Goal: Transaction & Acquisition: Purchase product/service

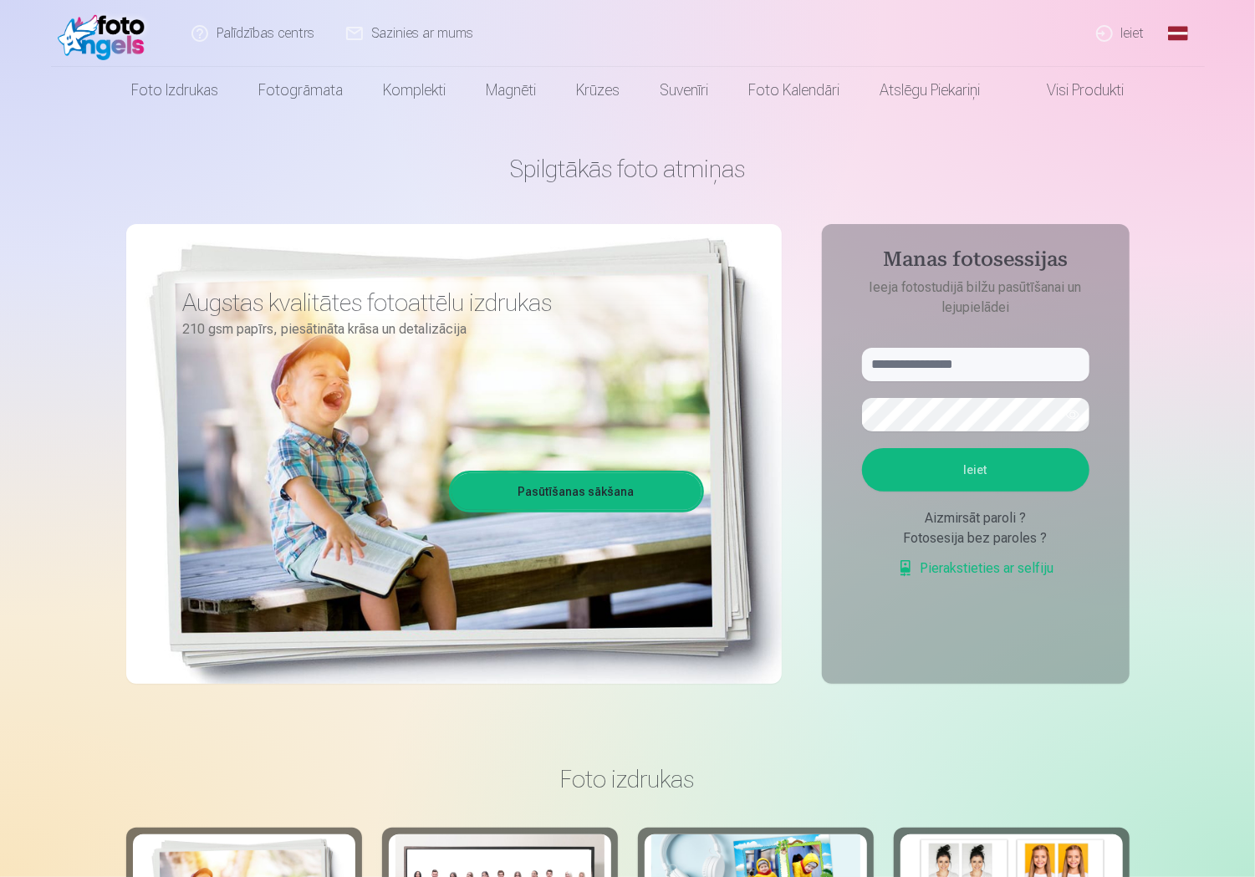
click at [1128, 29] on link "Ieiet" at bounding box center [1121, 33] width 80 height 67
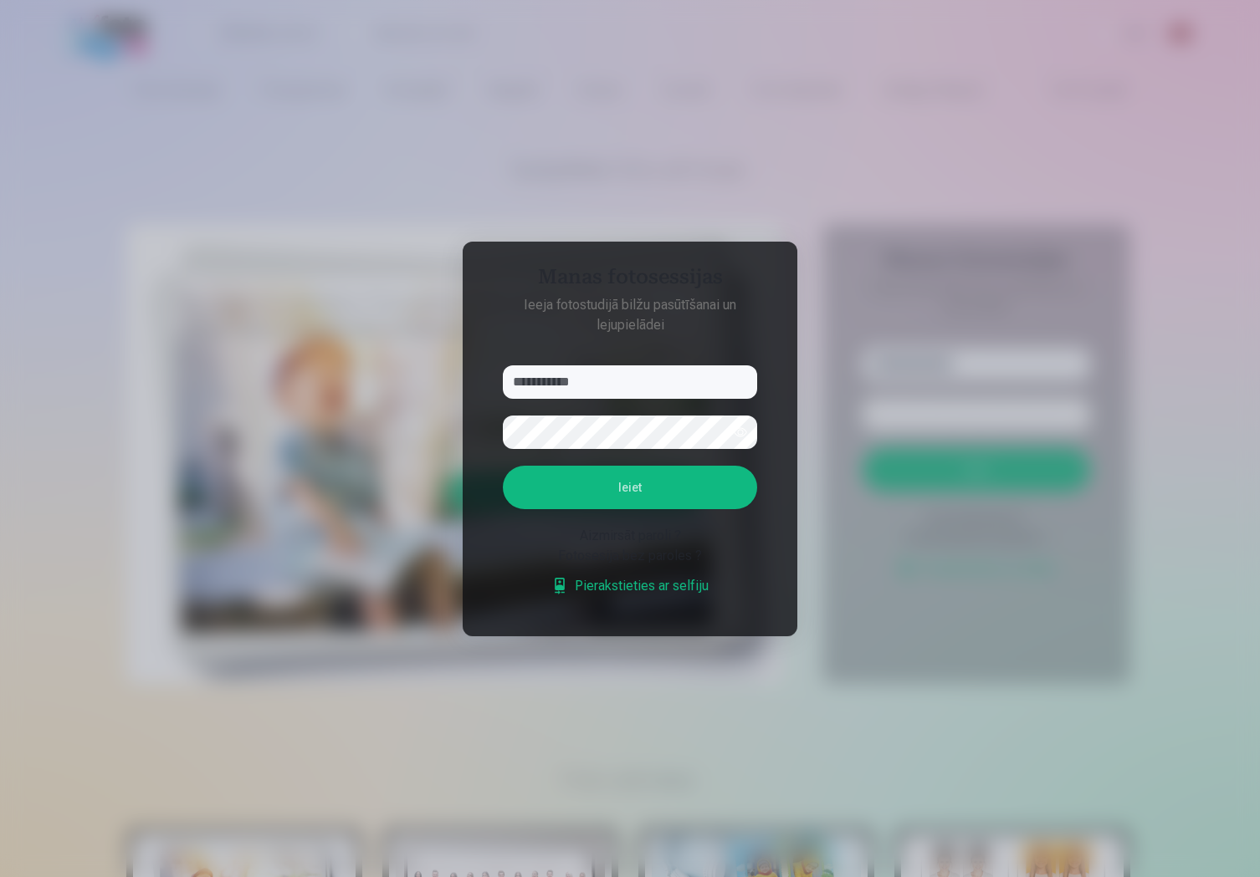
type input "**********"
click at [681, 484] on button "Ieiet" at bounding box center [630, 487] width 254 height 43
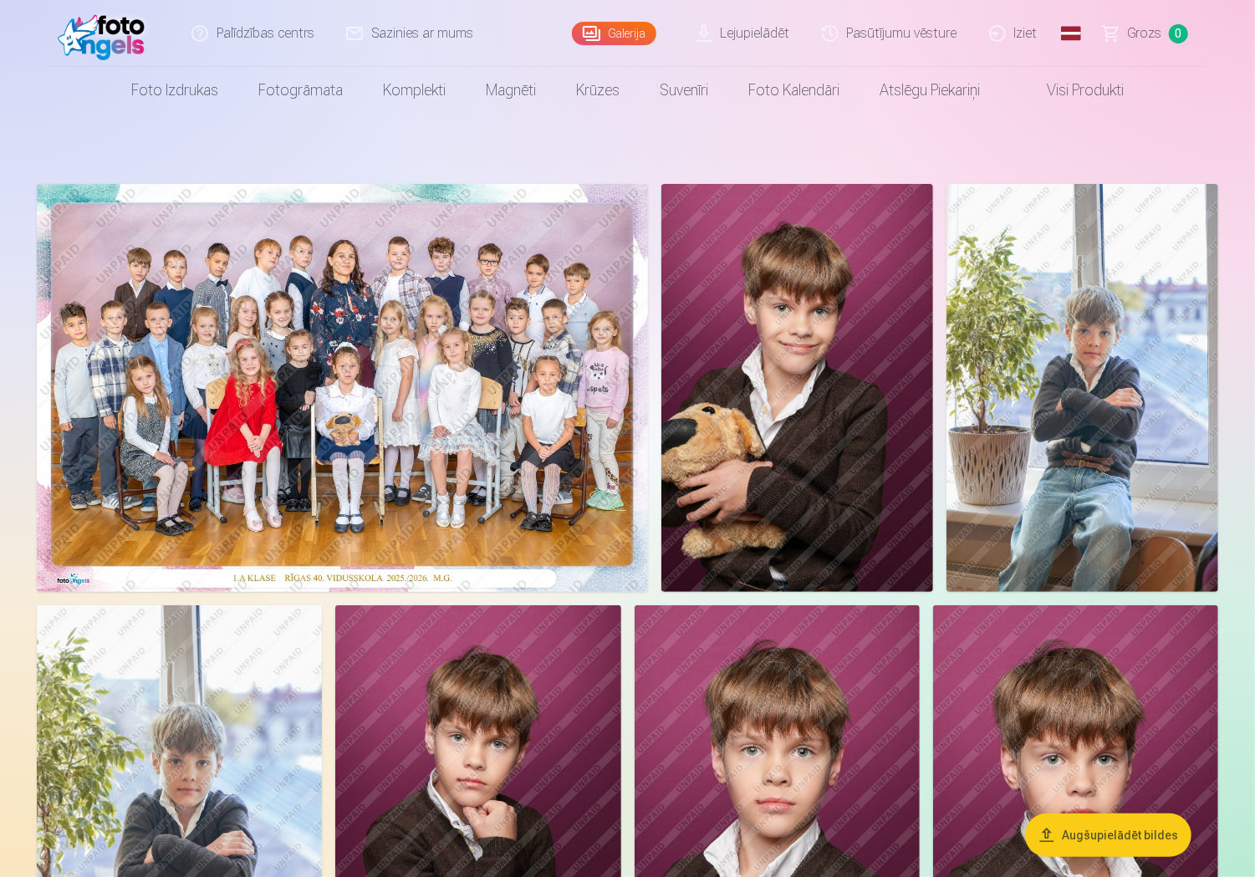
click at [1087, 840] on button "Augšupielādēt bildes" at bounding box center [1108, 835] width 166 height 43
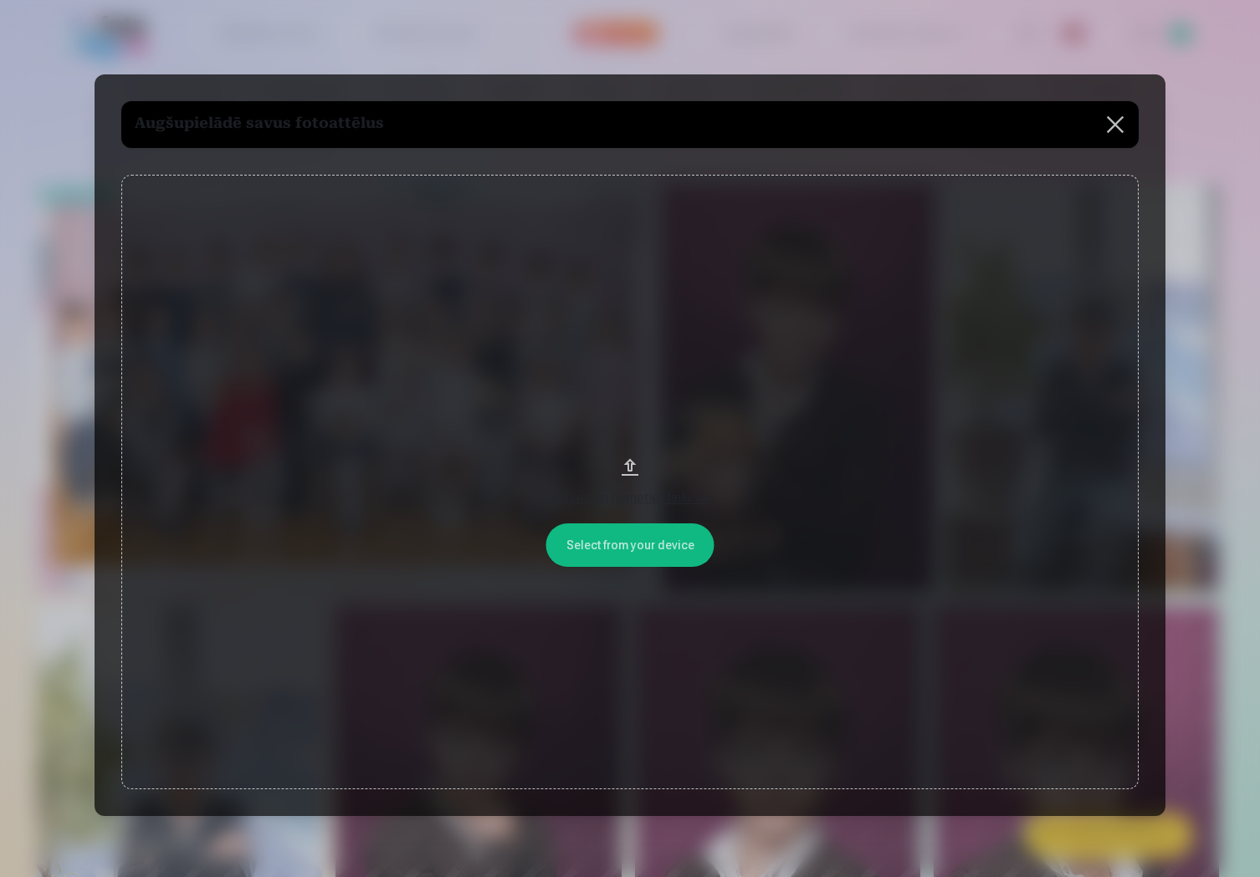
click at [1116, 120] on button at bounding box center [1115, 124] width 47 height 47
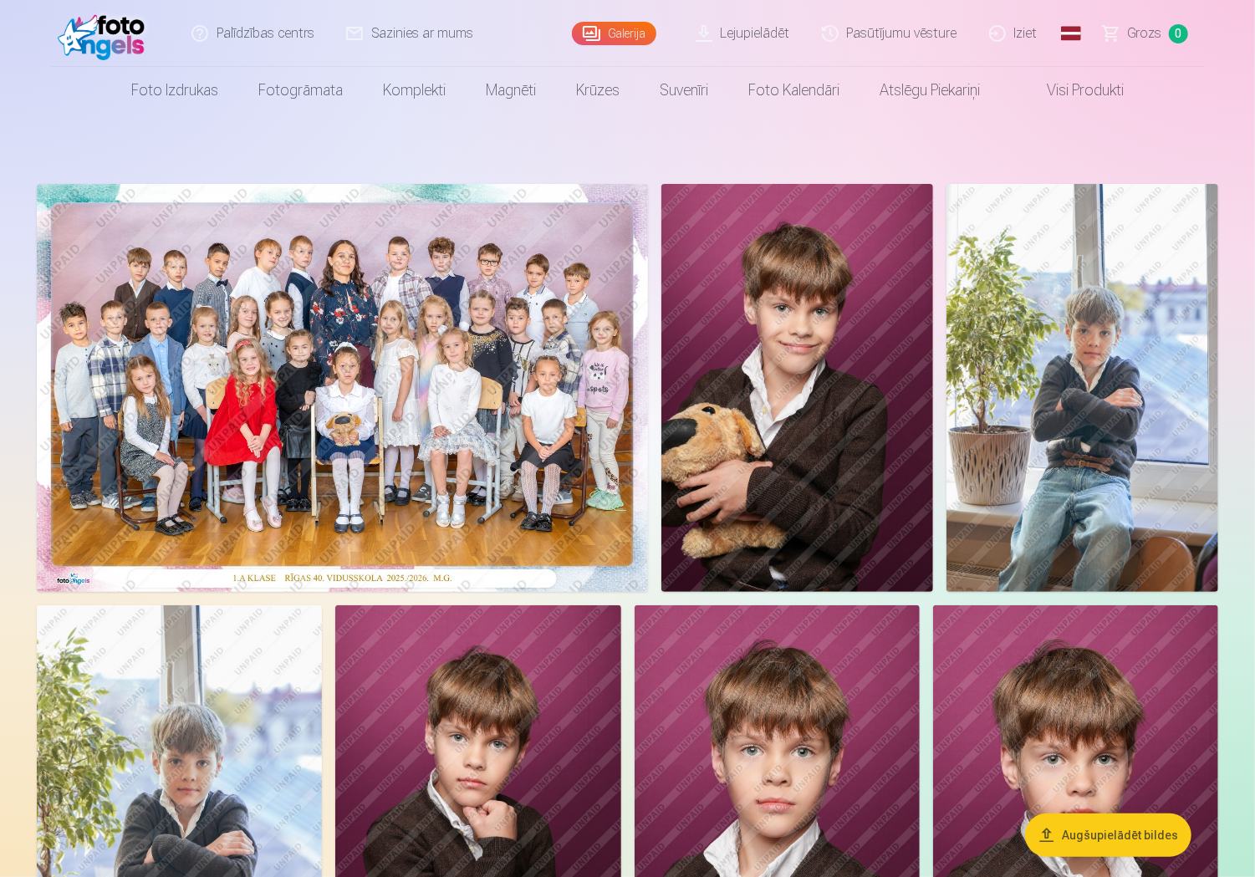
drag, startPoint x: 801, startPoint y: 385, endPoint x: 461, endPoint y: 303, distance: 350.2
click at [461, 303] on img at bounding box center [342, 388] width 611 height 408
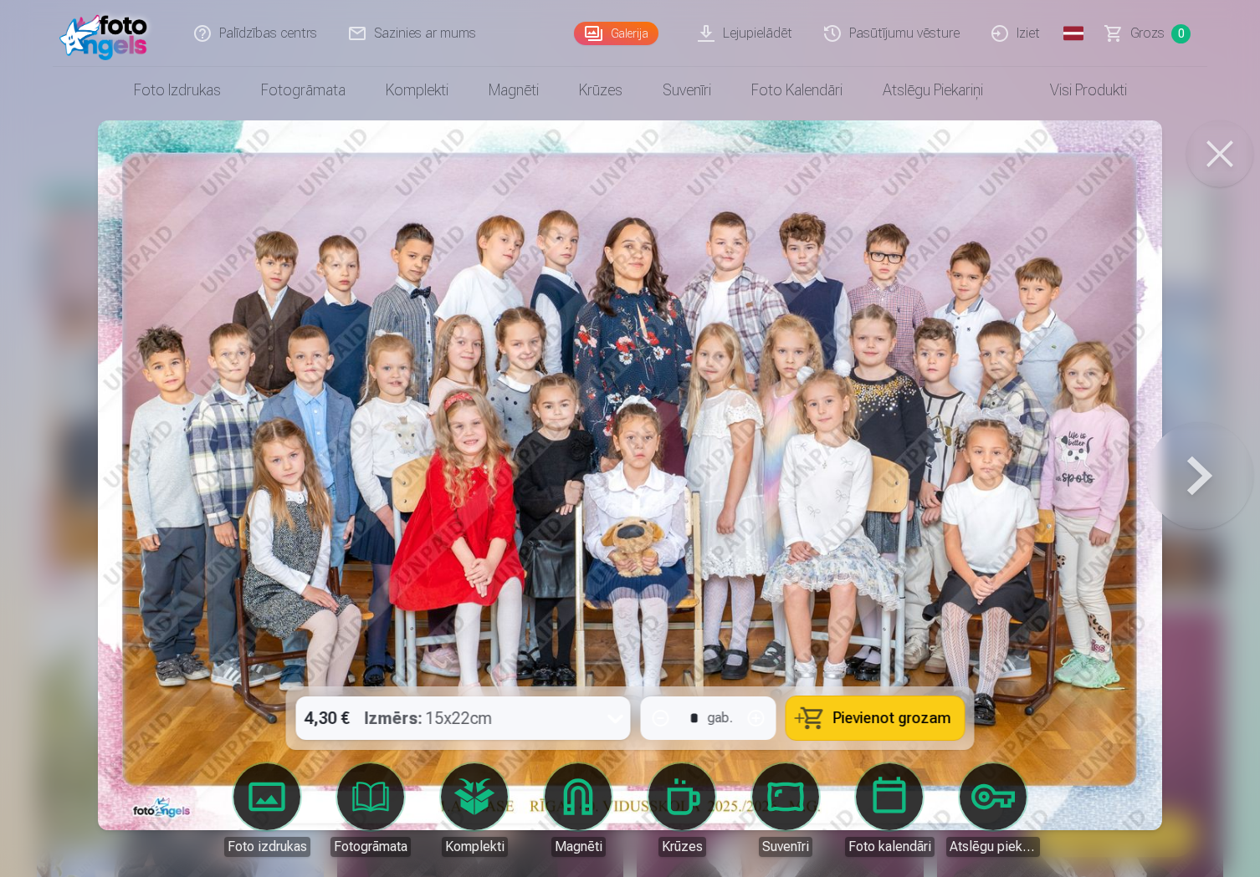
drag, startPoint x: 1219, startPoint y: 150, endPoint x: 1217, endPoint y: 130, distance: 20.1
click at [1219, 150] on button at bounding box center [1219, 153] width 67 height 67
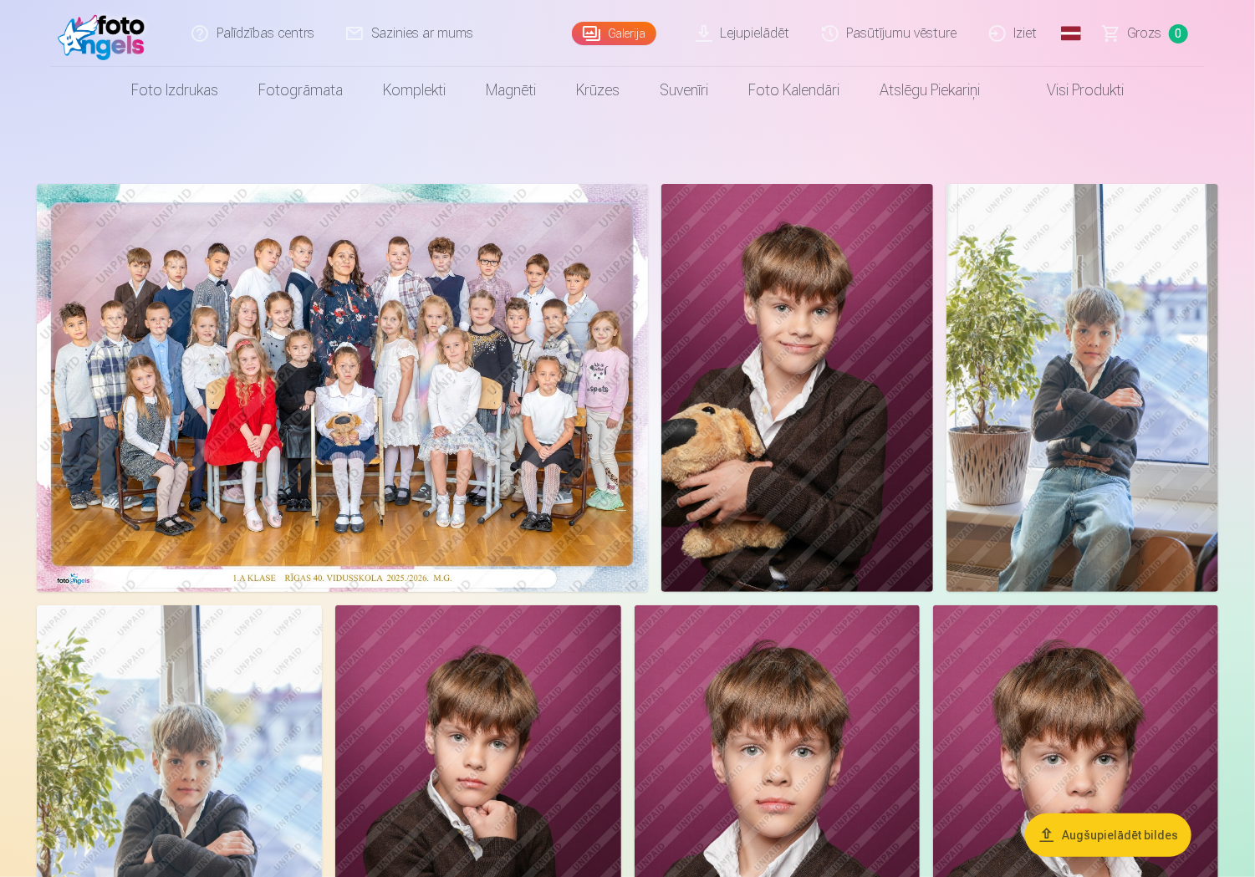
click at [534, 319] on img at bounding box center [342, 388] width 611 height 408
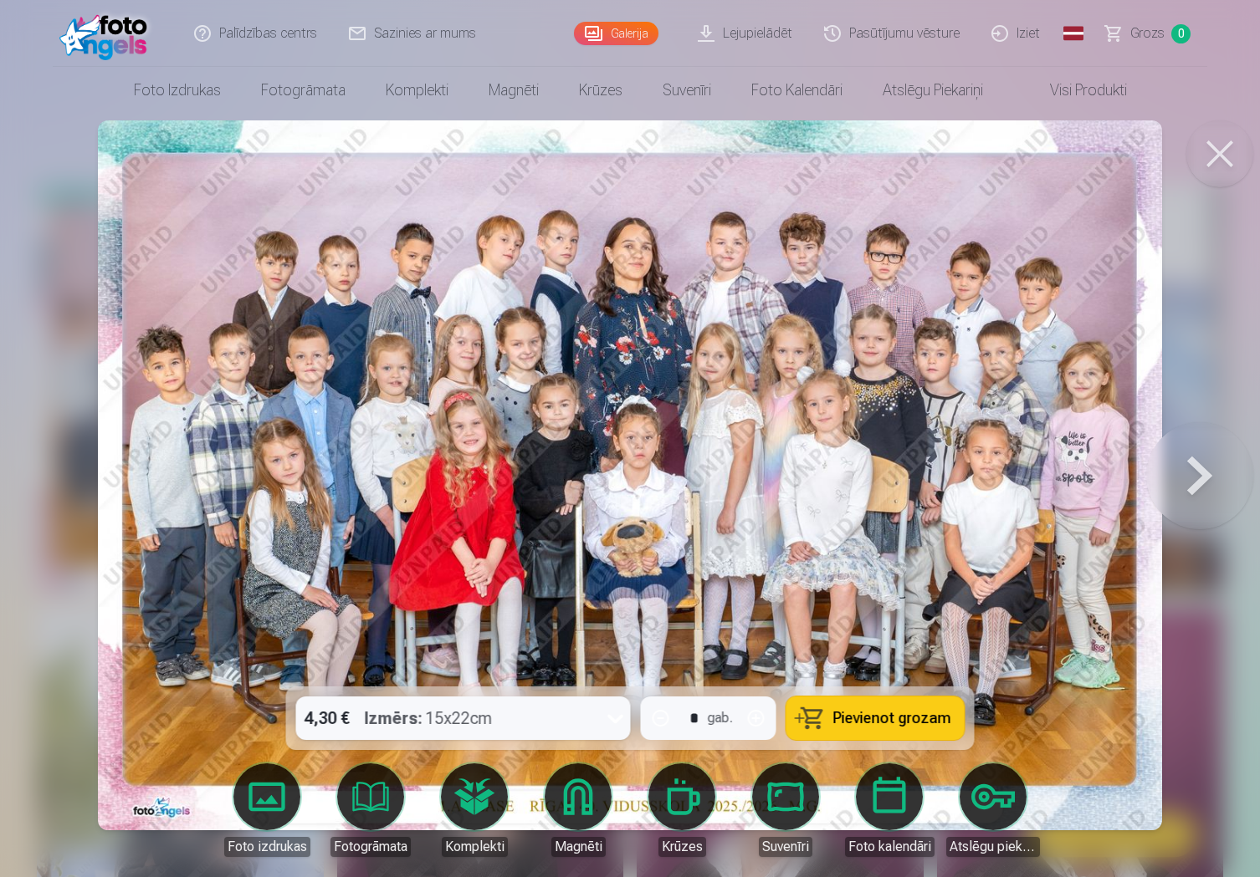
click at [481, 715] on div "Izmērs : 15x22cm" at bounding box center [429, 718] width 128 height 43
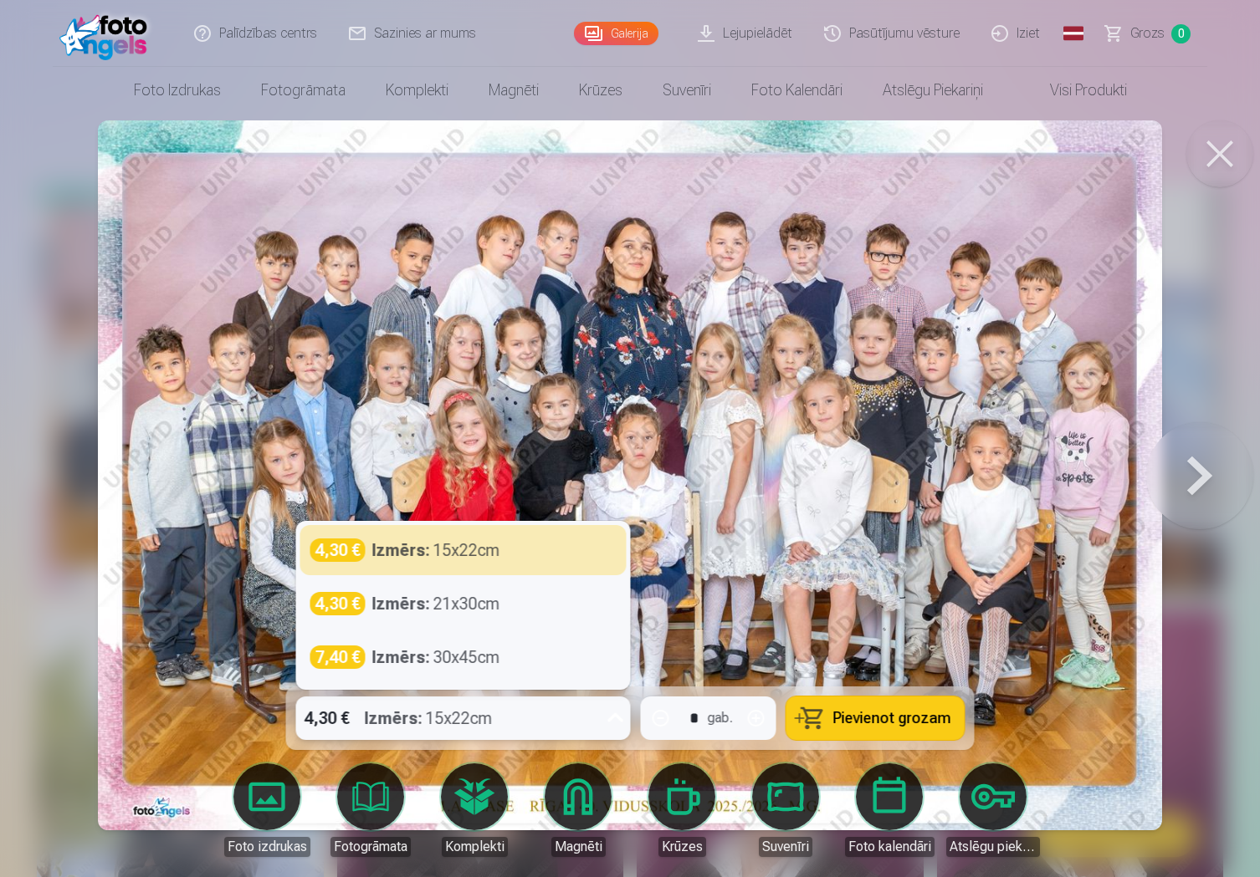
click at [482, 715] on div "Izmērs : 15x22cm" at bounding box center [429, 718] width 128 height 43
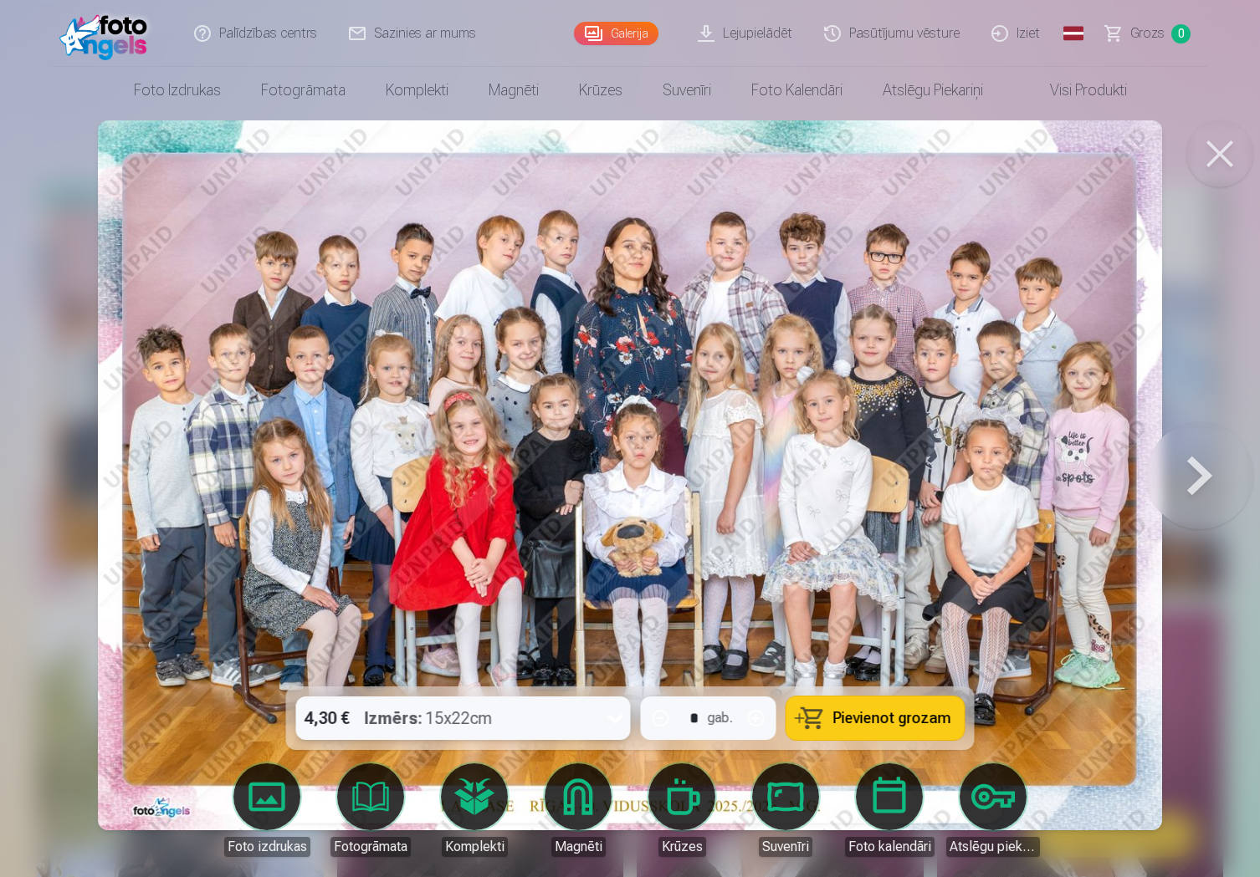
click at [1225, 151] on button at bounding box center [1219, 153] width 67 height 67
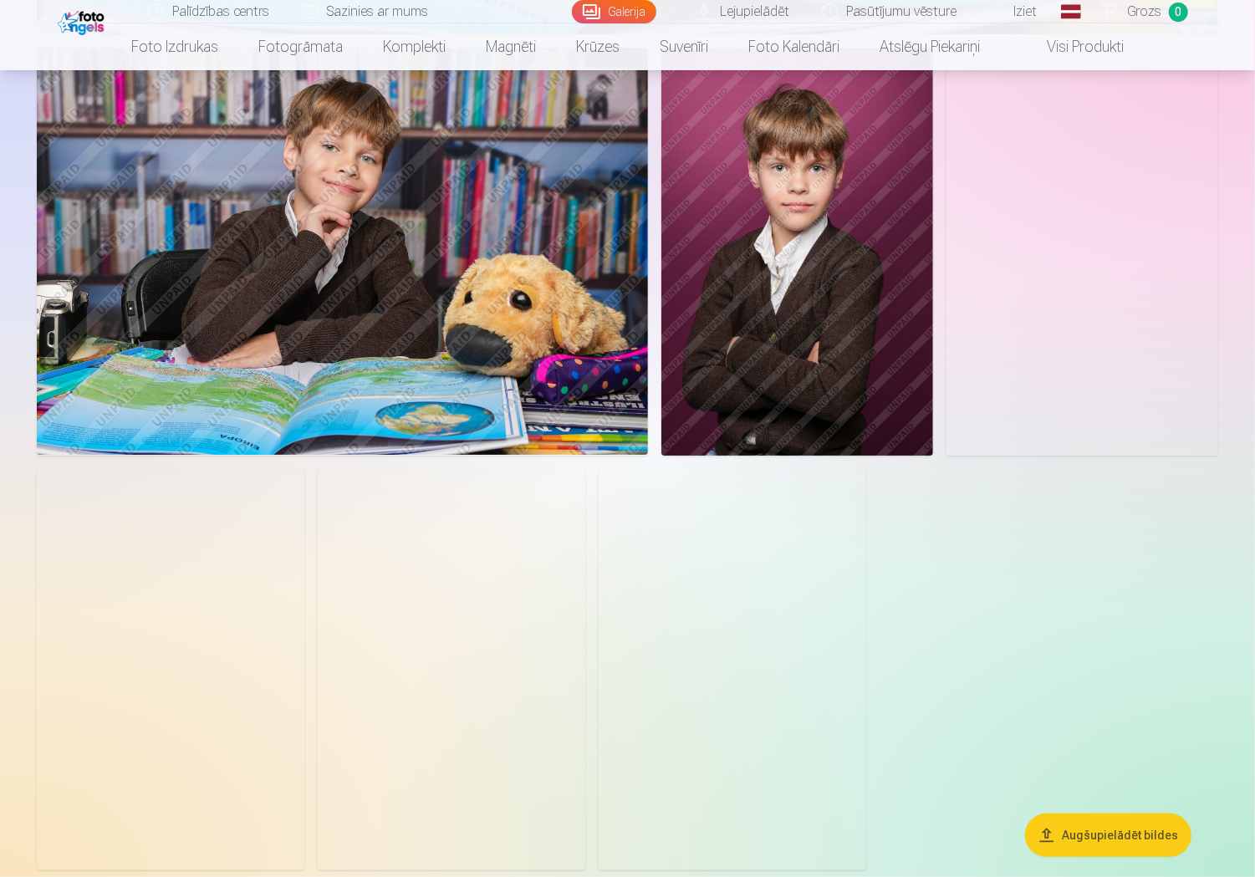
scroll to position [3680, 0]
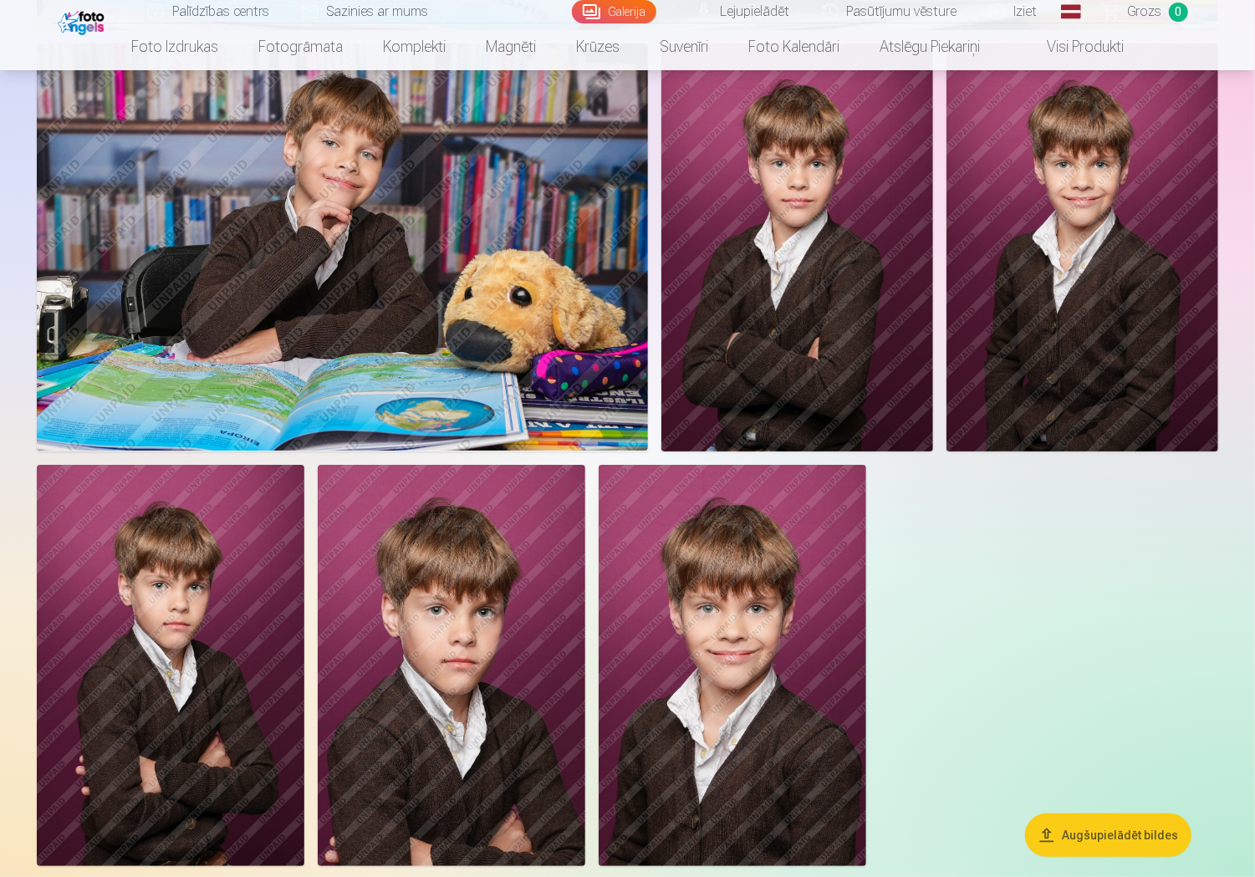
click at [1102, 834] on button "Augšupielādēt bildes" at bounding box center [1108, 835] width 166 height 43
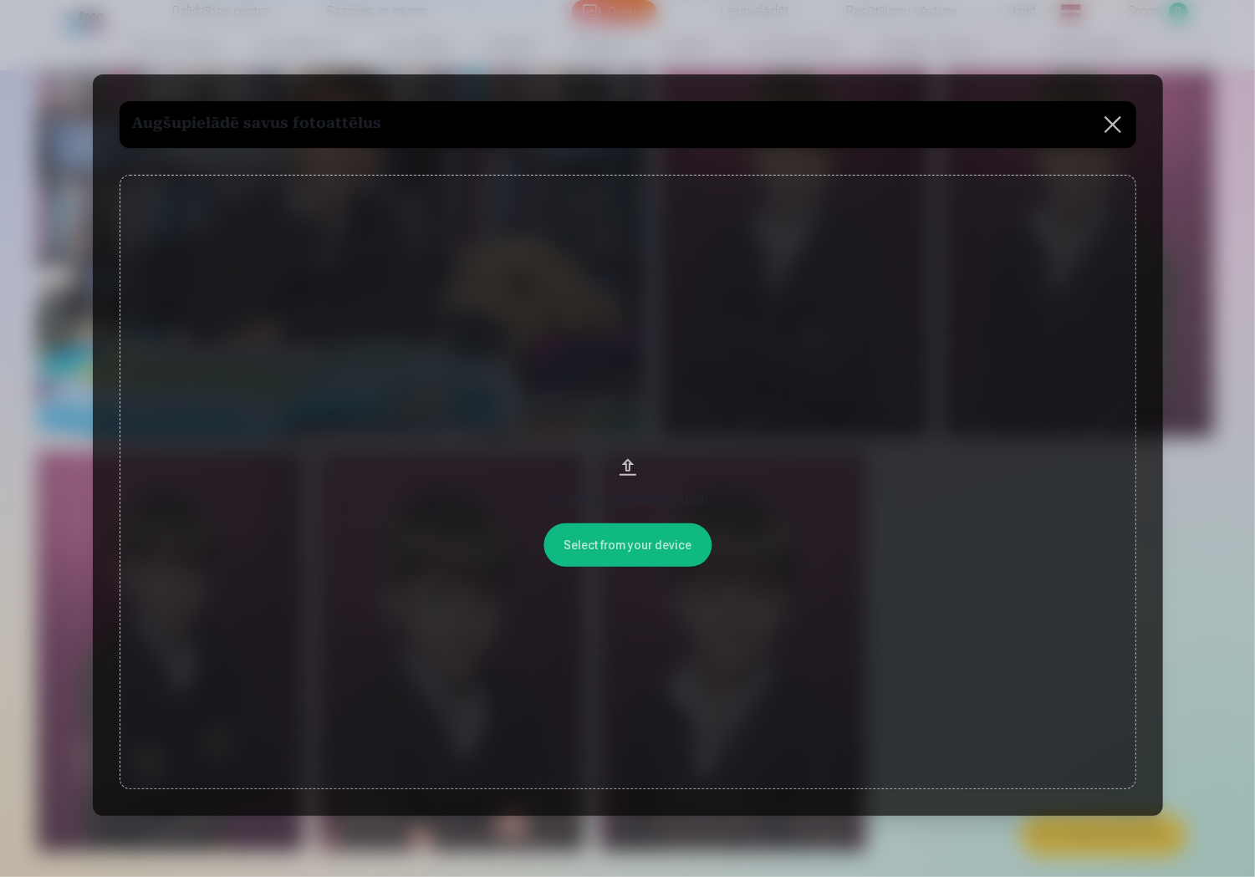
scroll to position [3689, 0]
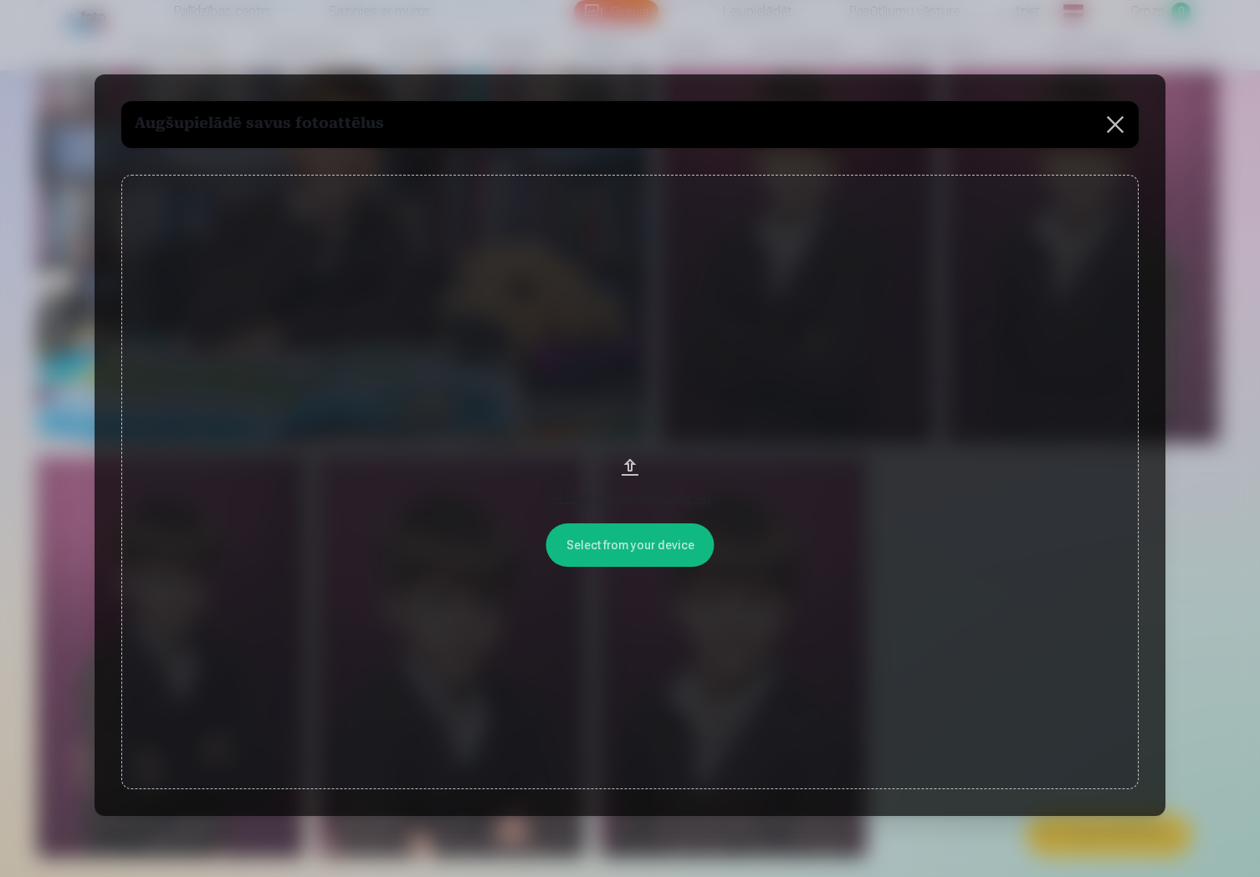
click at [1112, 121] on button at bounding box center [1115, 124] width 47 height 47
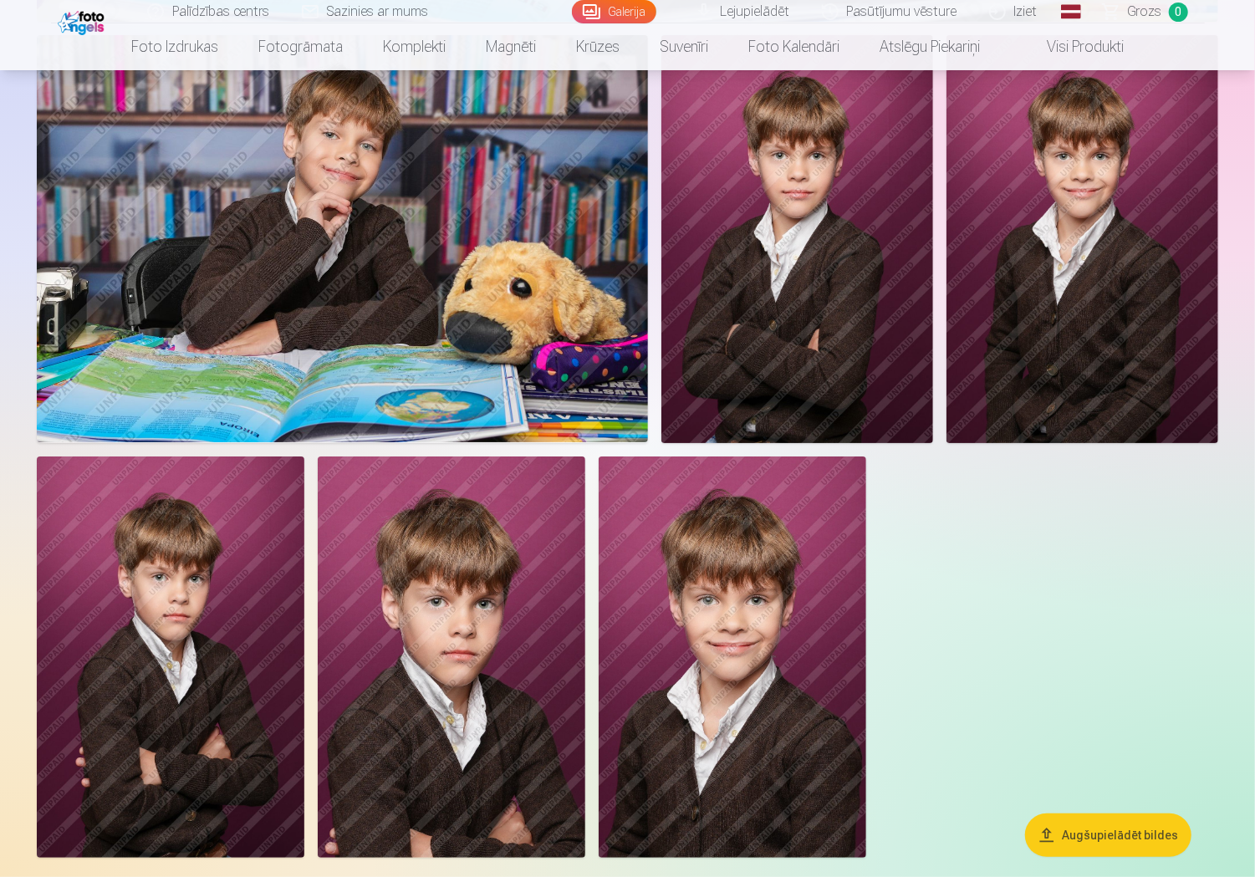
click at [741, 633] on img at bounding box center [733, 657] width 268 height 401
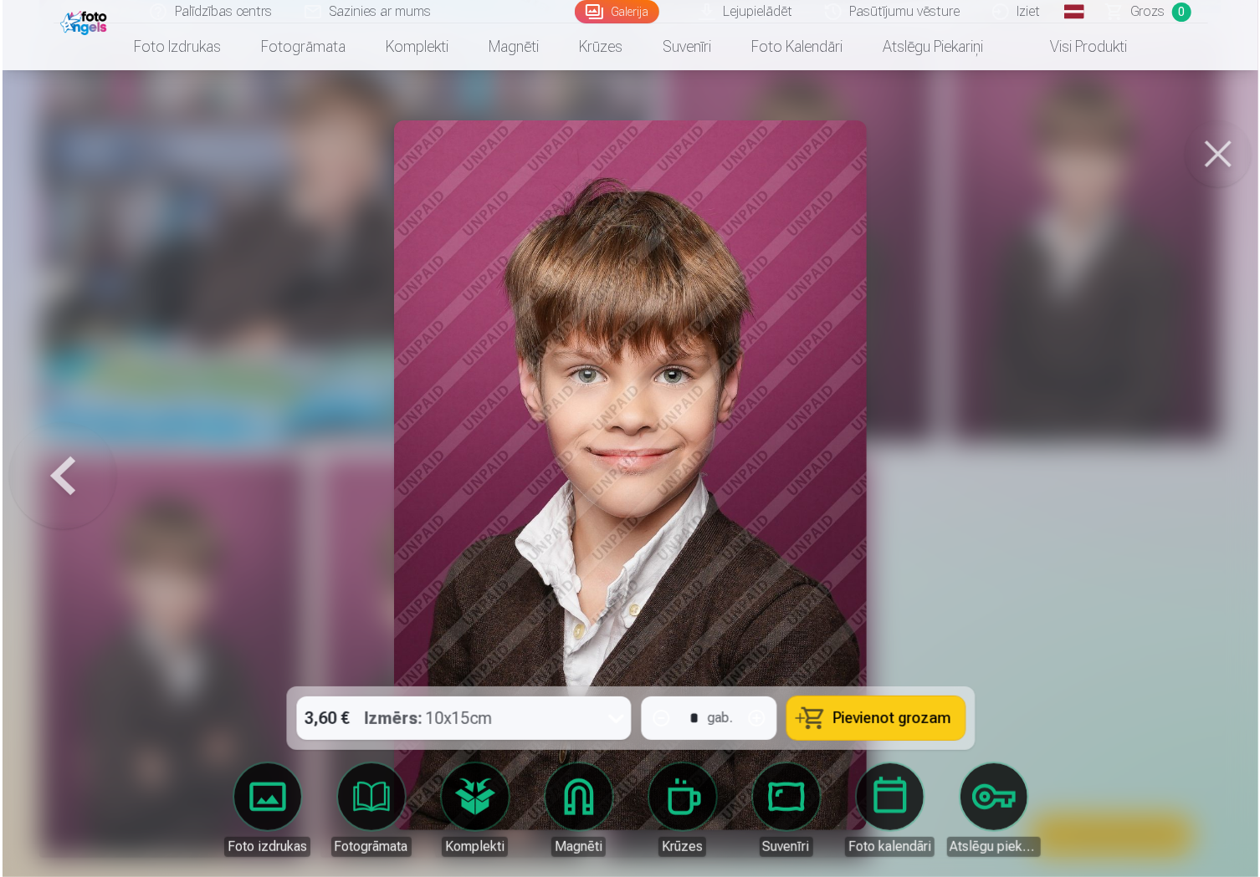
scroll to position [3698, 0]
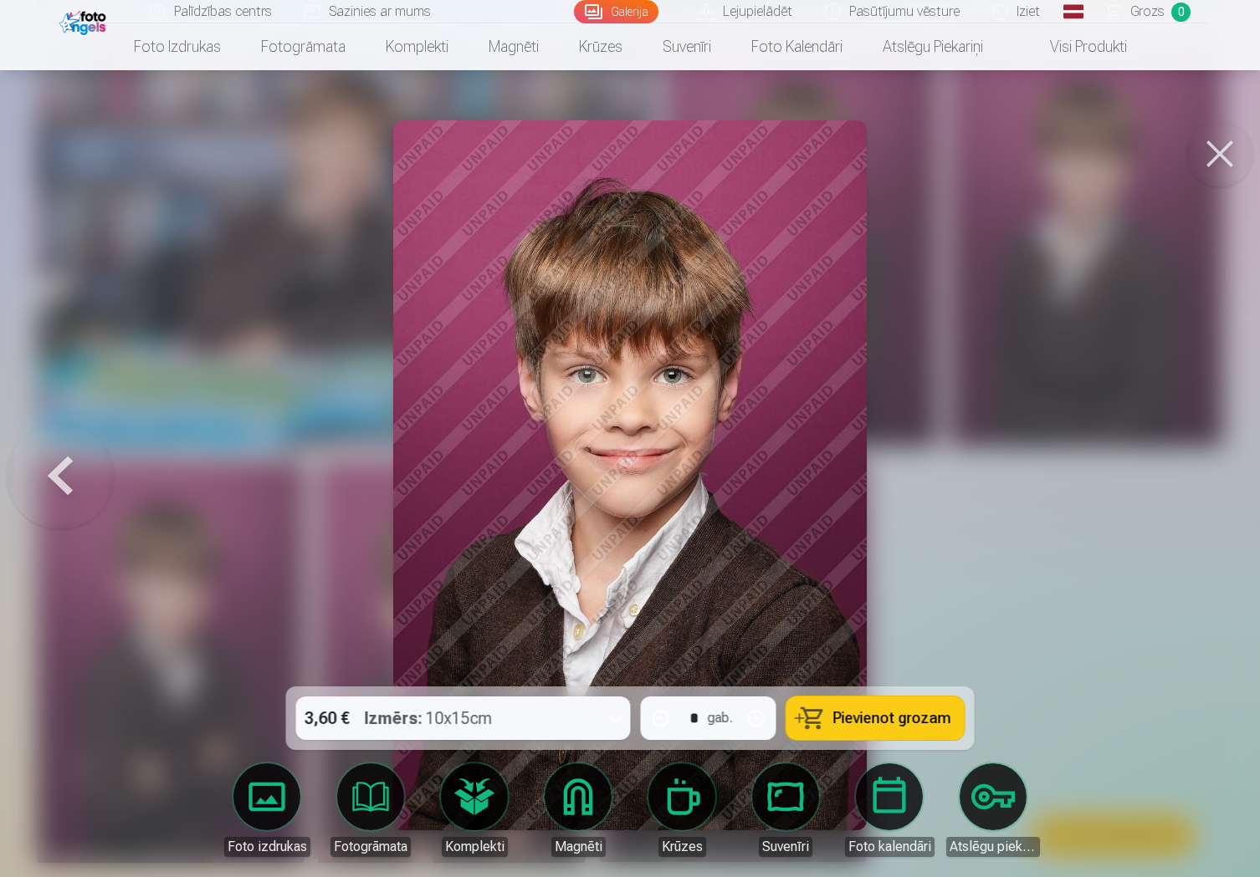
click at [619, 718] on icon at bounding box center [615, 718] width 27 height 27
click at [1225, 158] on button at bounding box center [1219, 153] width 67 height 67
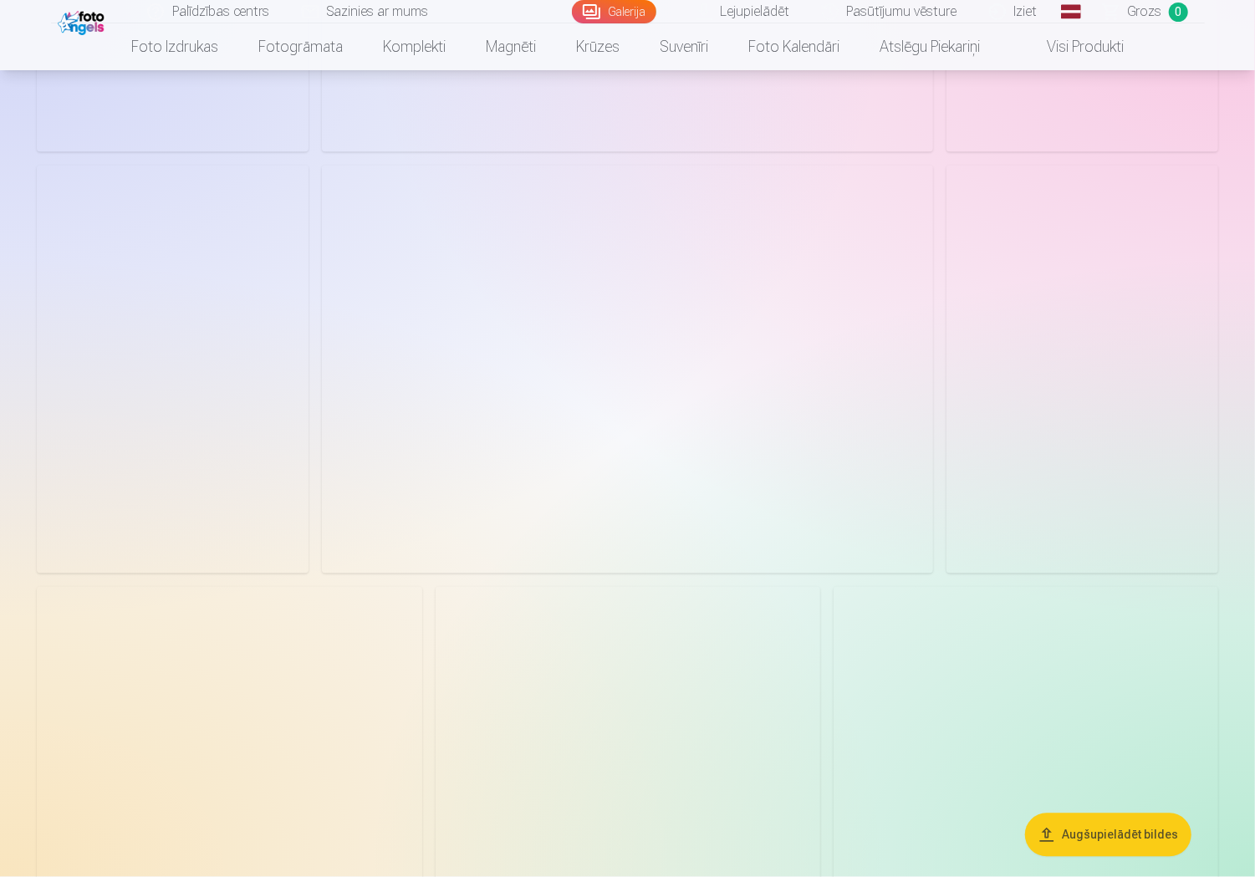
scroll to position [1932, 0]
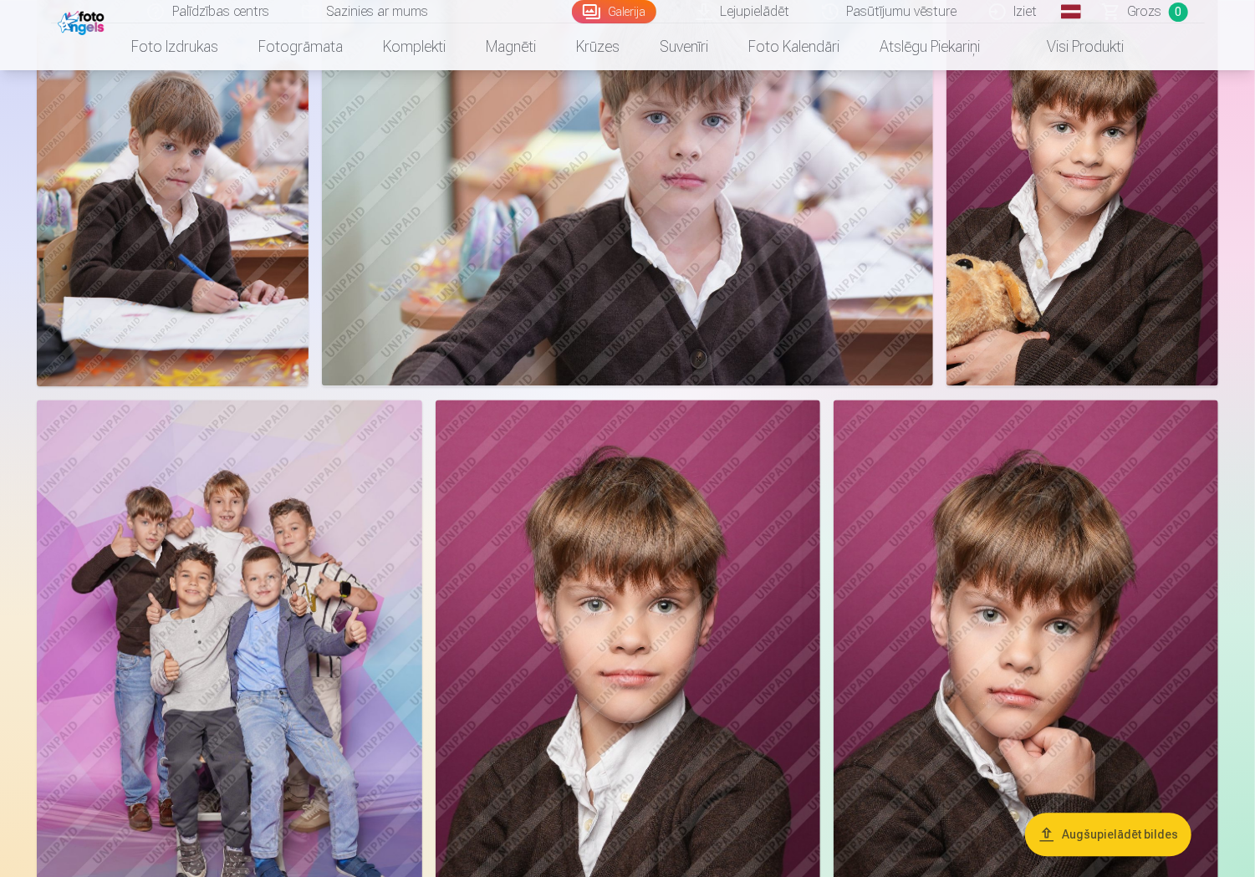
click at [308, 499] on img at bounding box center [230, 689] width 386 height 578
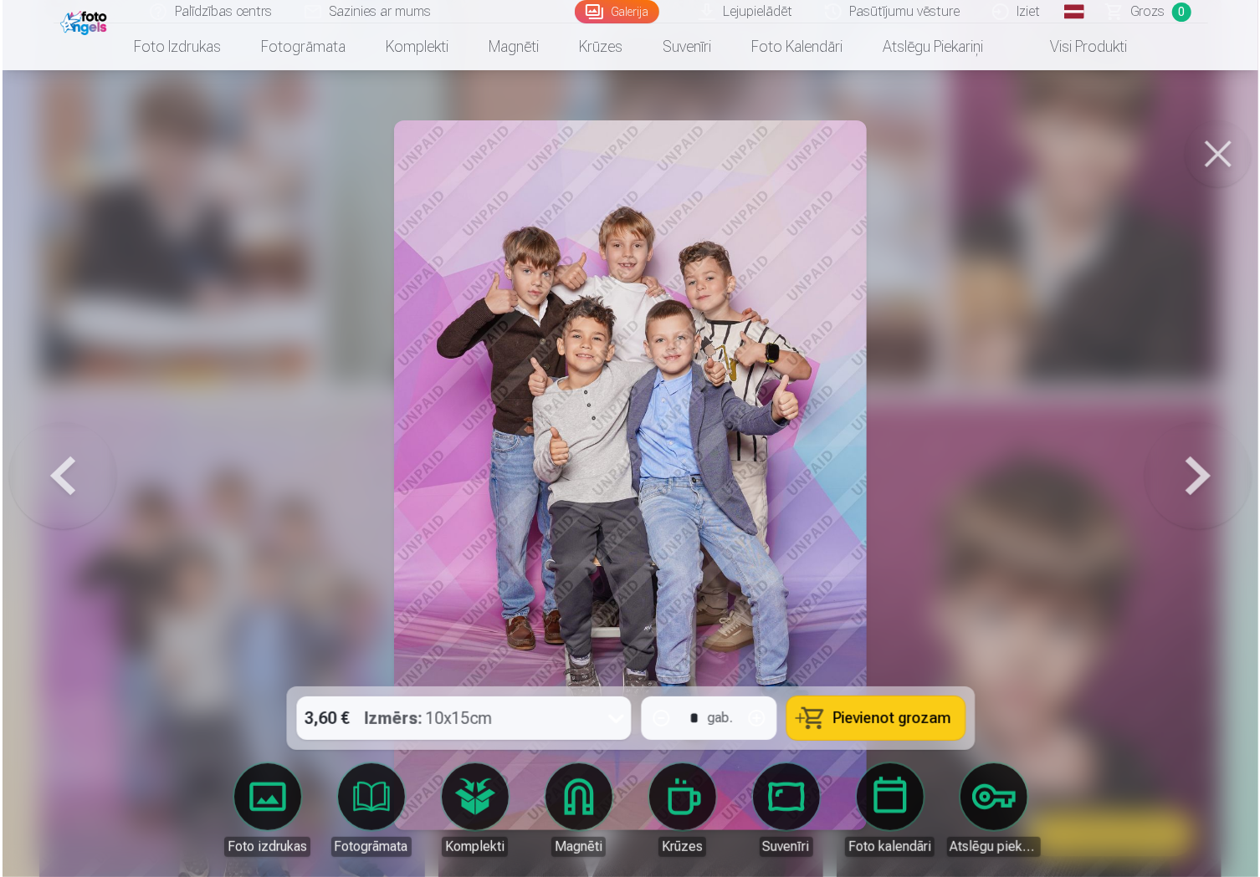
scroll to position [1938, 0]
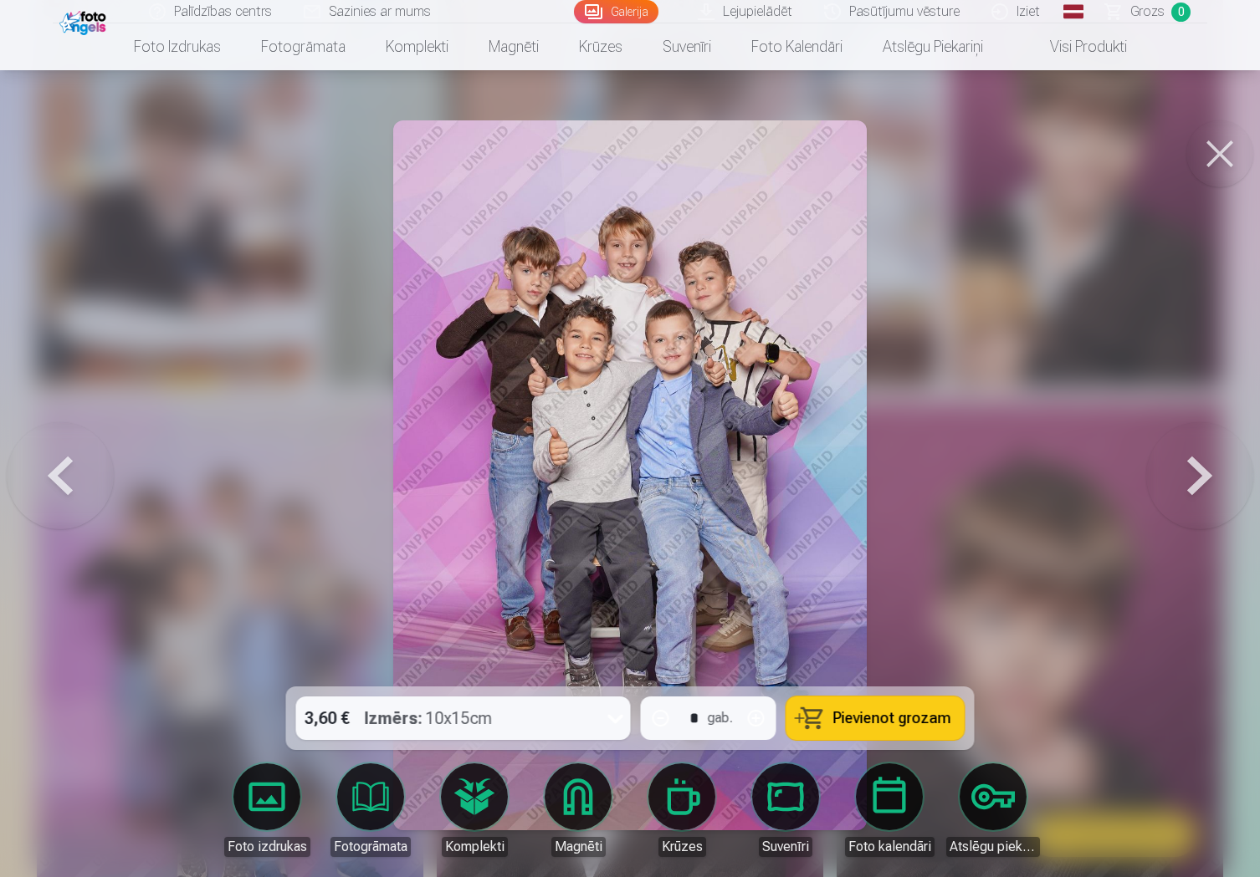
click at [1215, 160] on button at bounding box center [1219, 153] width 67 height 67
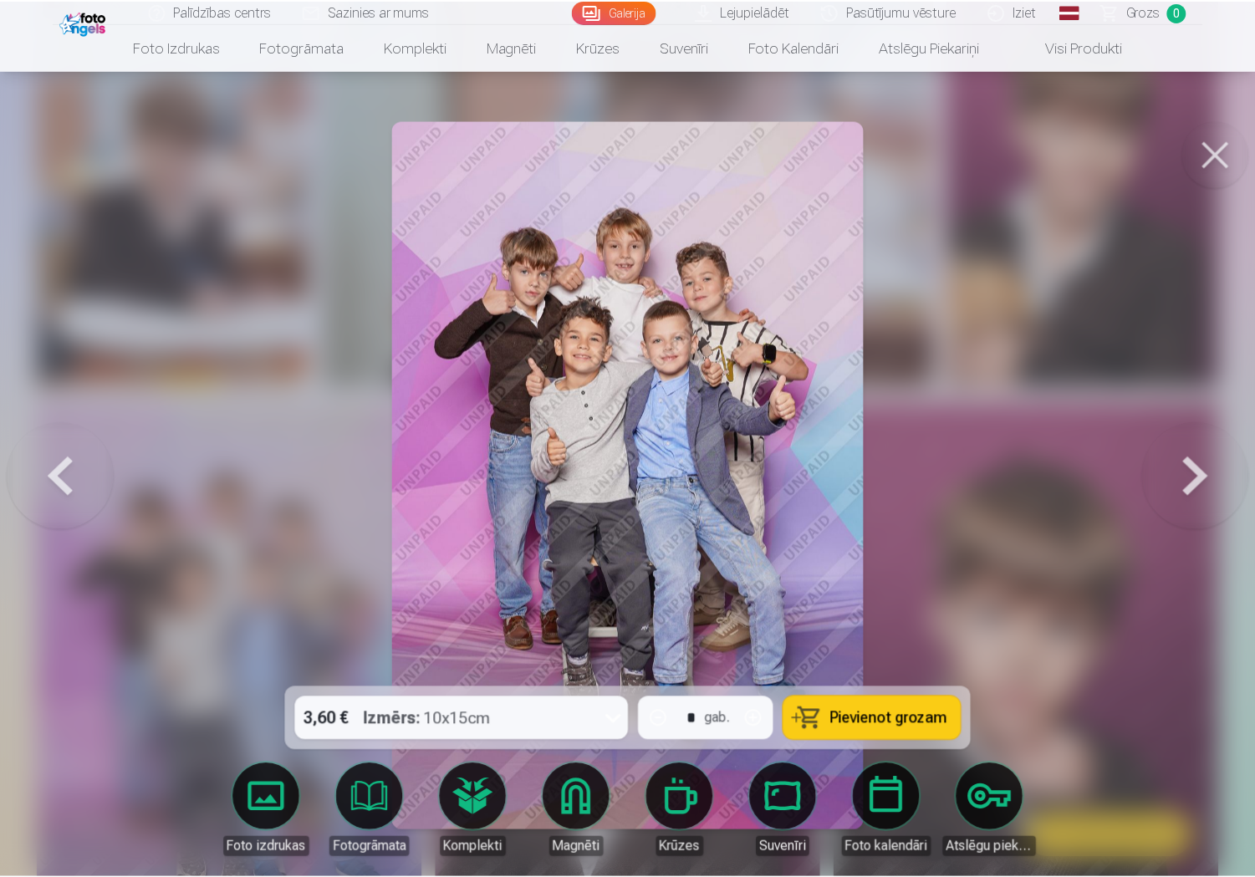
scroll to position [1932, 0]
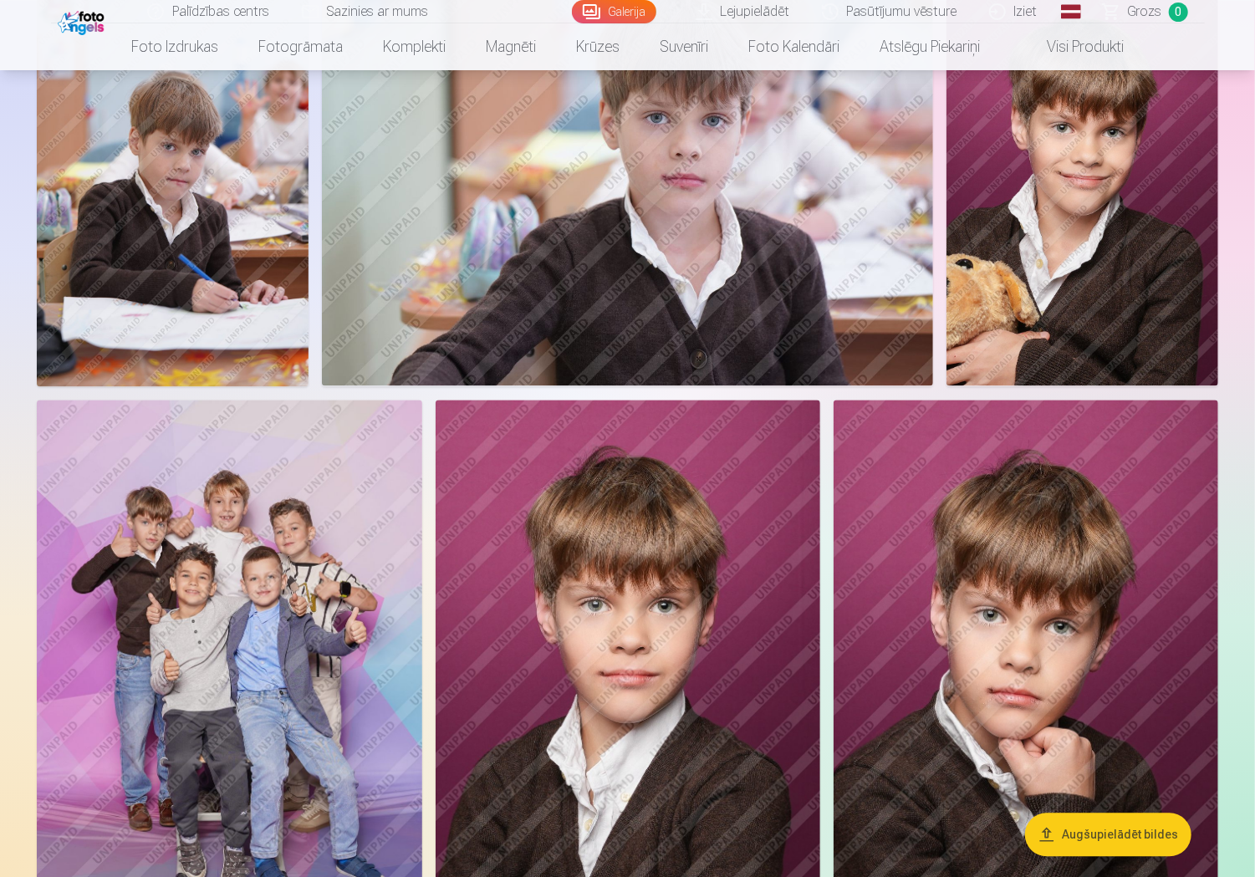
click at [248, 544] on img at bounding box center [230, 689] width 386 height 578
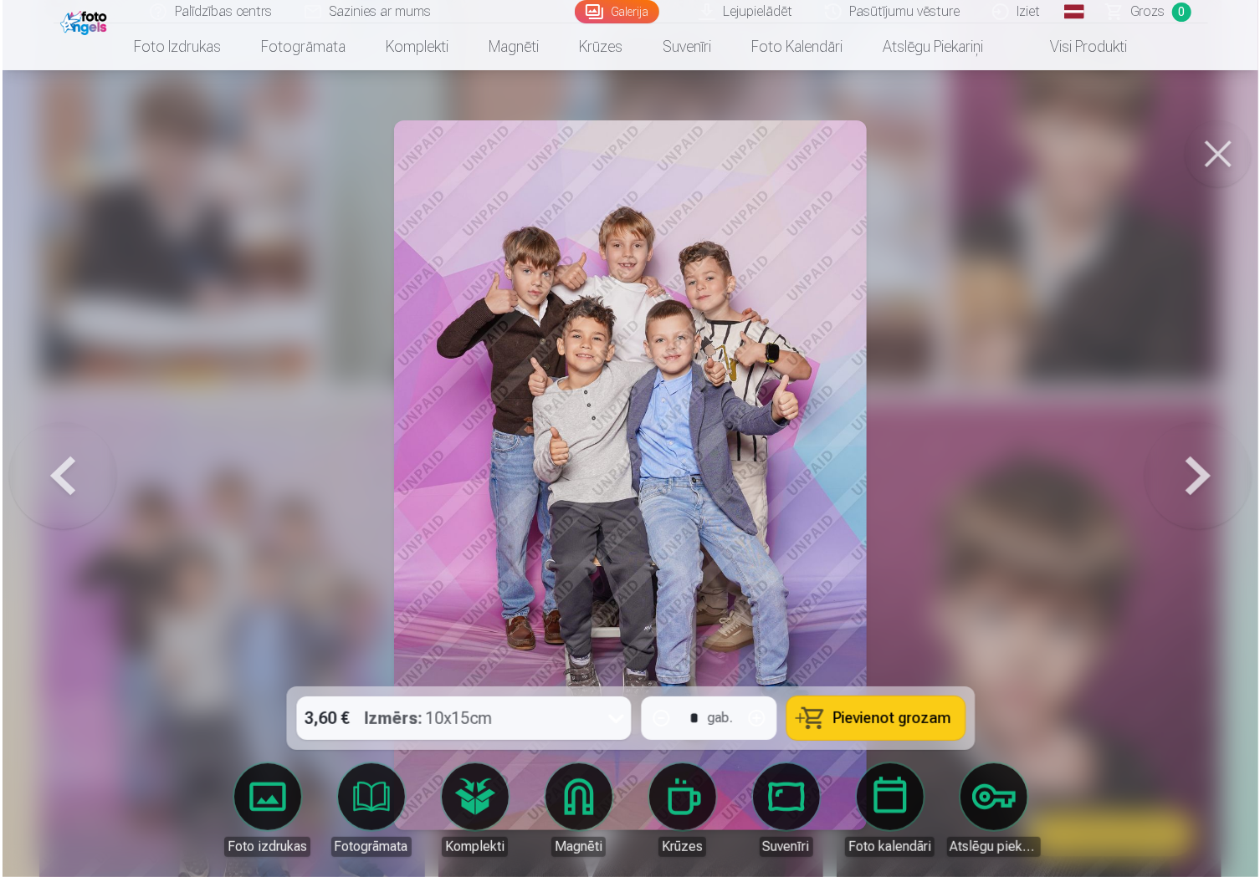
scroll to position [1938, 0]
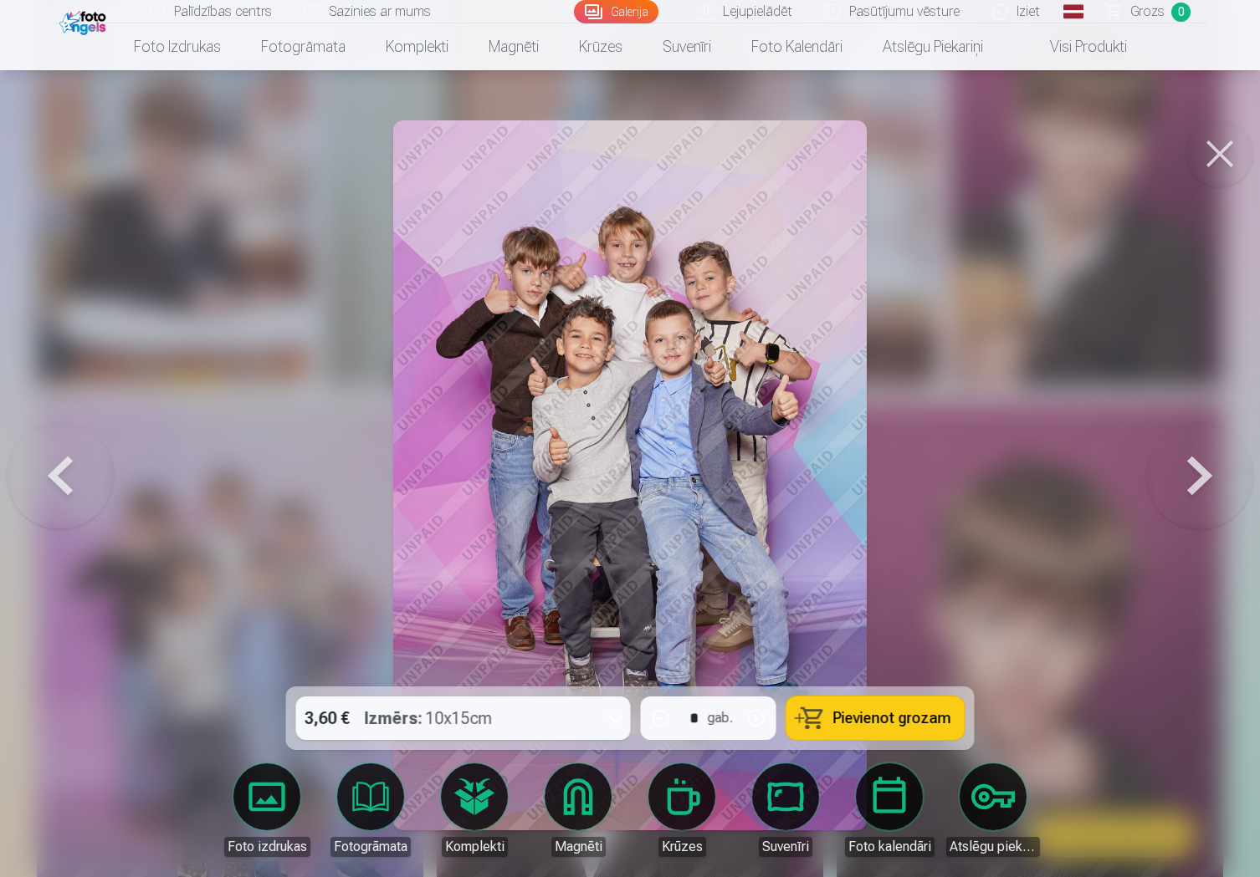
click at [1223, 155] on button at bounding box center [1219, 153] width 67 height 67
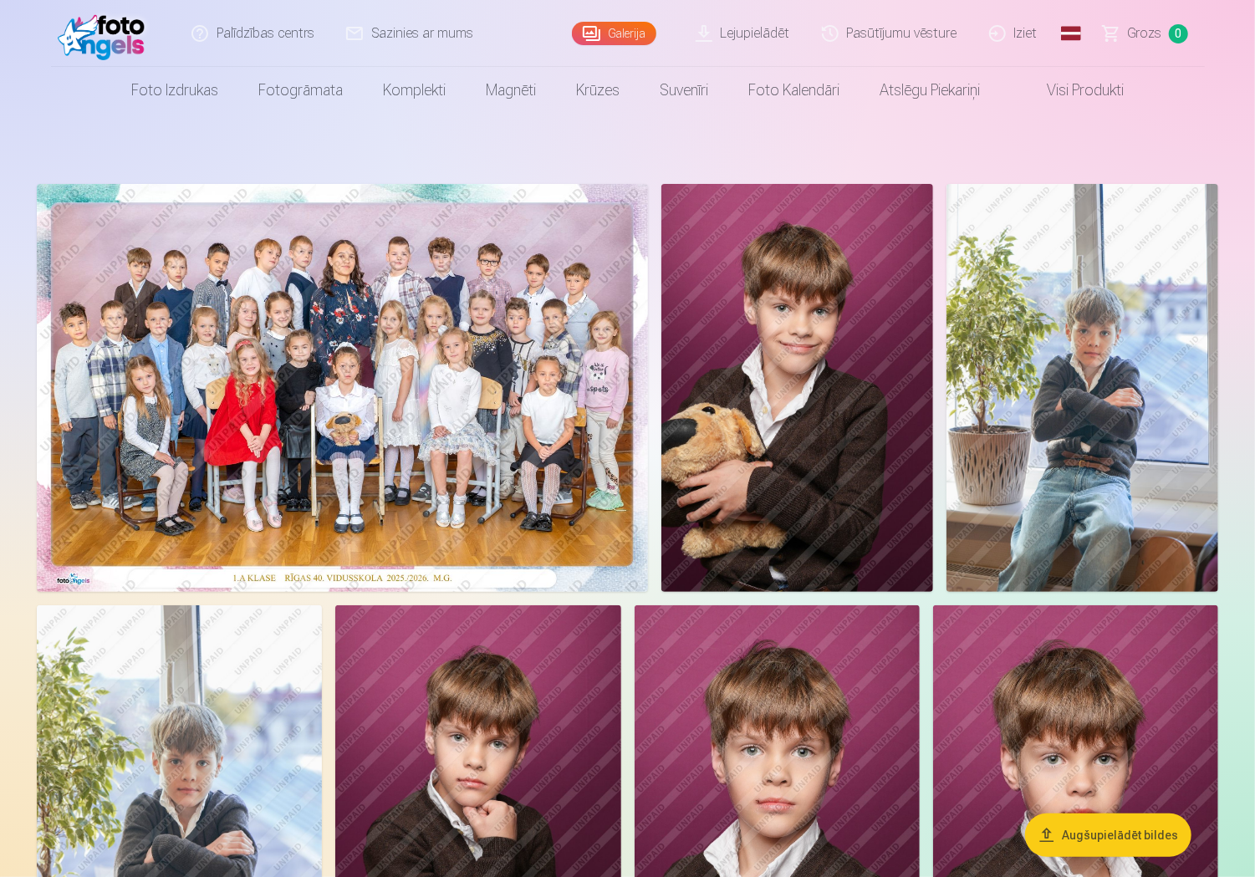
click at [1058, 342] on img at bounding box center [1083, 388] width 272 height 408
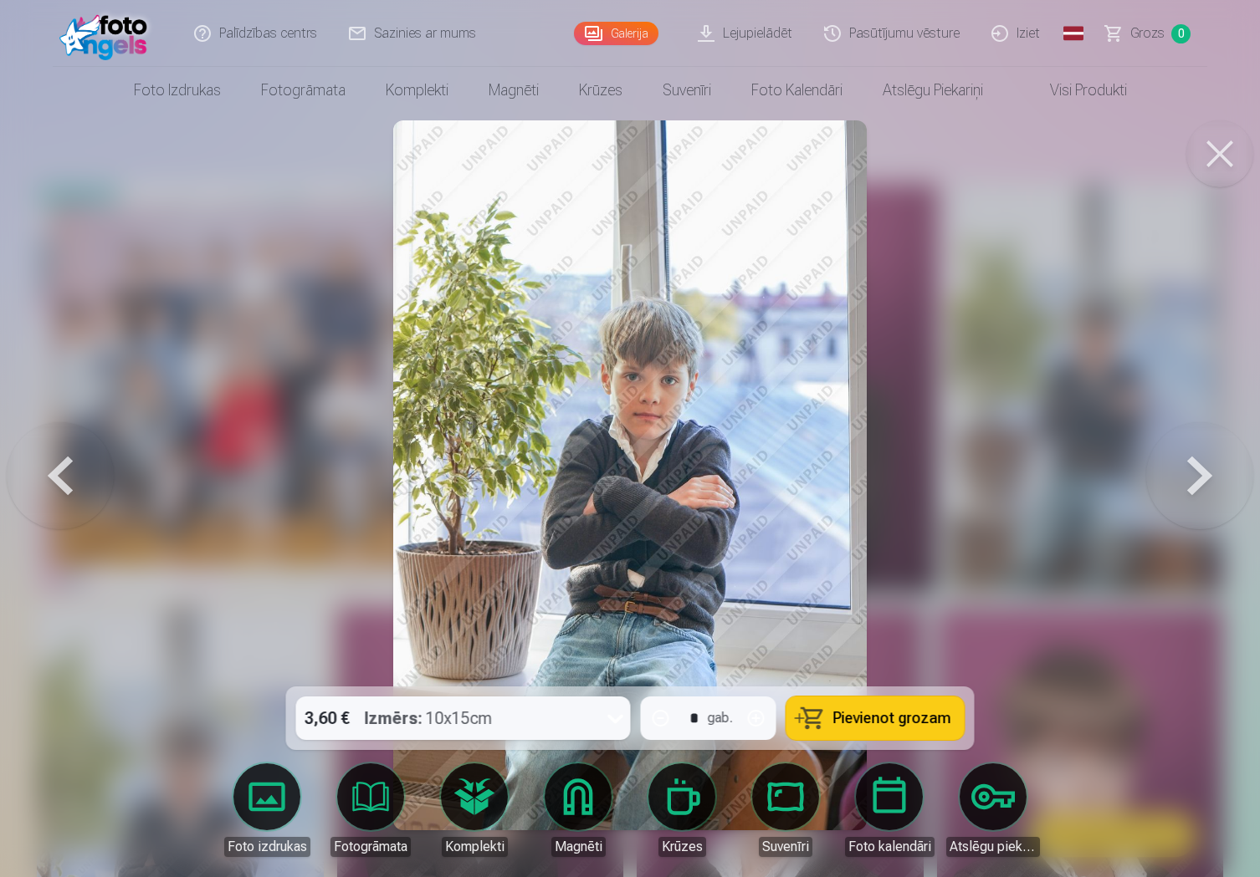
click at [1221, 145] on button at bounding box center [1219, 153] width 67 height 67
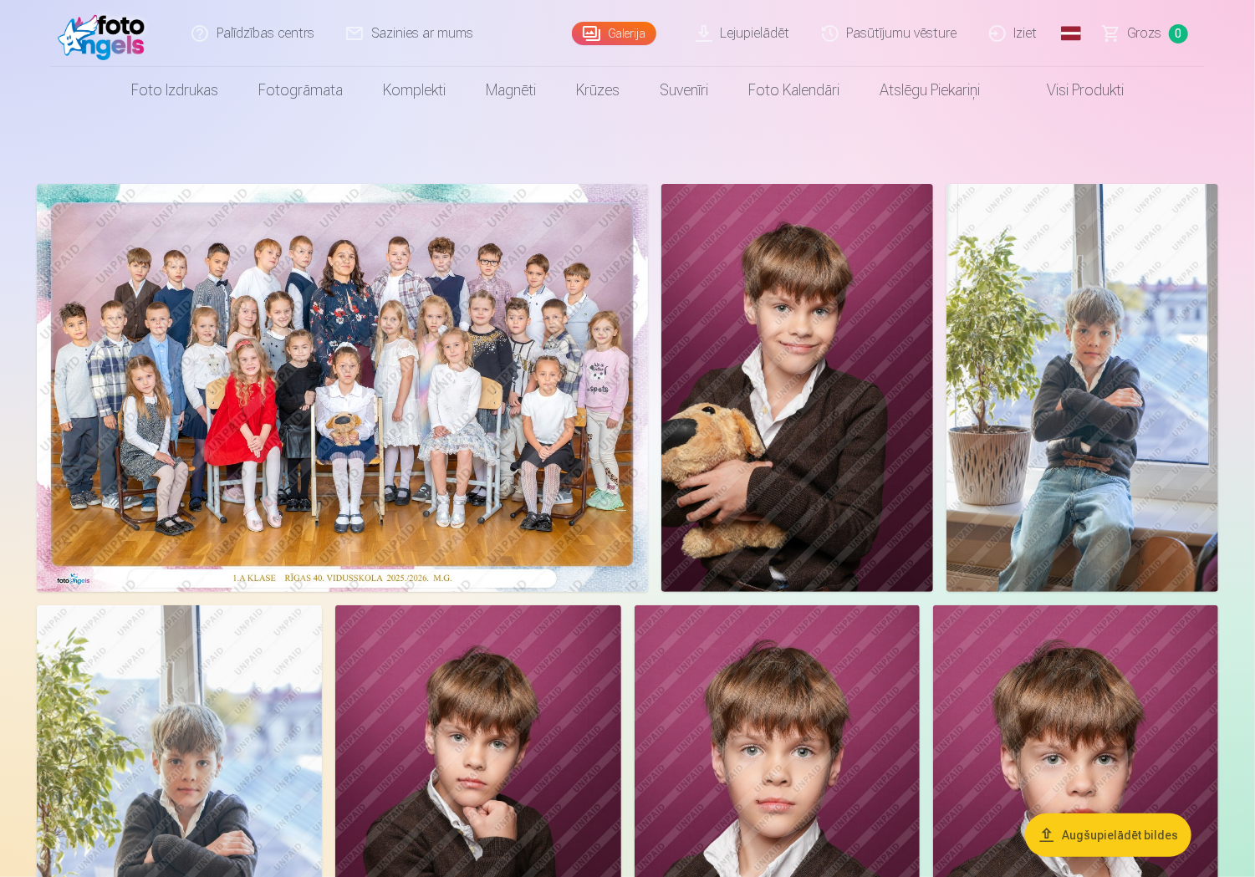
drag, startPoint x: 765, startPoint y: 272, endPoint x: 790, endPoint y: 146, distance: 127.8
click at [1071, 28] on link "Global" at bounding box center [1071, 33] width 33 height 67
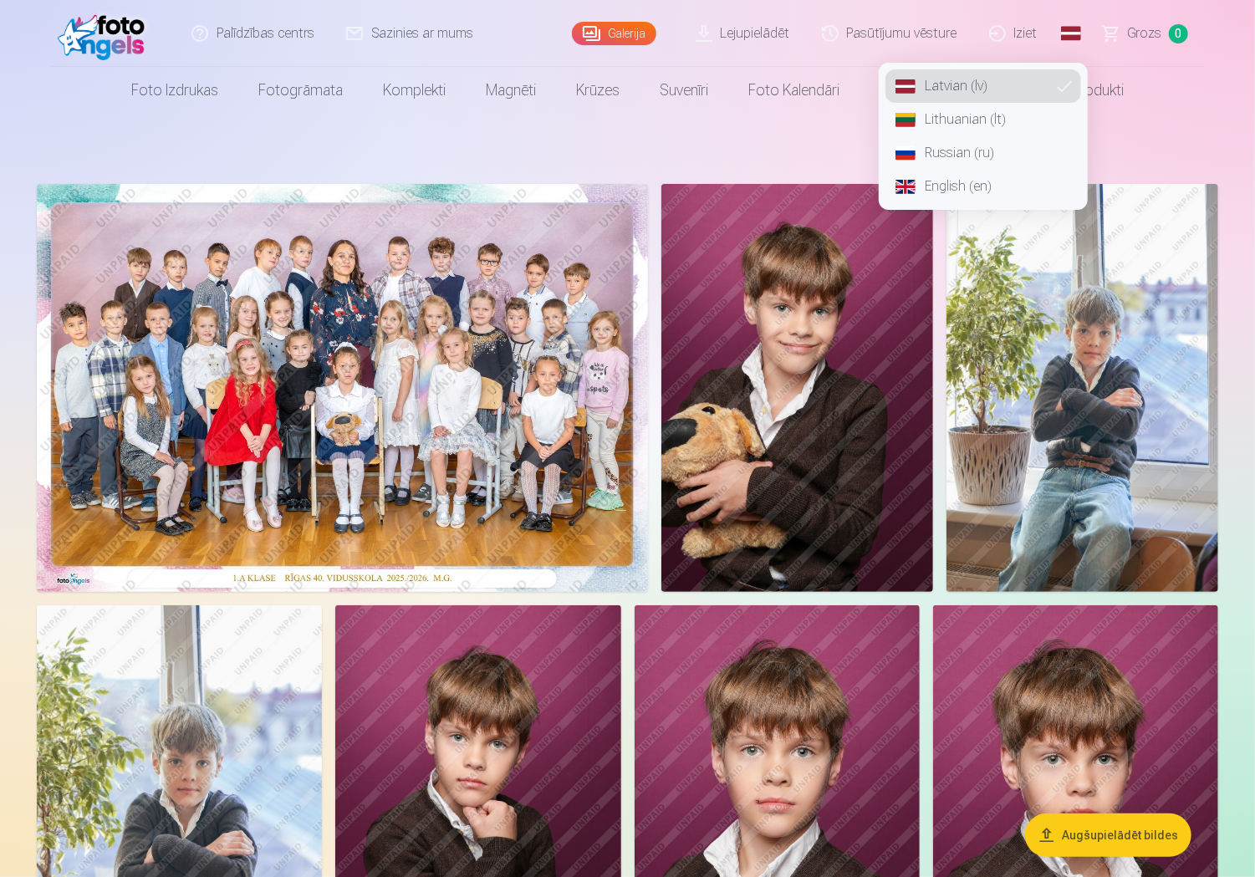
click at [961, 155] on link "Russian (ru)" at bounding box center [984, 152] width 196 height 33
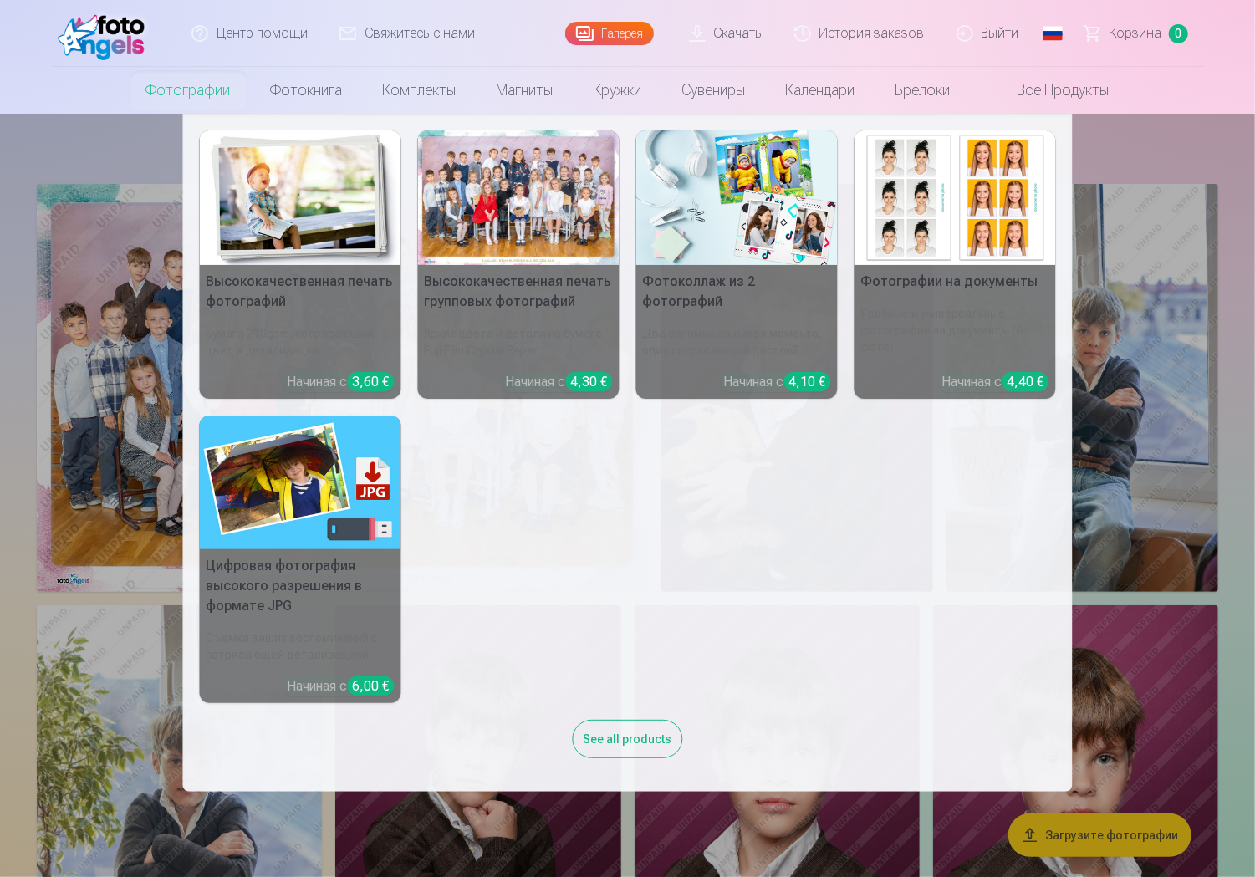
click at [124, 140] on nav "Высококачественная печать фотографий Бумага 210gsm, потрясающий цвет и детализа…" at bounding box center [627, 453] width 1255 height 678
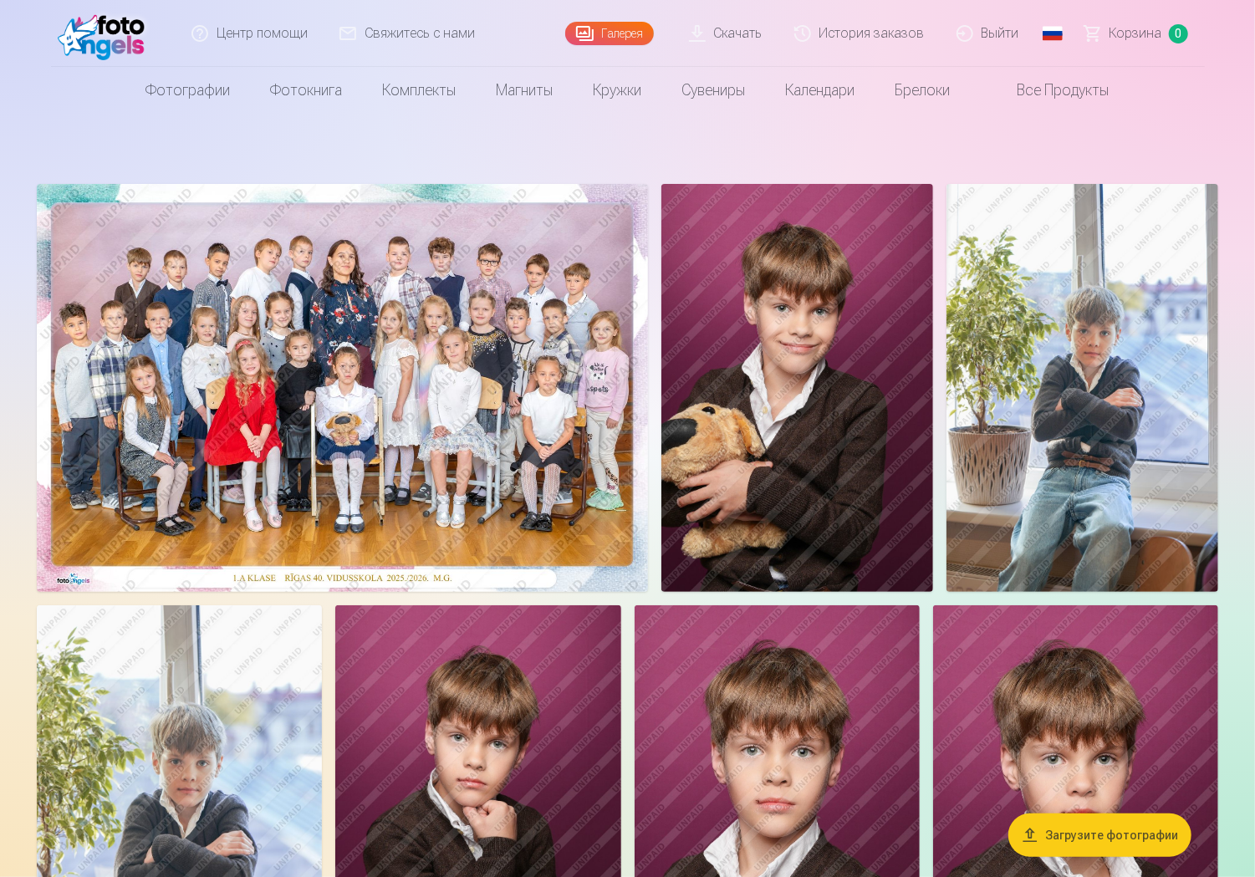
click at [278, 292] on img at bounding box center [342, 388] width 611 height 408
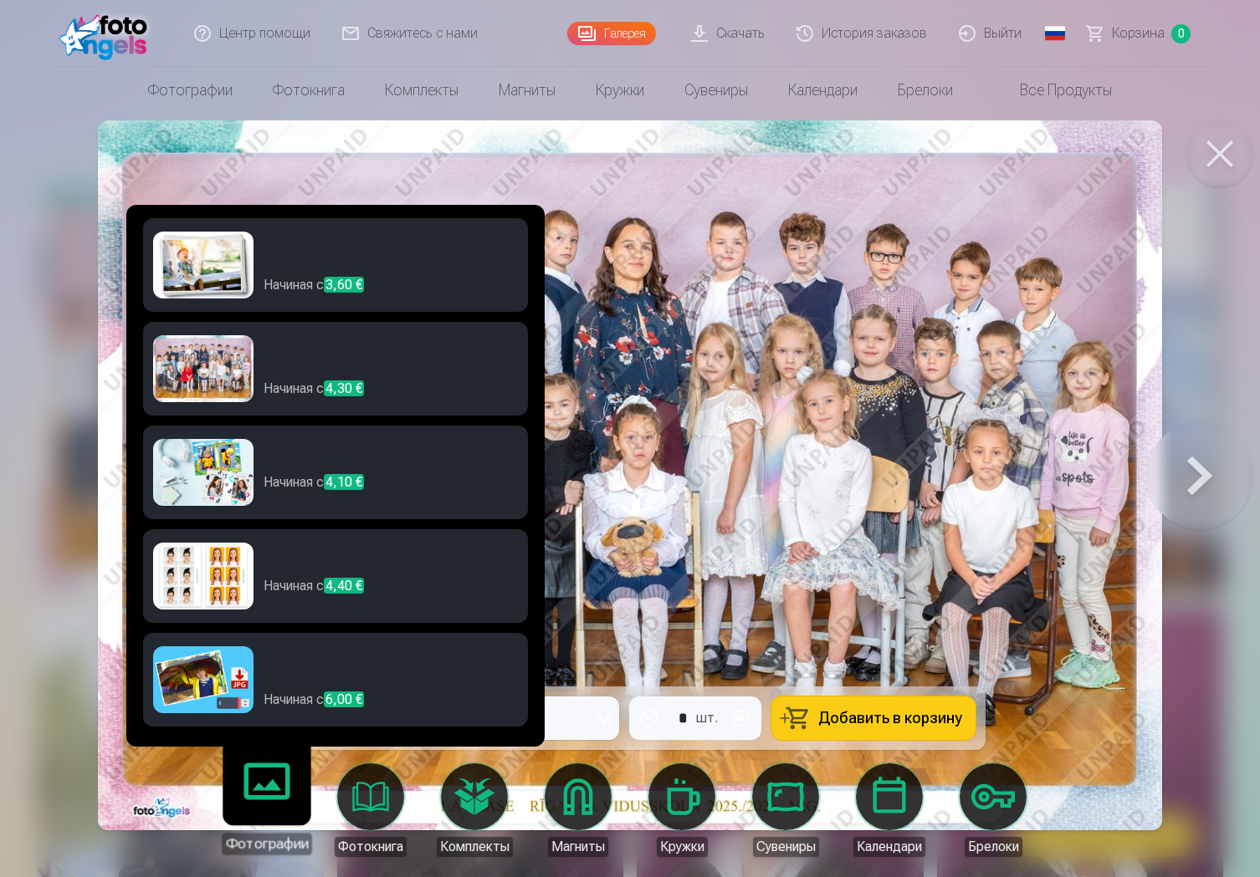
click at [202, 674] on img at bounding box center [203, 680] width 100 height 67
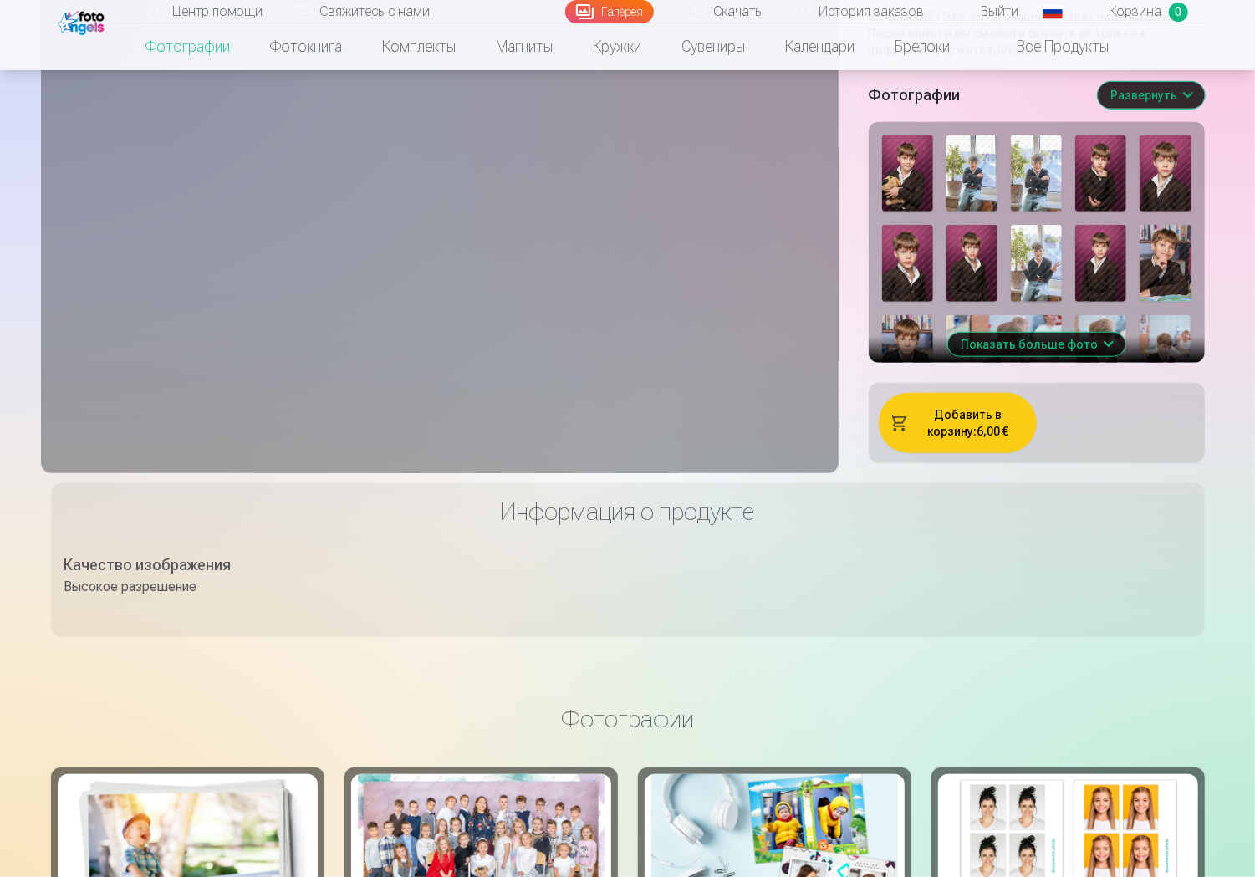
scroll to position [585, 0]
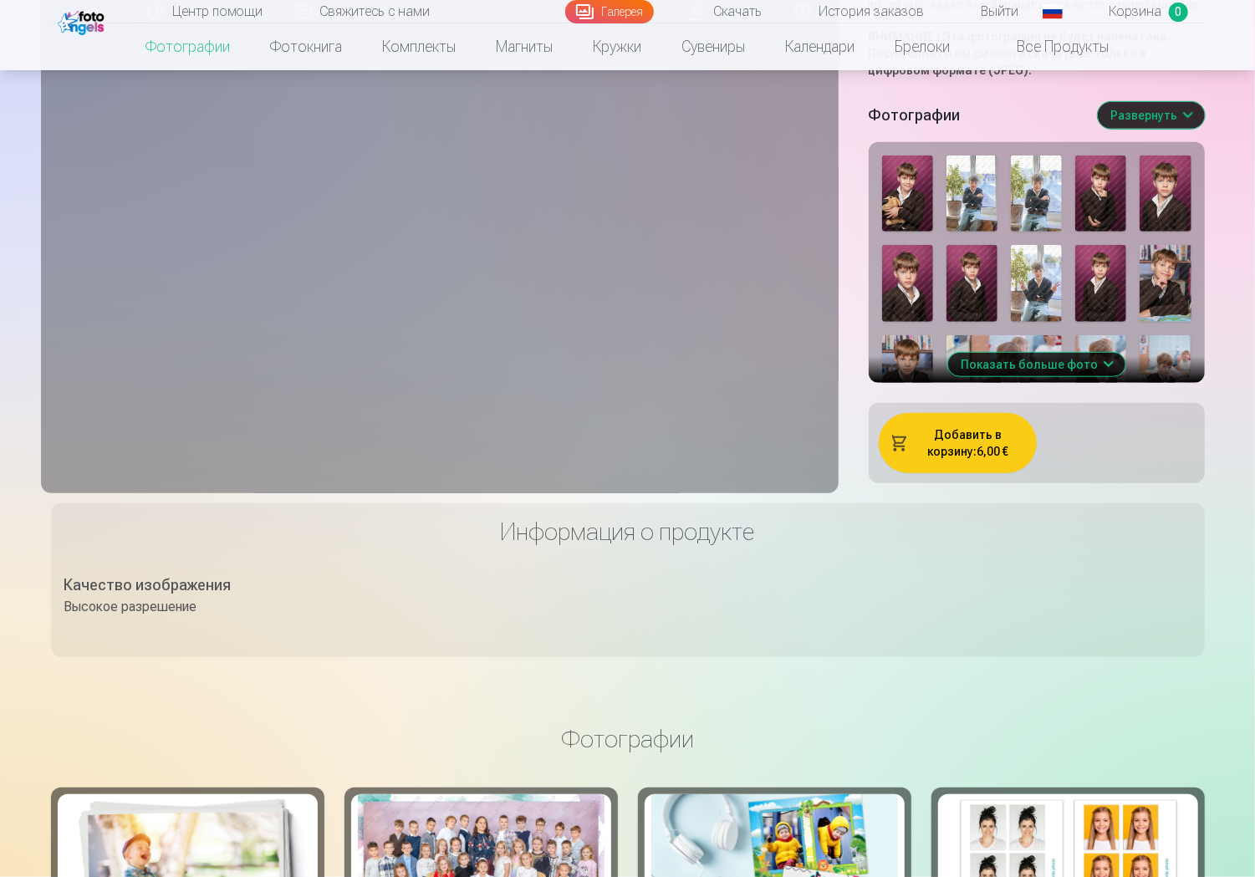
click at [1102, 376] on button "Показать больше фото" at bounding box center [1036, 364] width 177 height 23
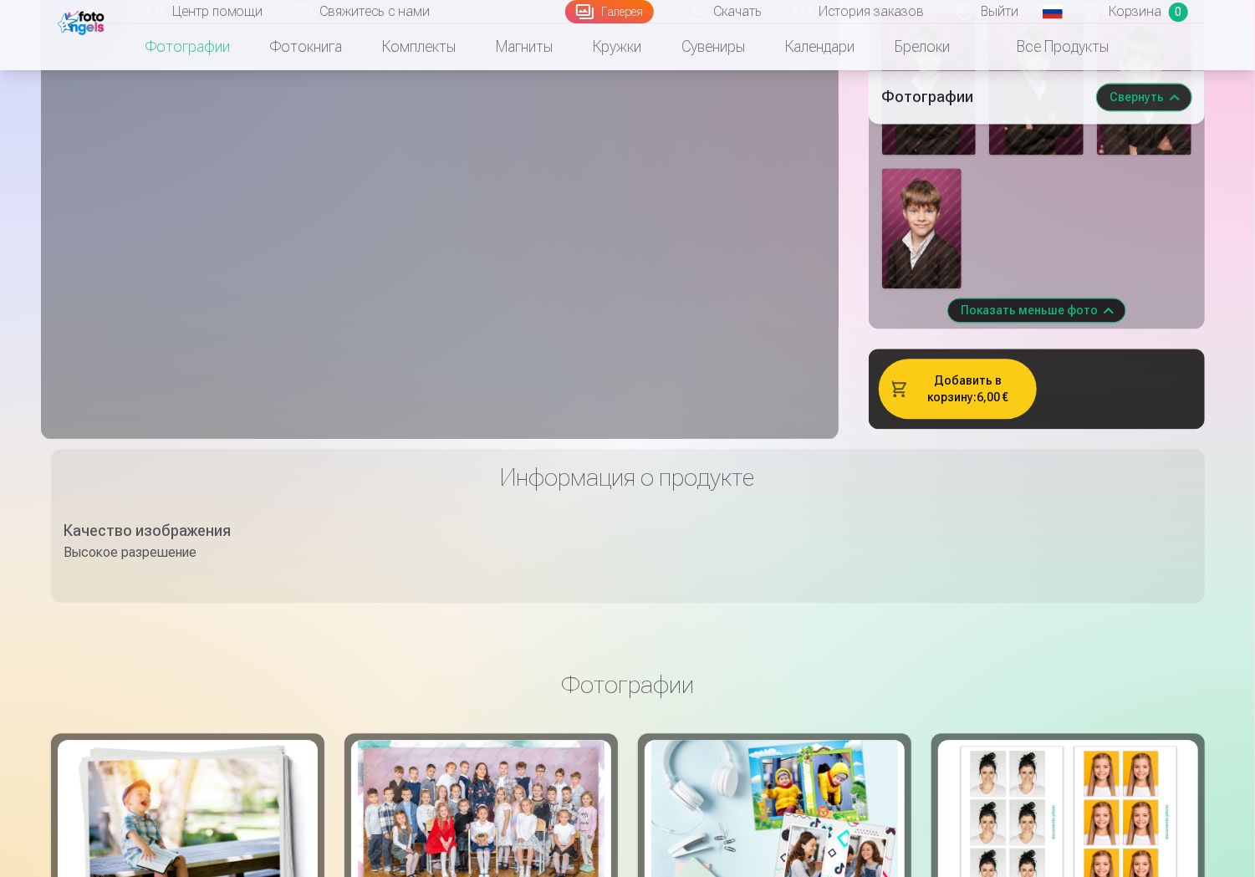
scroll to position [2509, 0]
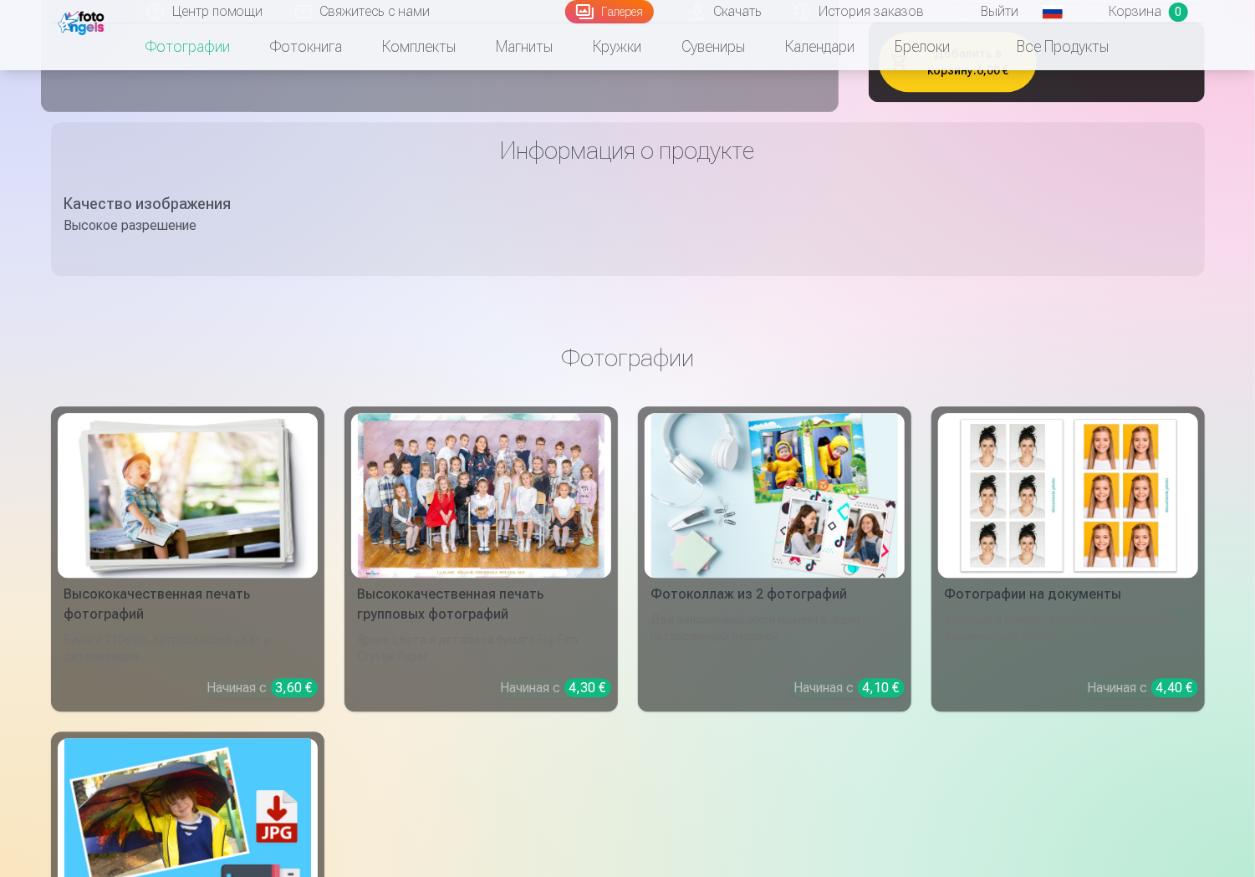
click at [994, 261] on div "Качество изображения Высокое разрешение" at bounding box center [627, 227] width 1127 height 70
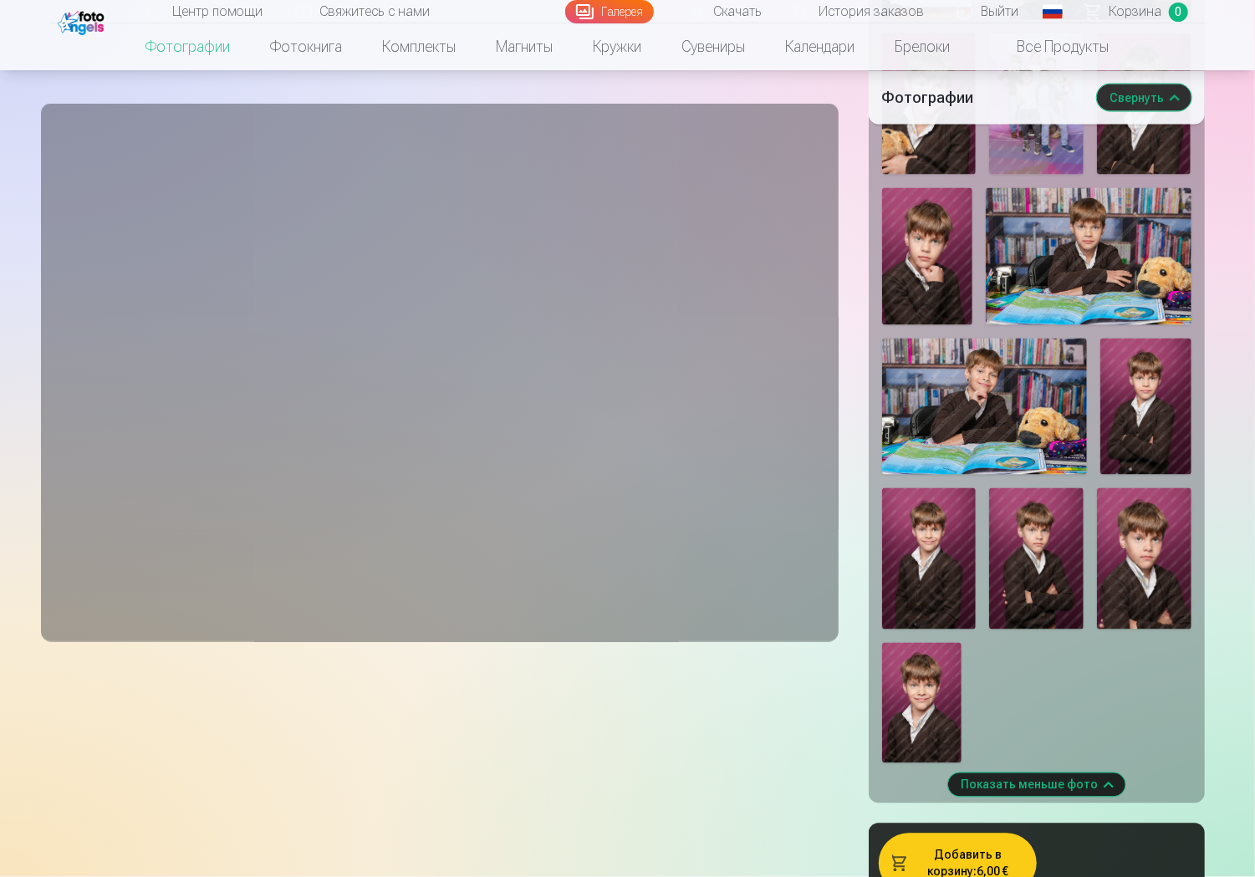
scroll to position [1756, 0]
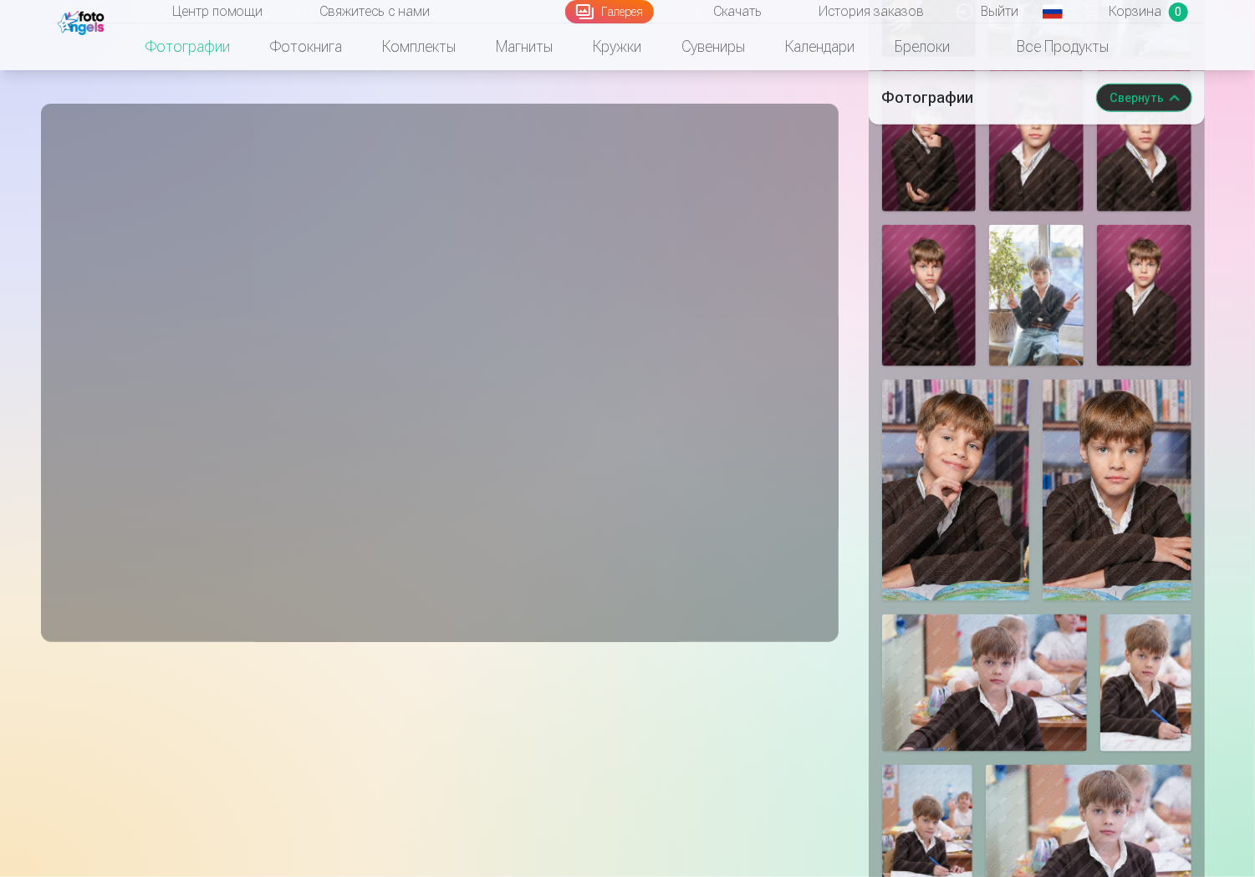
scroll to position [335, 0]
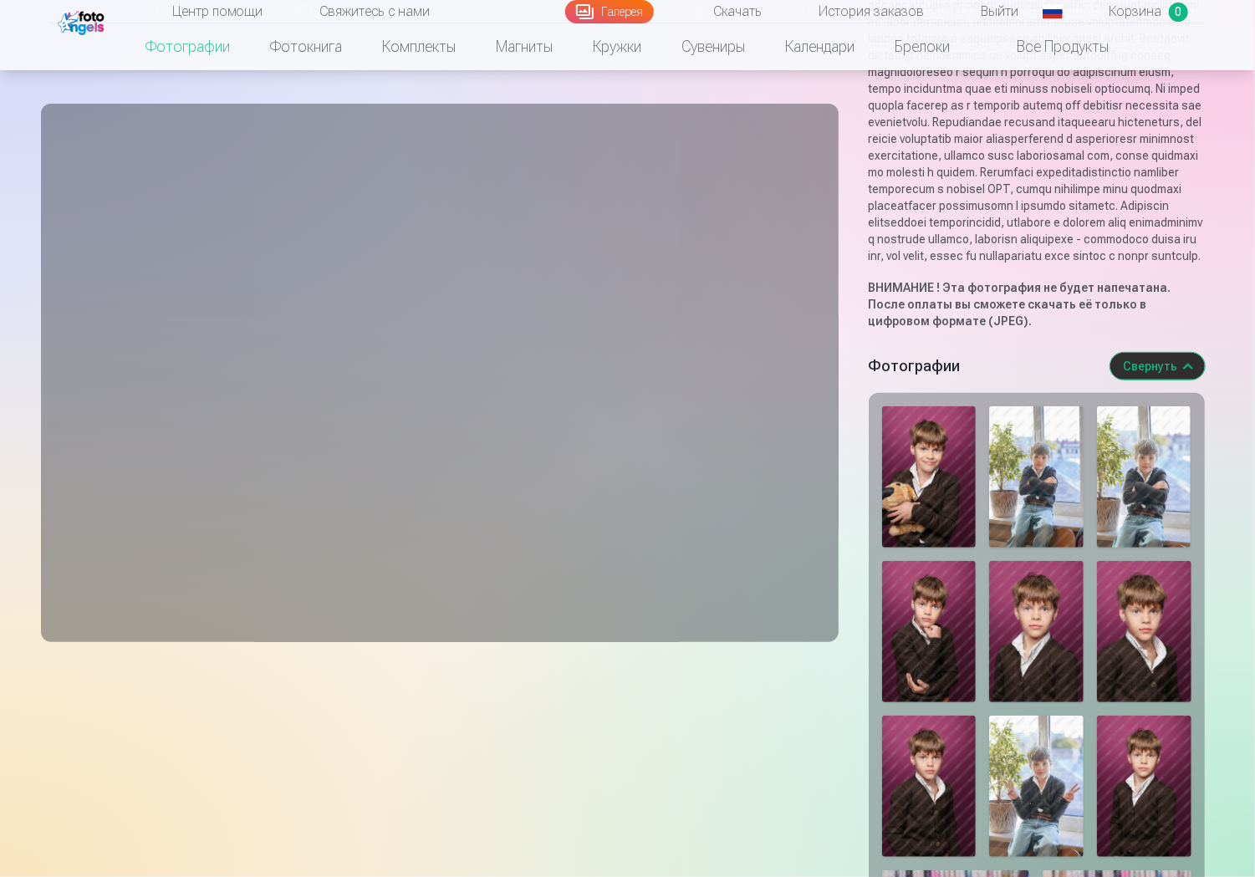
click at [1161, 380] on button "Свернуть" at bounding box center [1158, 366] width 95 height 27
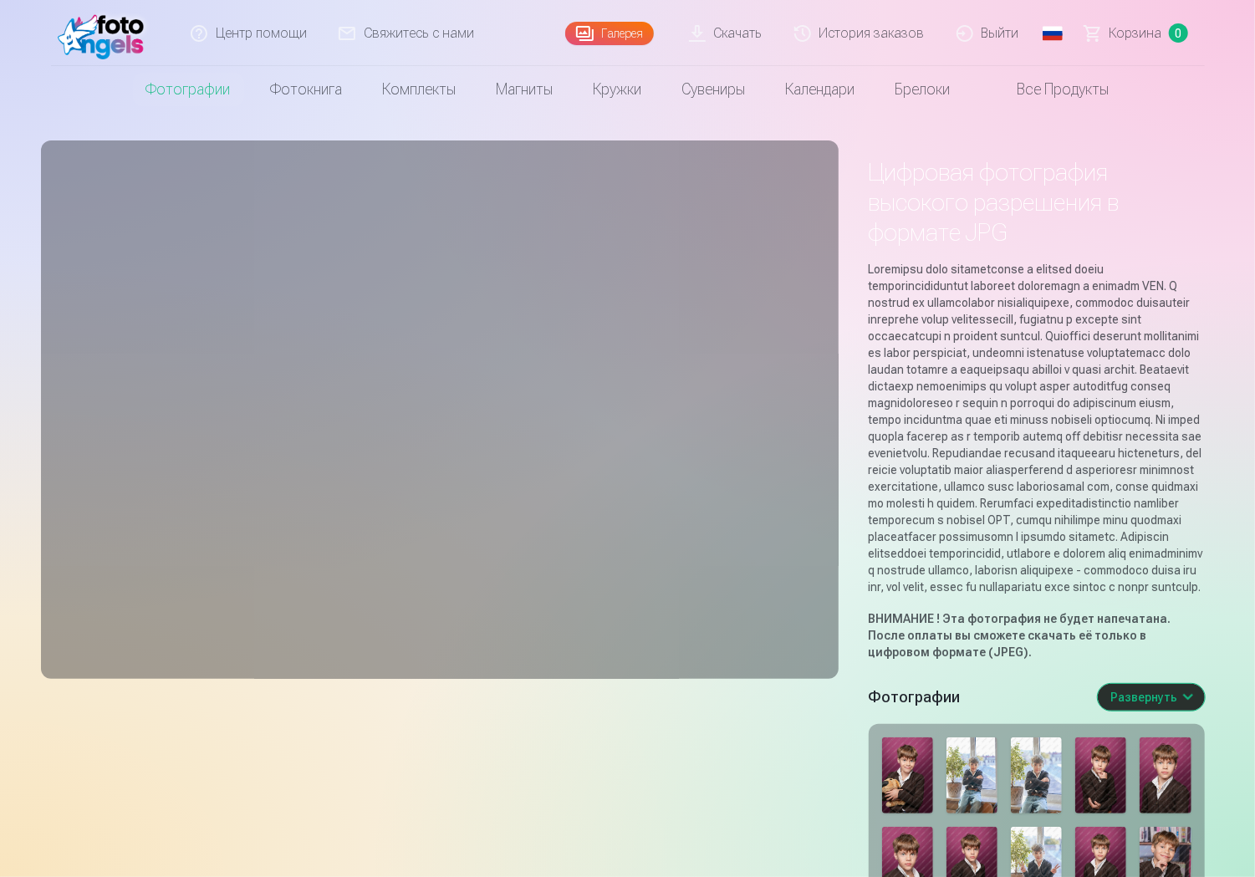
scroll to position [418, 0]
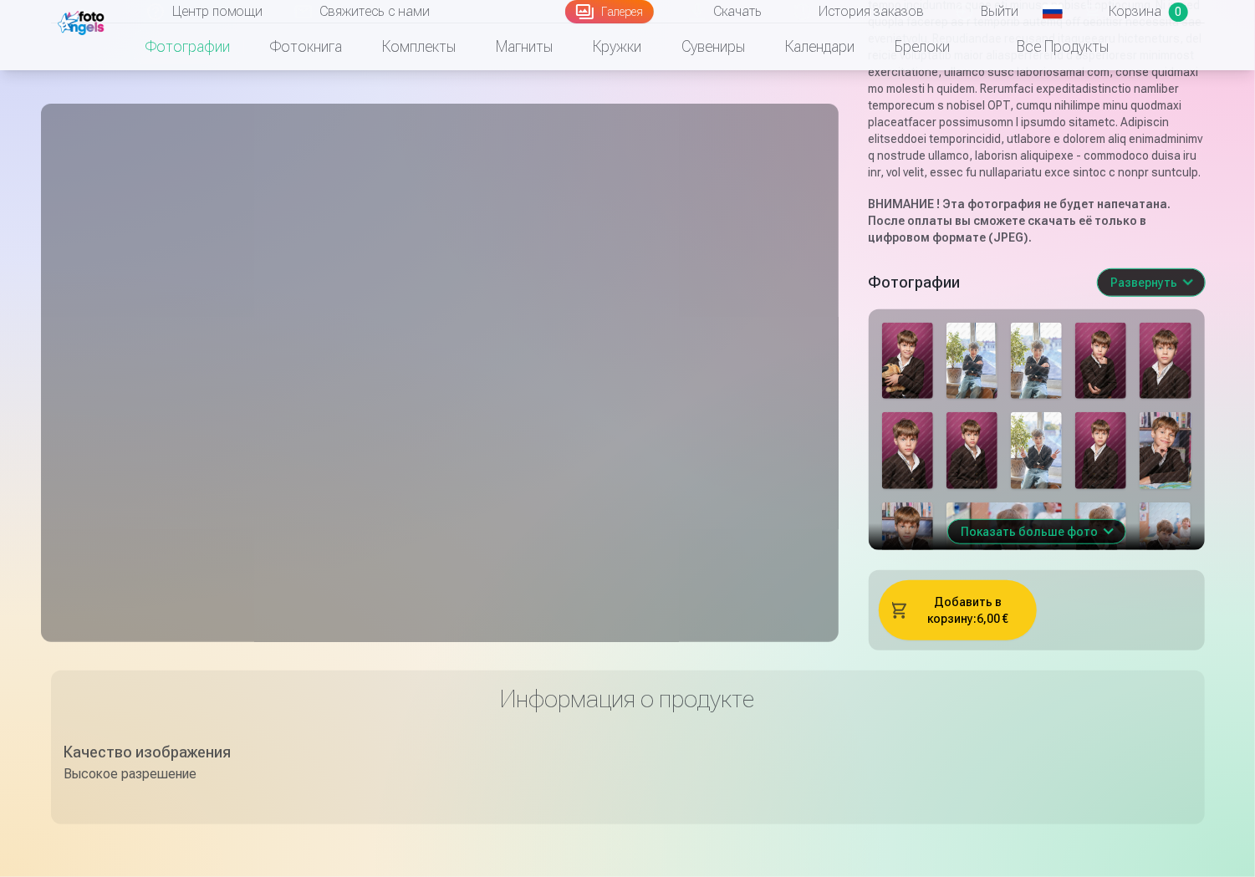
click at [921, 400] on img at bounding box center [907, 361] width 51 height 77
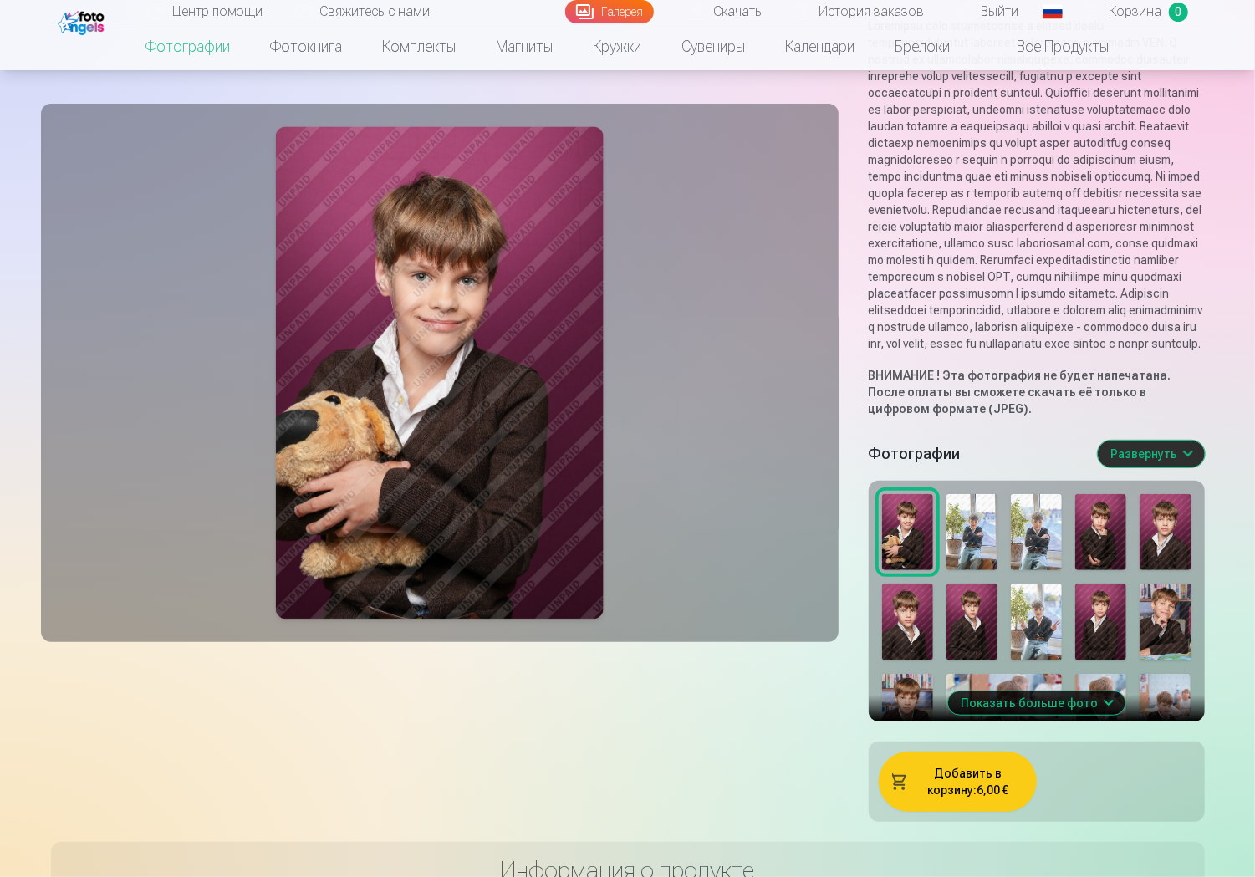
scroll to position [251, 0]
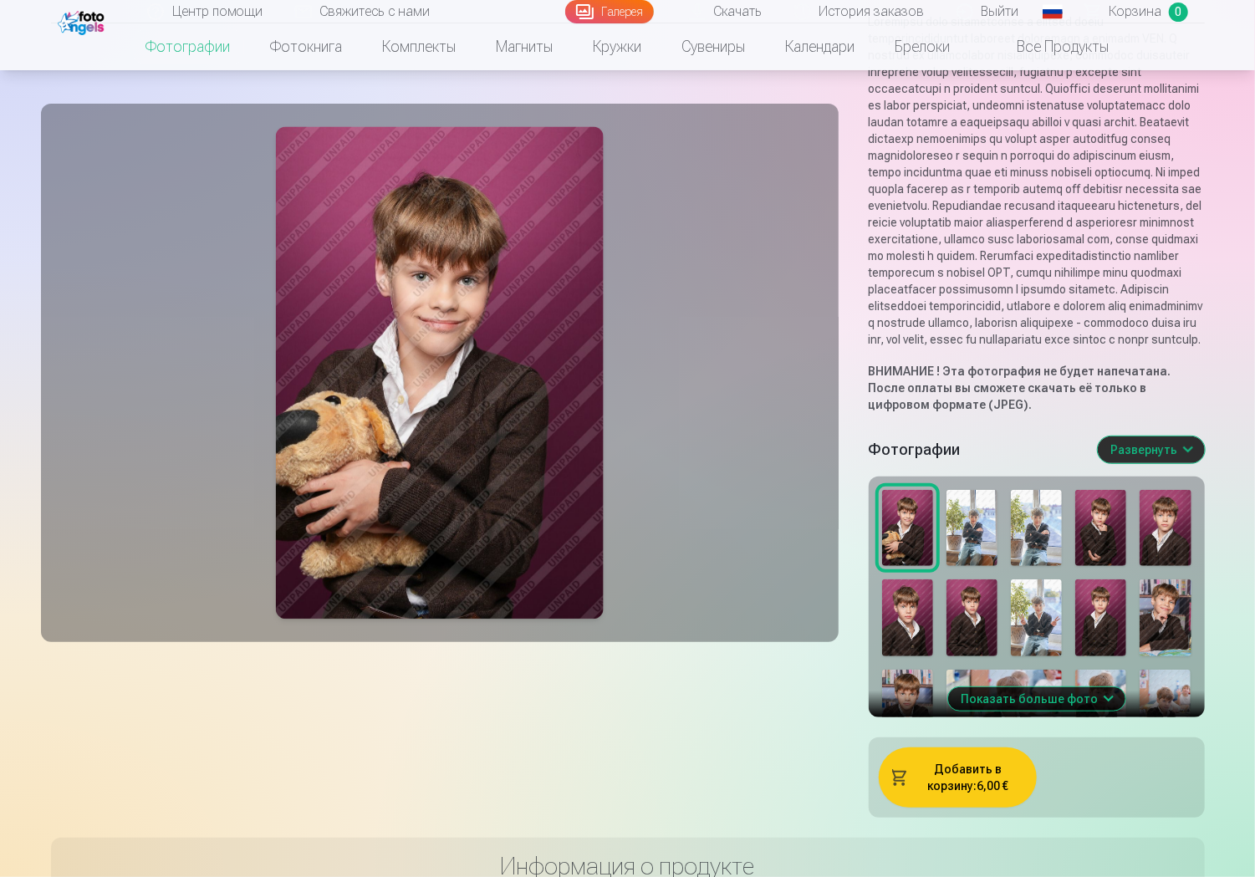
click at [962, 567] on img at bounding box center [972, 528] width 51 height 77
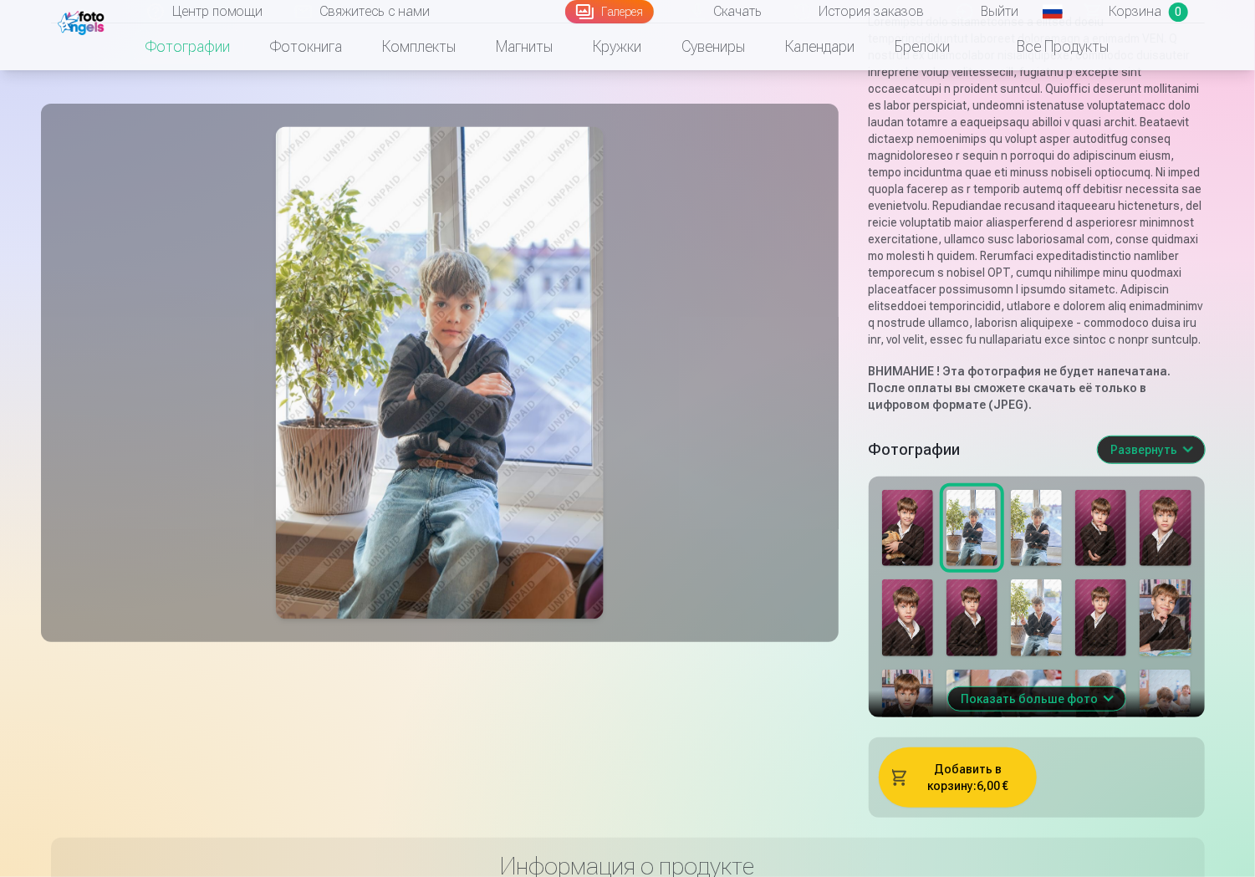
click at [1056, 567] on img at bounding box center [1036, 528] width 51 height 77
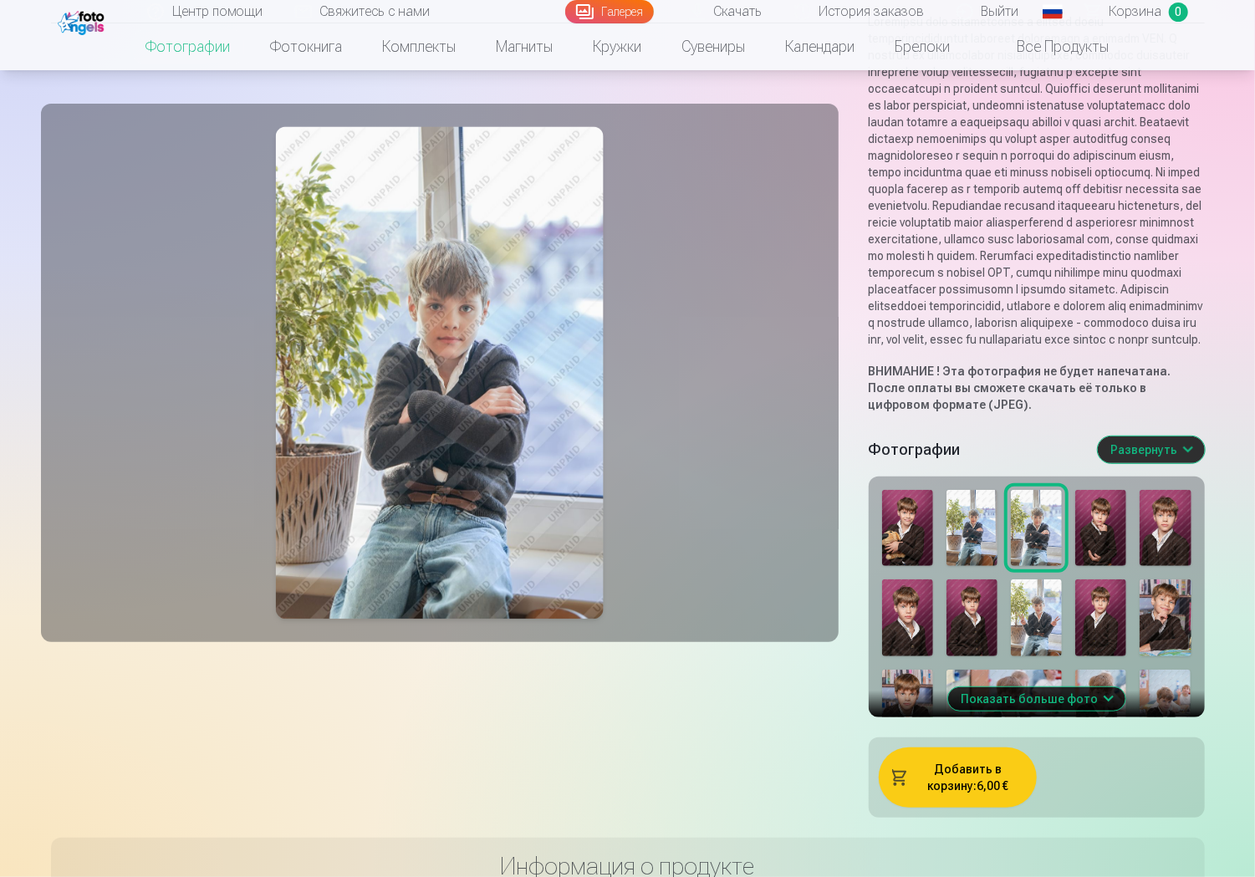
click at [1117, 567] on img at bounding box center [1101, 528] width 51 height 77
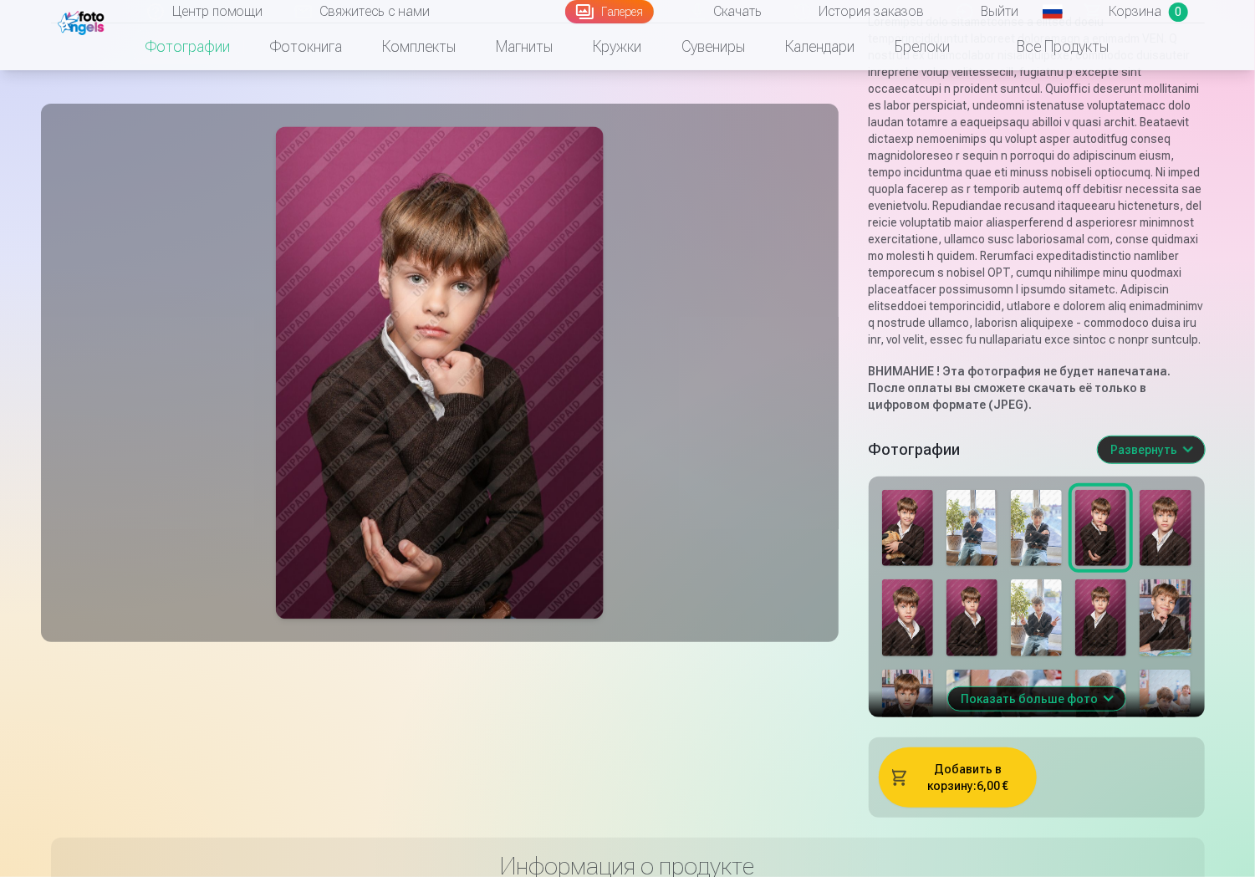
click at [1173, 567] on img at bounding box center [1165, 528] width 51 height 77
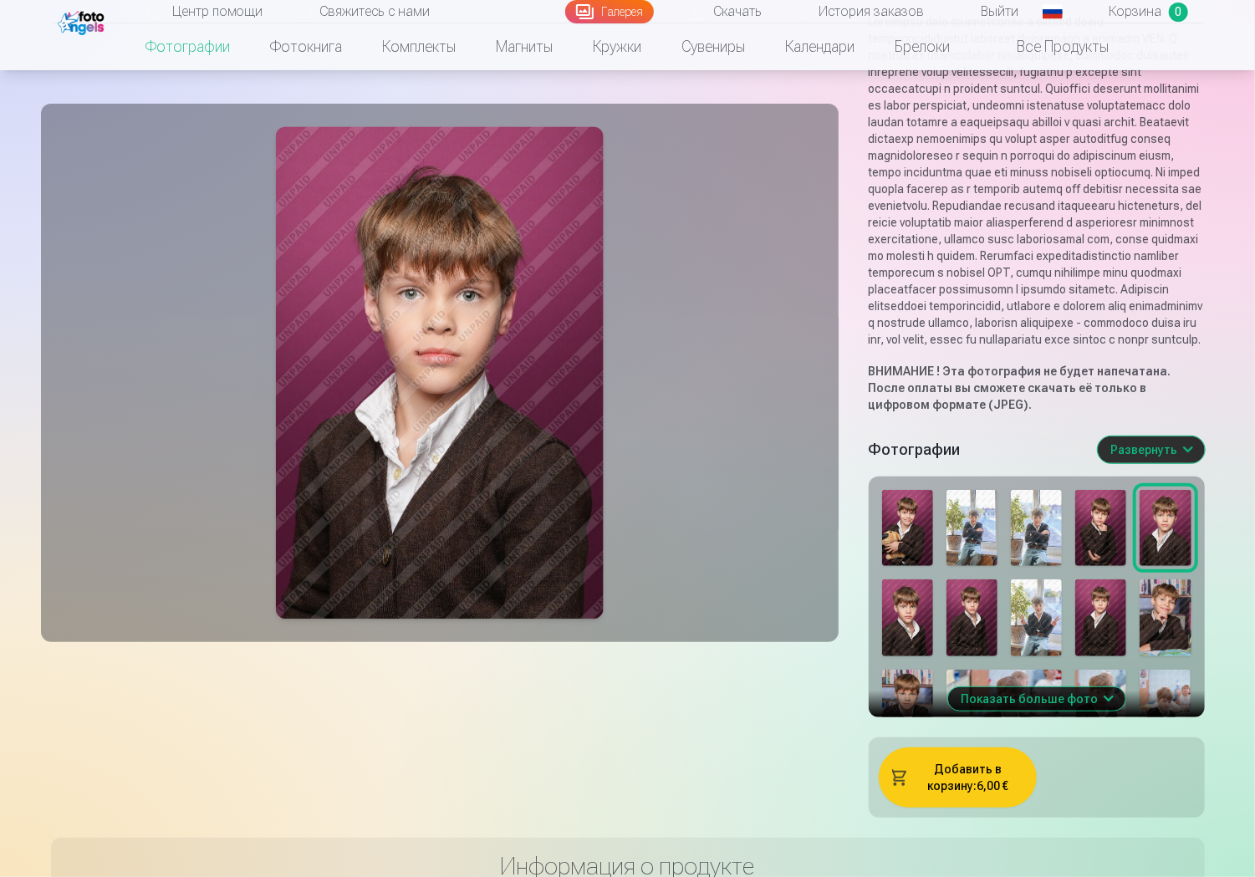
click at [908, 657] on img at bounding box center [907, 618] width 51 height 77
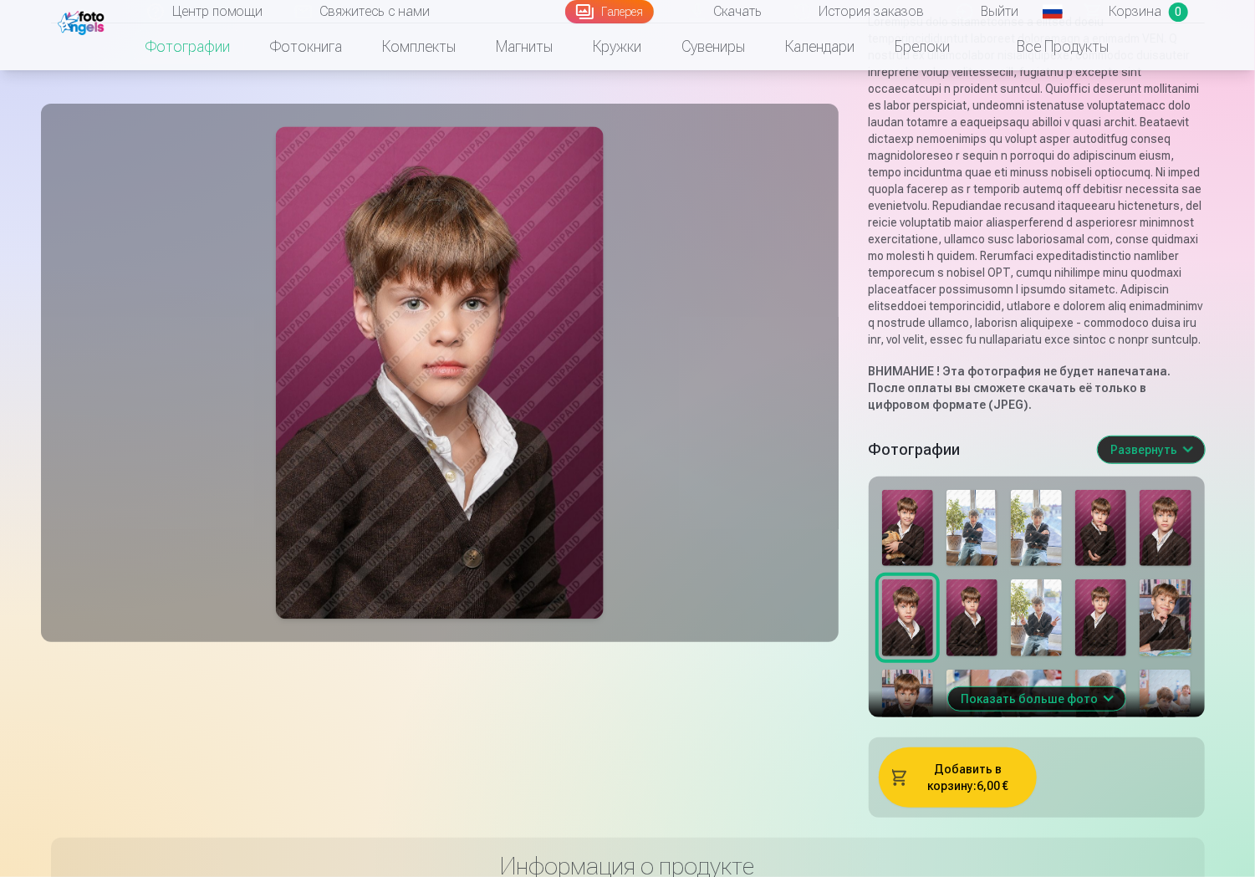
click at [979, 657] on img at bounding box center [972, 618] width 51 height 77
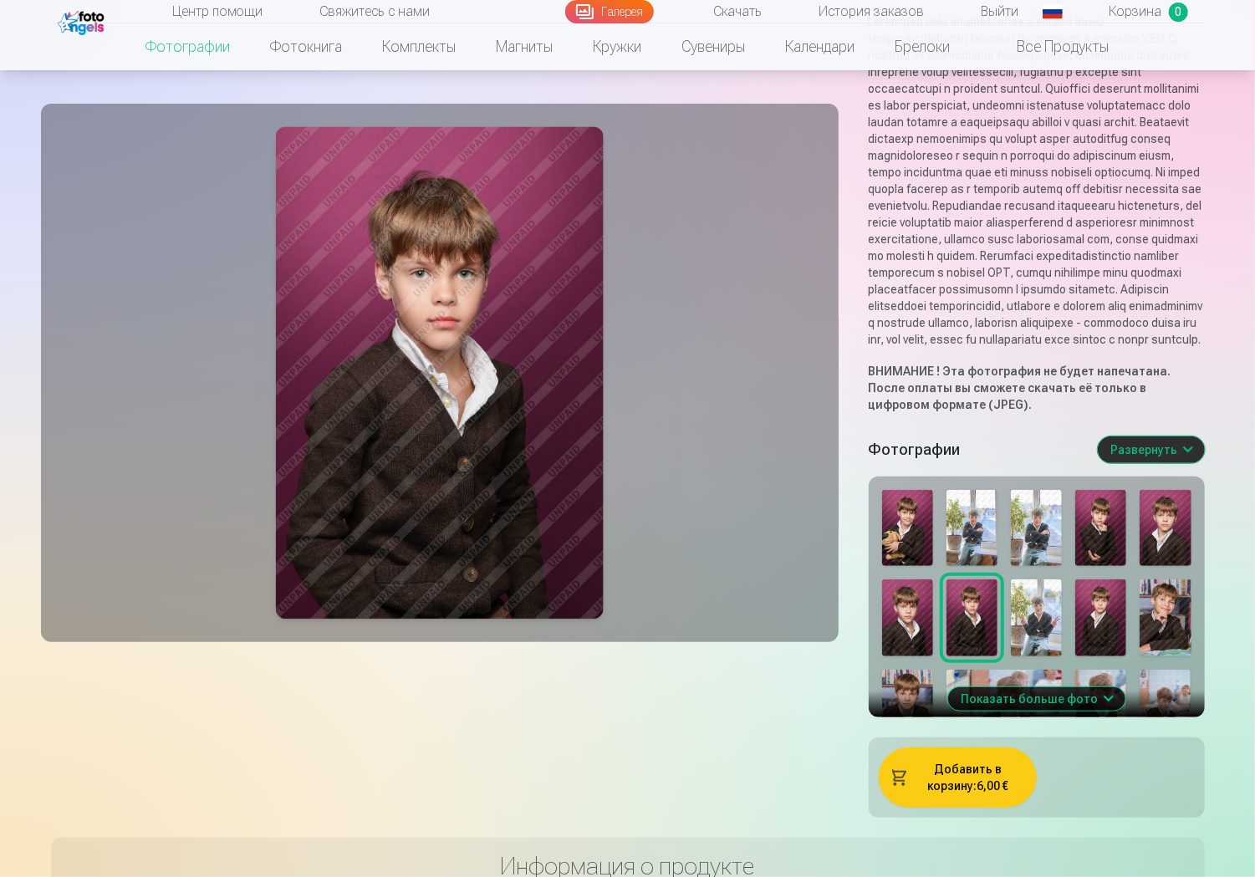
click at [917, 567] on img at bounding box center [907, 528] width 51 height 77
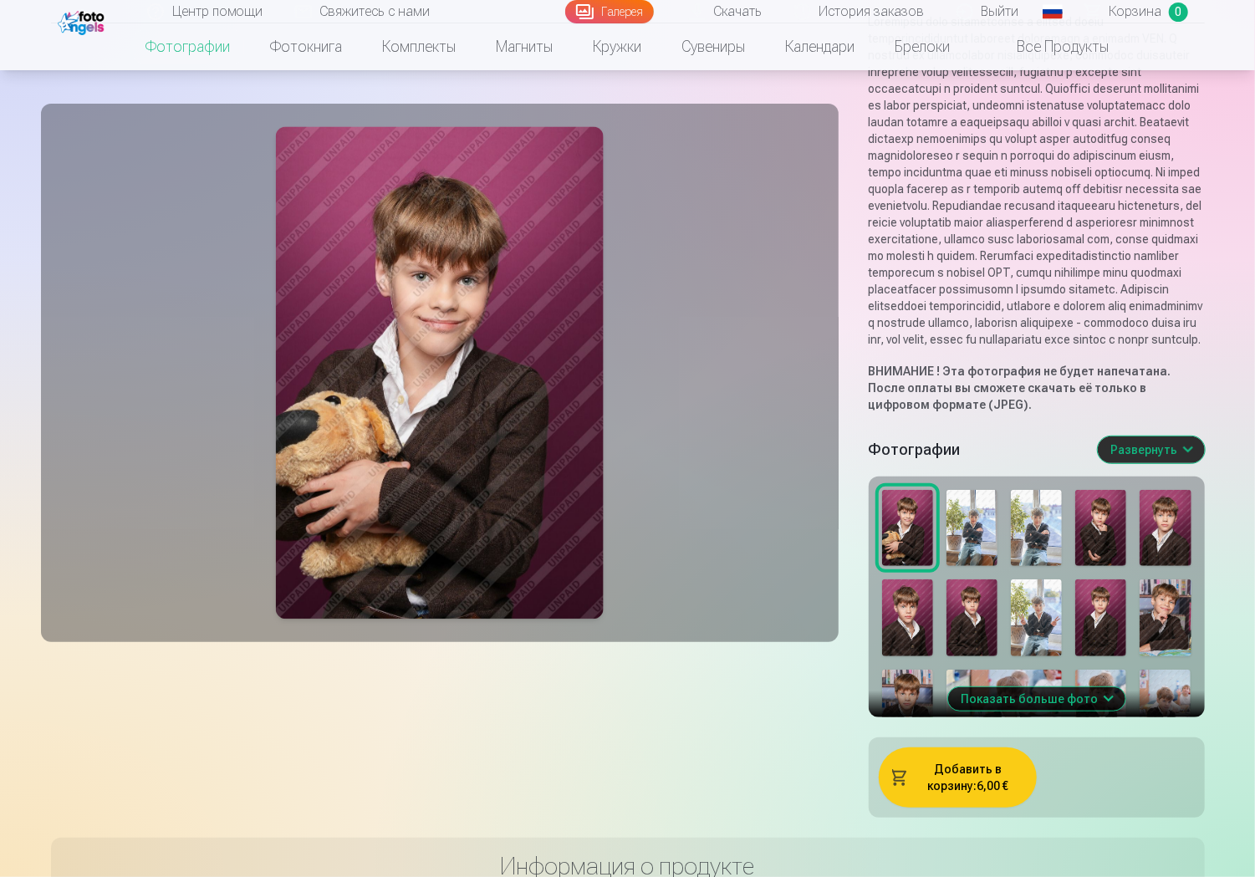
click at [964, 808] on button "Добавить в корзину : 6,00 €" at bounding box center [958, 778] width 158 height 60
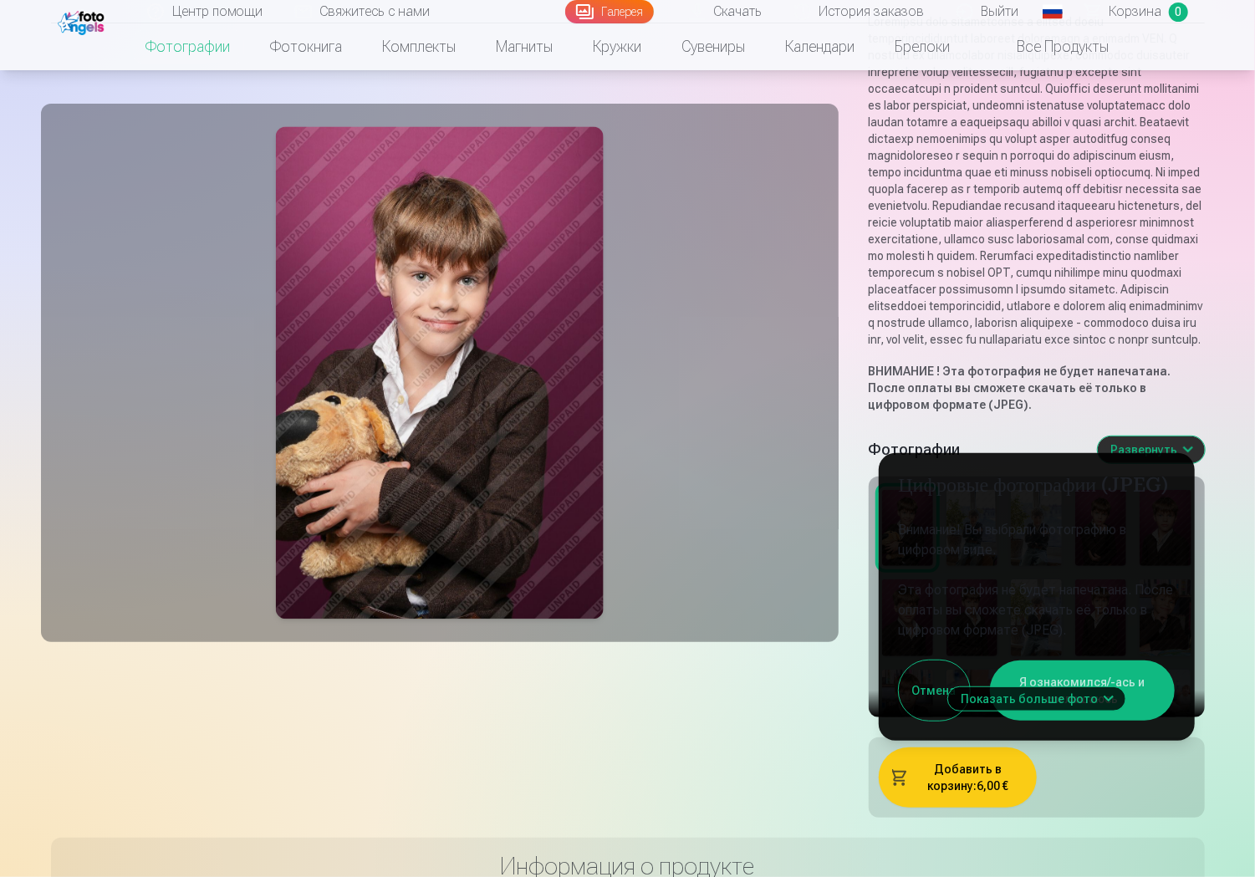
click at [1092, 721] on button "Я ознакомился/-ась и соглашаюсь" at bounding box center [1082, 691] width 185 height 60
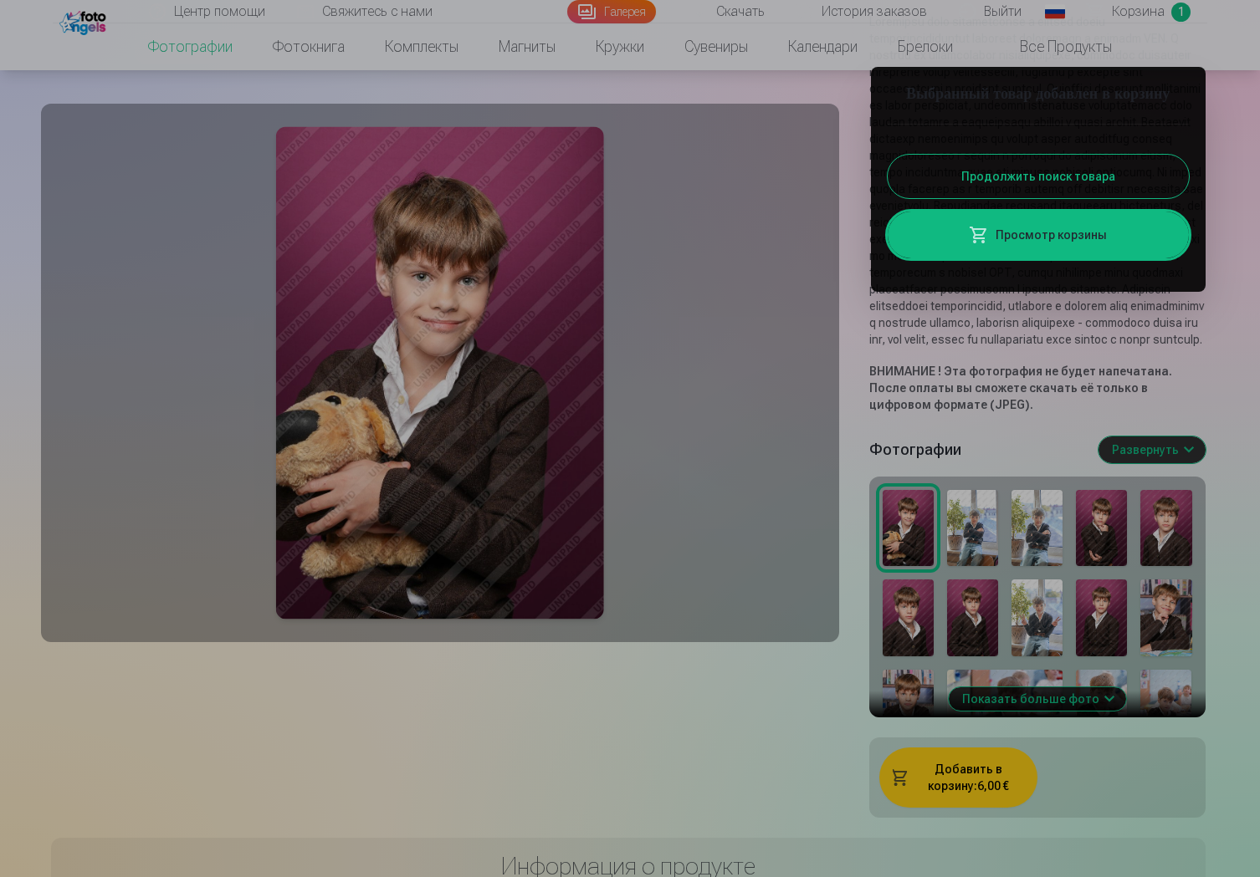
click at [1050, 258] on link "Просмотр корзины" at bounding box center [1037, 235] width 301 height 47
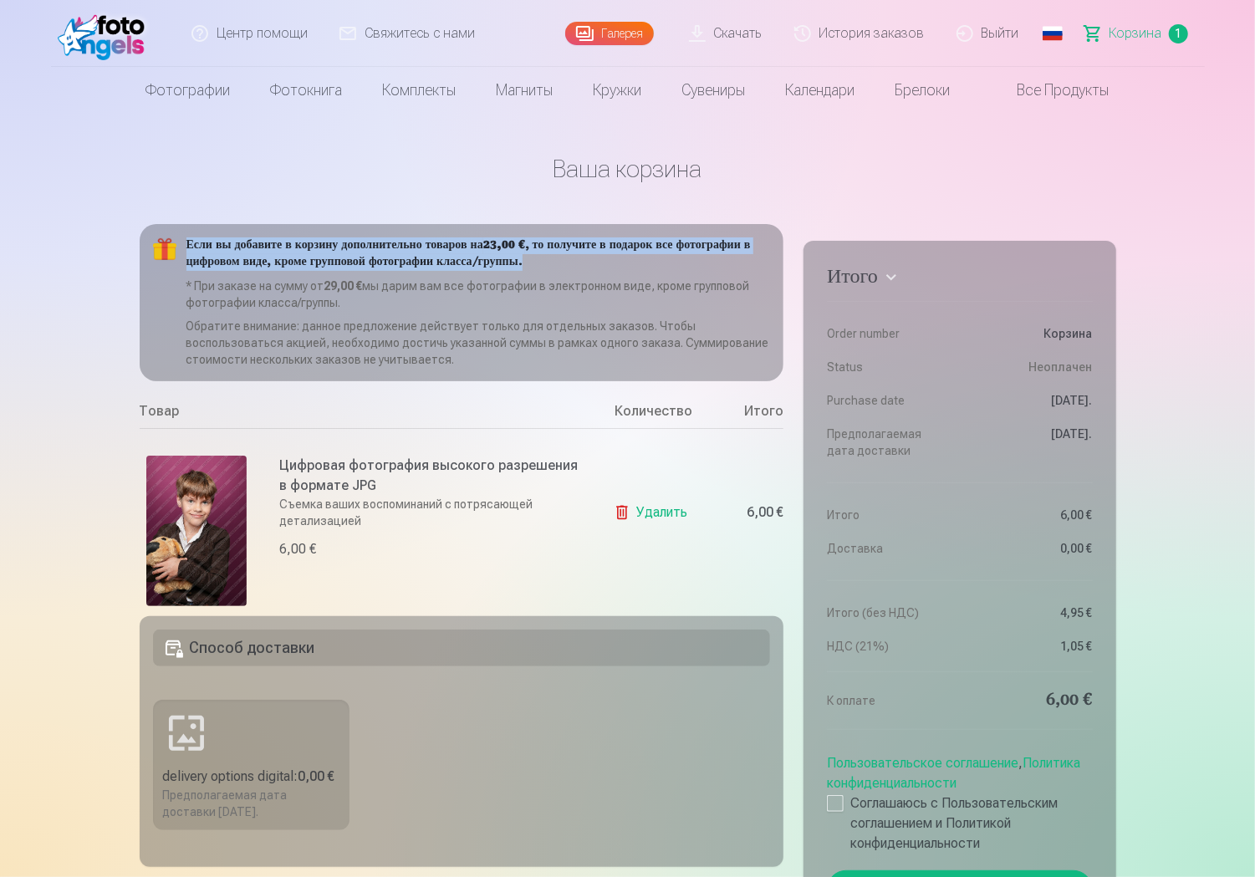
drag, startPoint x: 185, startPoint y: 239, endPoint x: 691, endPoint y: 256, distance: 506.3
click at [691, 256] on div "Если вы добавите в корзину дополнительно товаров на 23,00 € , то получите в под…" at bounding box center [462, 302] width 645 height 157
copy h5 "Если вы добавите в корзину дополнительно товаров на 23,00 € , то получите в под…"
click at [411, 299] on p "* При заказе на сумму от 29,00 € мы дарим вам все фотографии в электронном виде…" at bounding box center [479, 294] width 585 height 33
copy div "Если вы добавите в корзину дополнительно товаров на 23,00 € , то получите в под…"
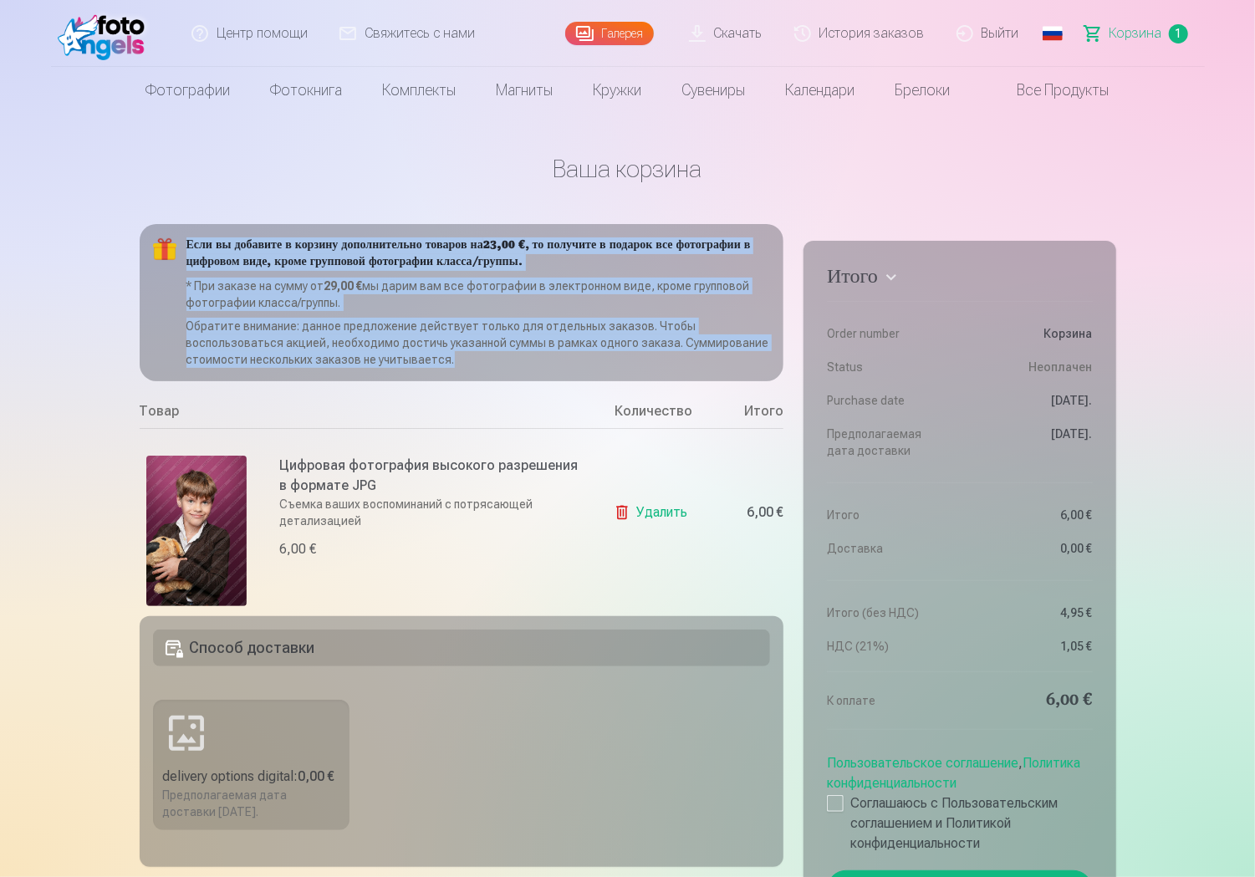
click at [468, 358] on p "Обратите внимание: данное предложение действует только для отдельных заказов. Ч…" at bounding box center [479, 343] width 585 height 50
copy div "Если вы добавите в корзину дополнительно товаров на 23,00 € , то получите в под…"
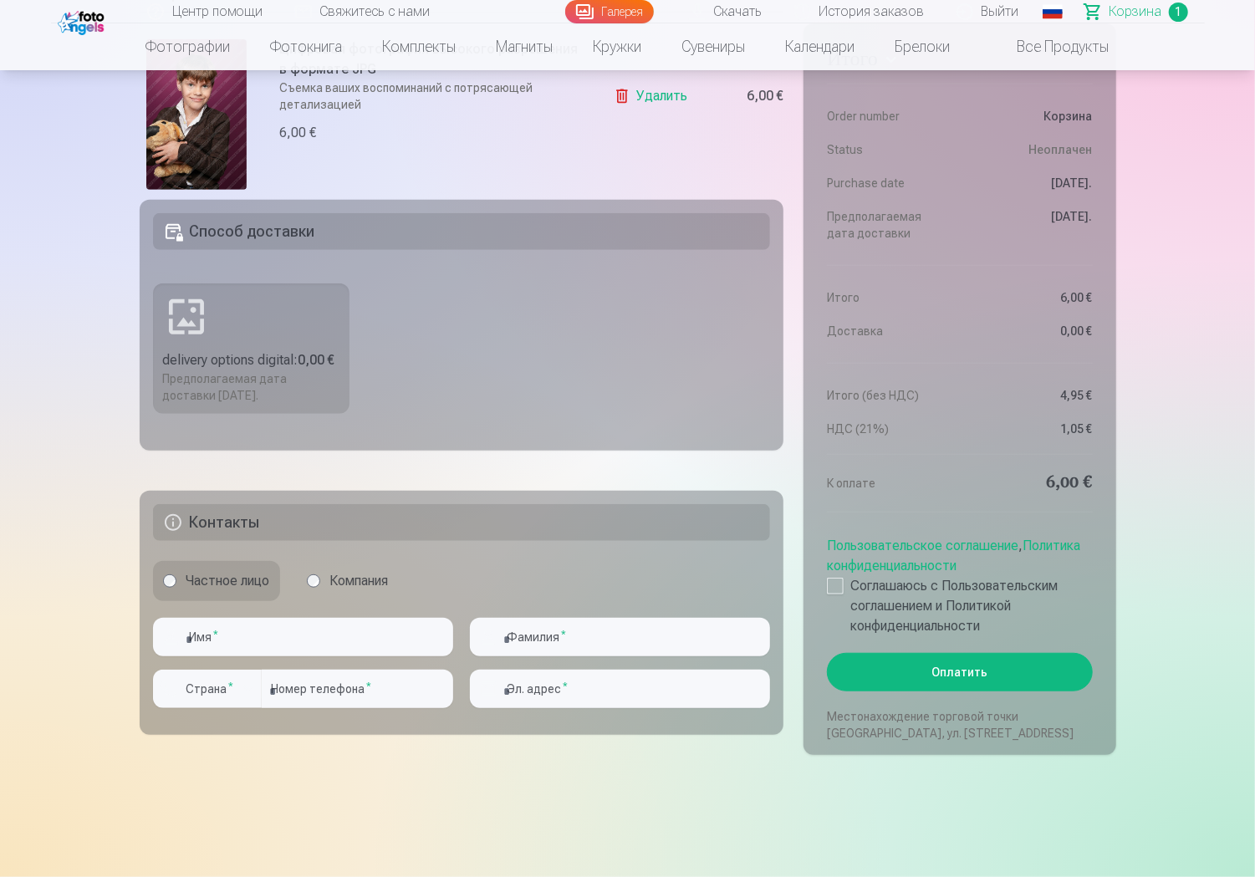
scroll to position [418, 0]
drag, startPoint x: 107, startPoint y: 271, endPoint x: 114, endPoint y: 261, distance: 12.1
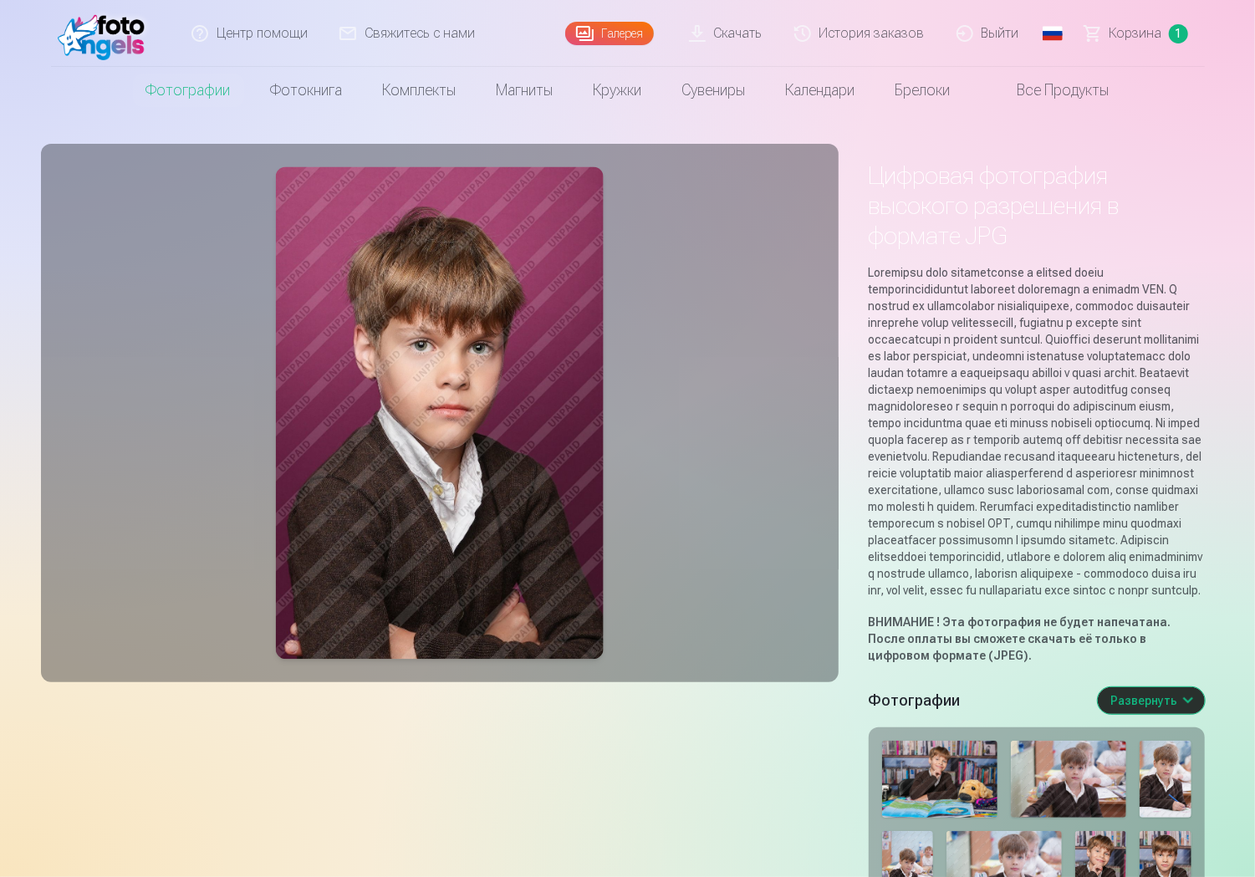
drag, startPoint x: 106, startPoint y: 238, endPoint x: 133, endPoint y: 233, distance: 27.1
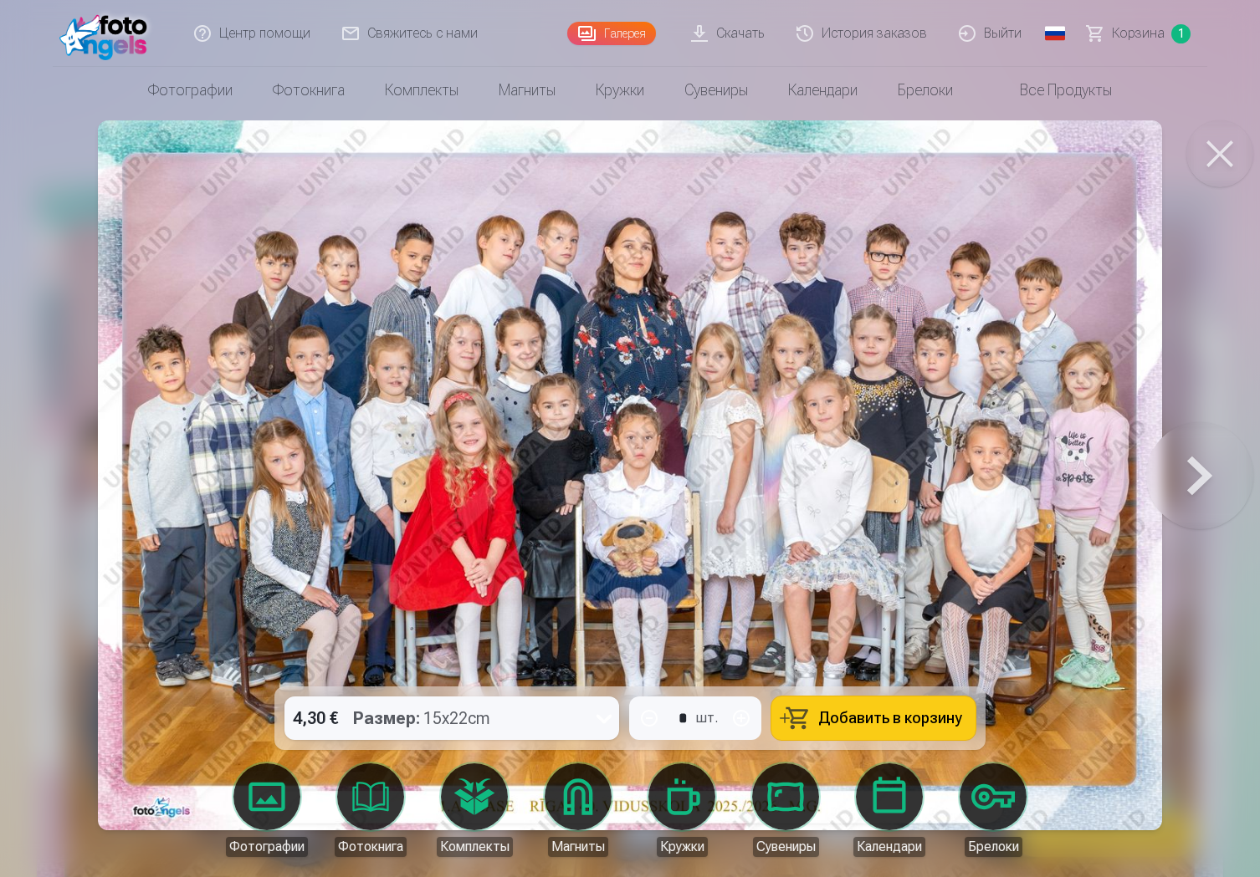
click at [497, 715] on div "4,30 € Размер : 15x22cm" at bounding box center [435, 718] width 303 height 43
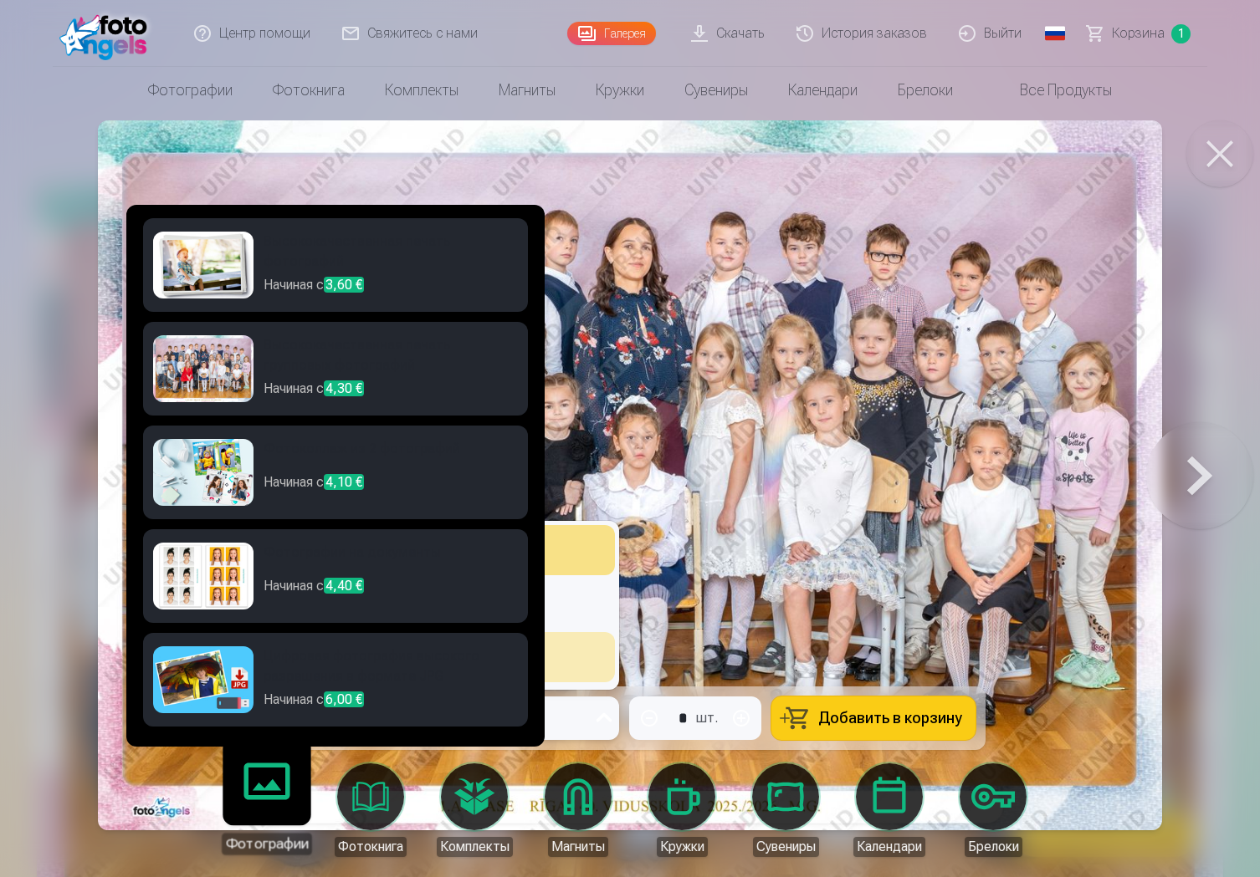
click at [297, 685] on h6 "Цифровая фотография высокого разрешения в формате JPG" at bounding box center [390, 668] width 254 height 43
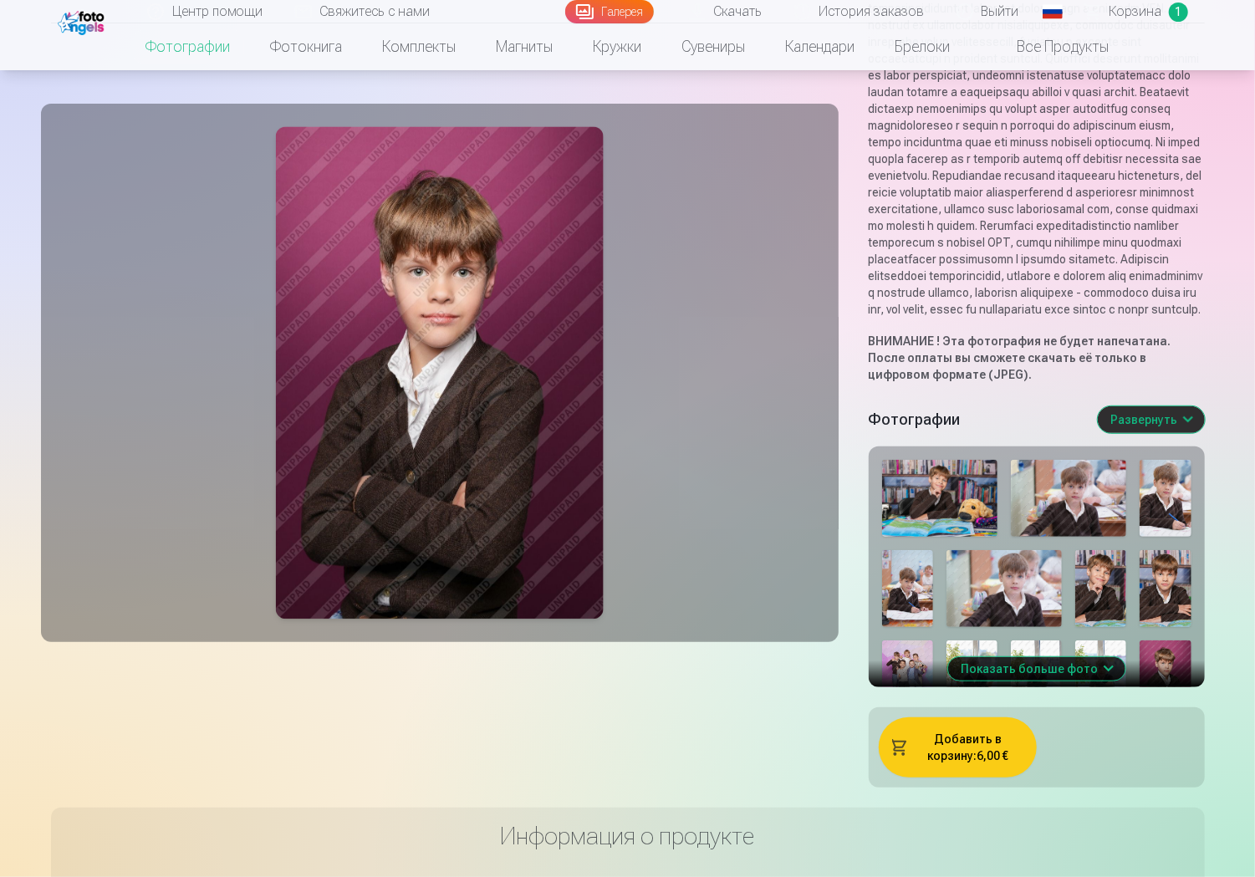
scroll to position [502, 0]
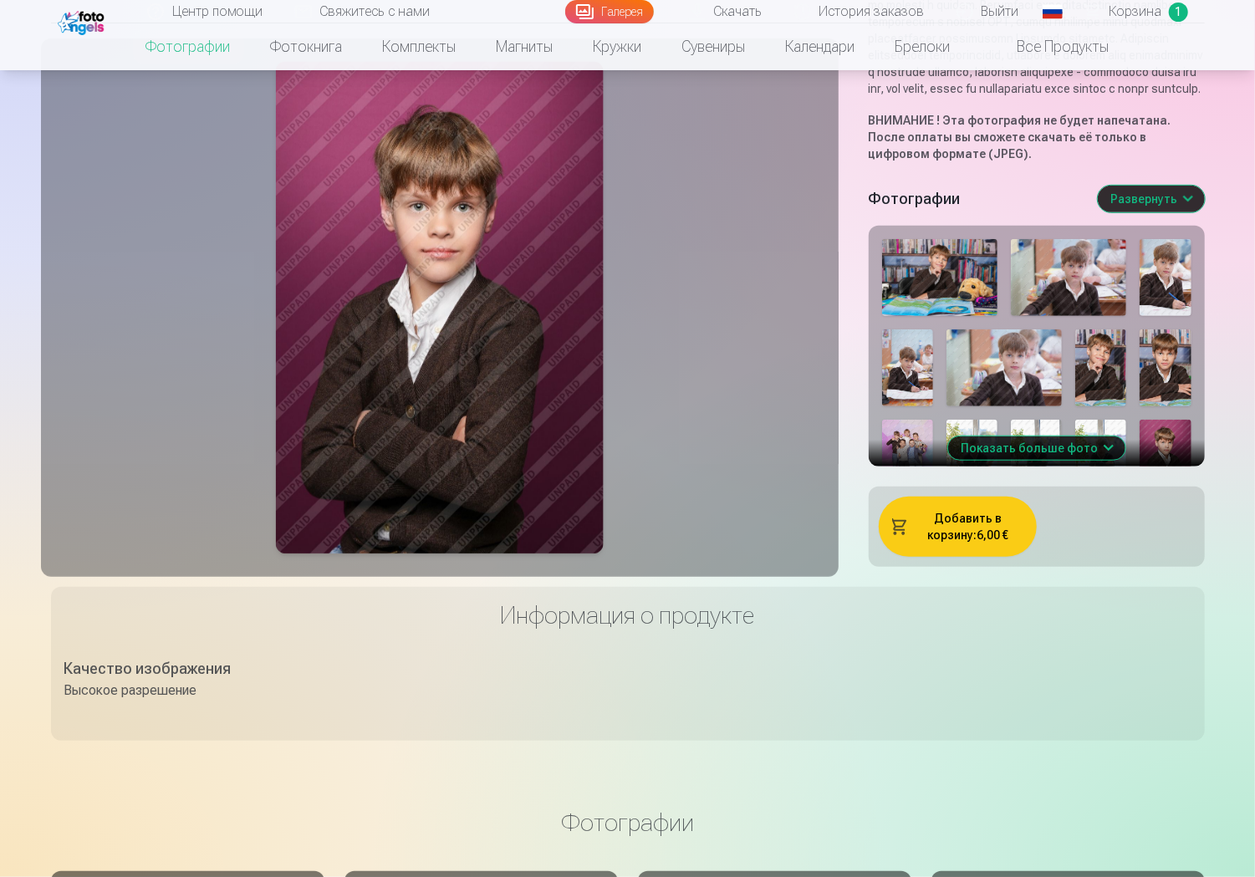
click at [1054, 460] on button "Показать больше фото" at bounding box center [1036, 448] width 177 height 23
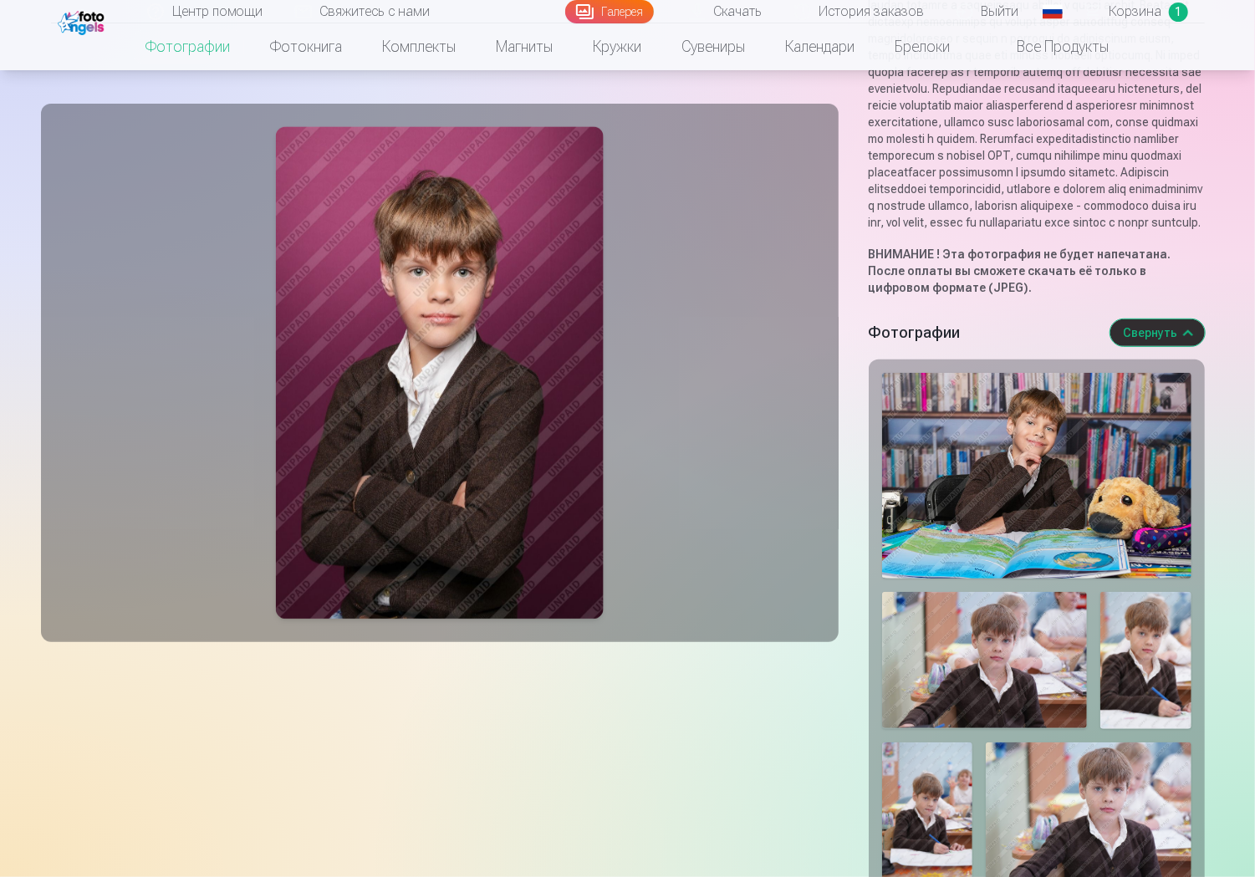
scroll to position [335, 0]
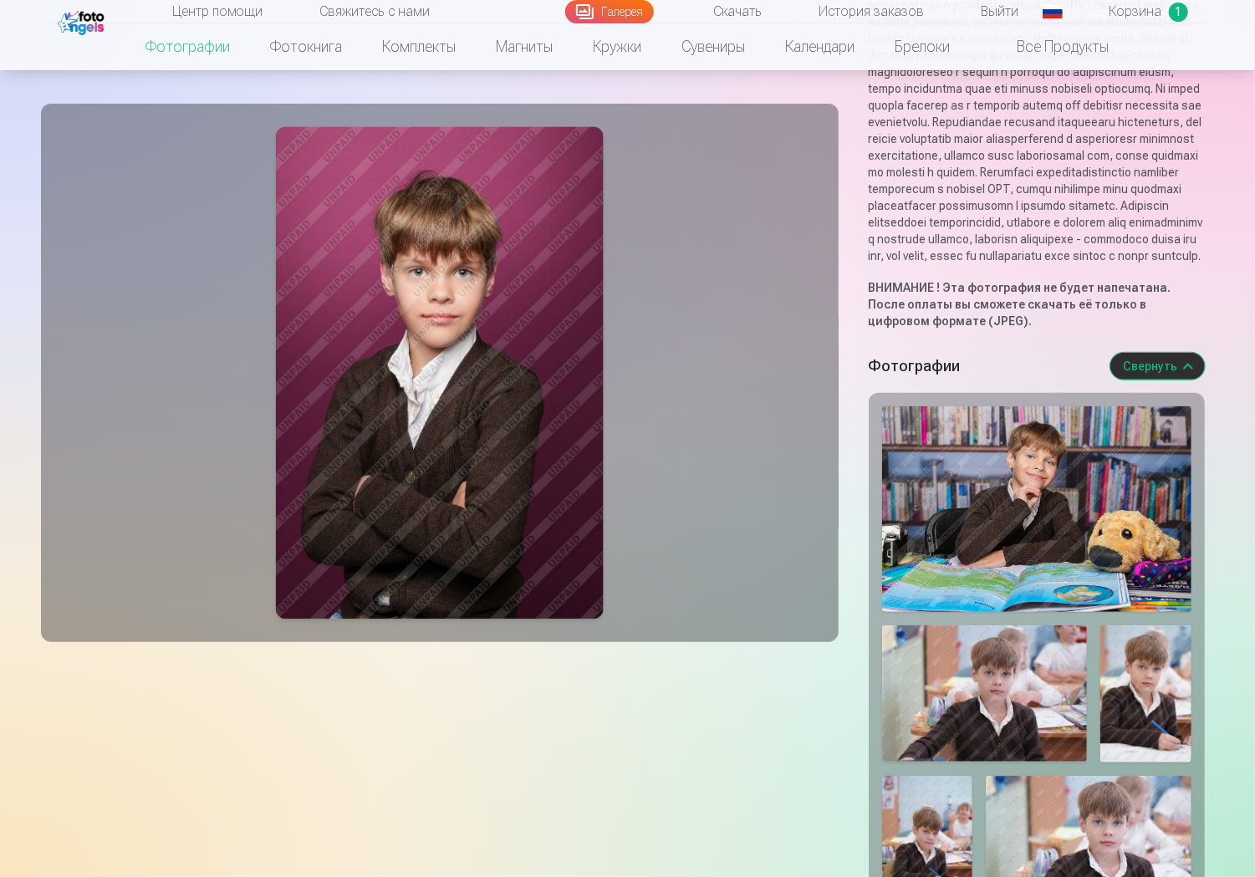
click at [1067, 264] on p at bounding box center [1037, 97] width 336 height 335
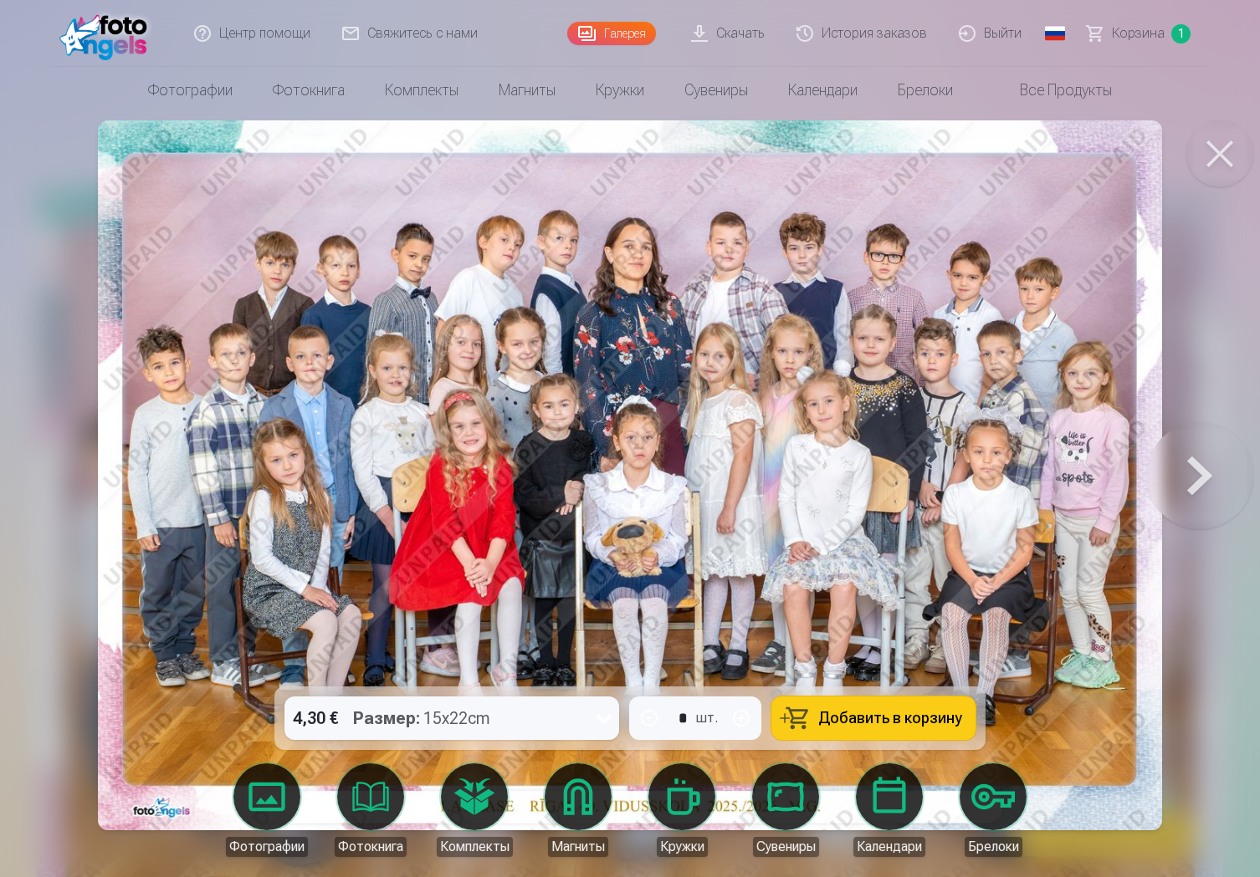
click at [679, 244] on img at bounding box center [630, 475] width 1065 height 710
click at [420, 695] on div "4,30 € Размер : 15x22cm * шт. Добавить в корзину" at bounding box center [629, 719] width 711 height 64
click at [442, 705] on div "Размер : 15x22cm" at bounding box center [421, 718] width 137 height 43
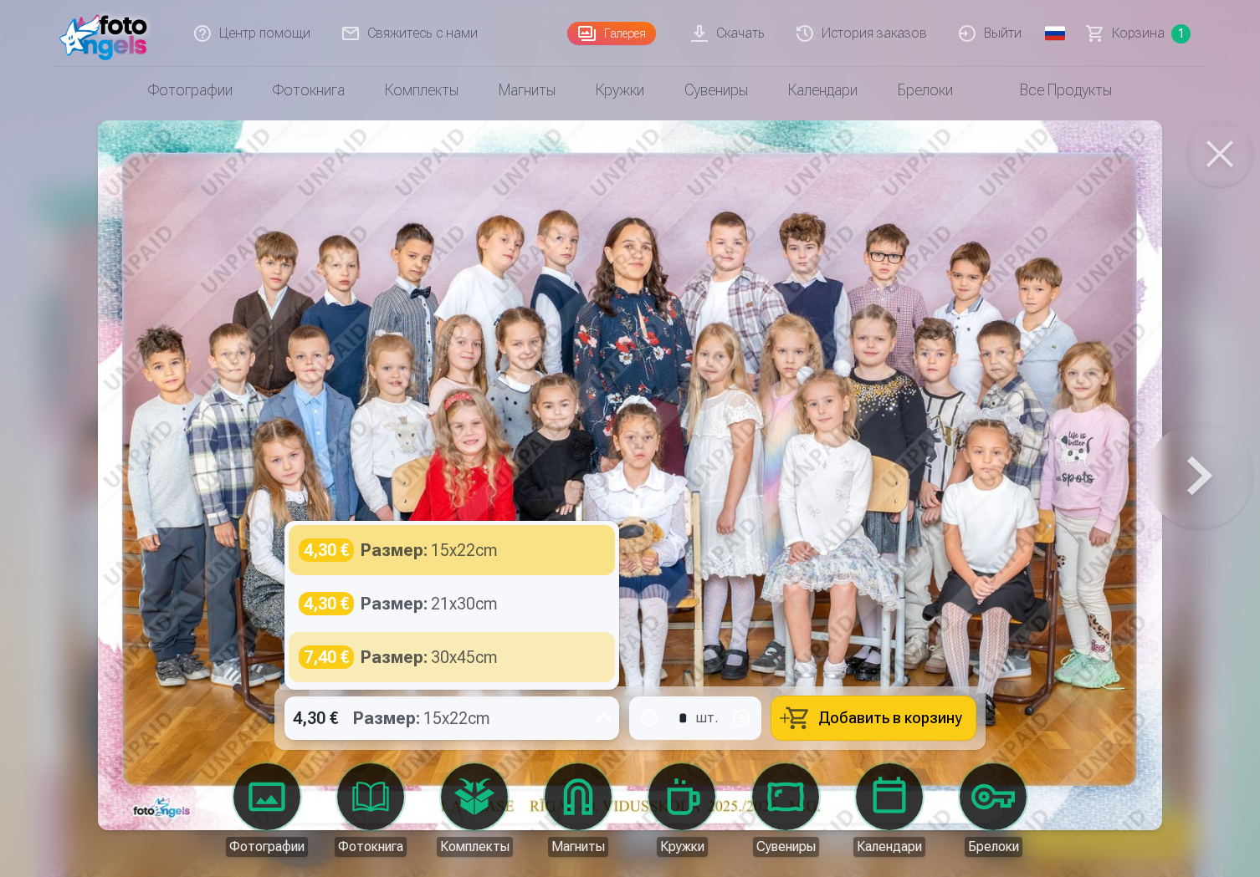
click at [515, 354] on img at bounding box center [630, 475] width 1065 height 710
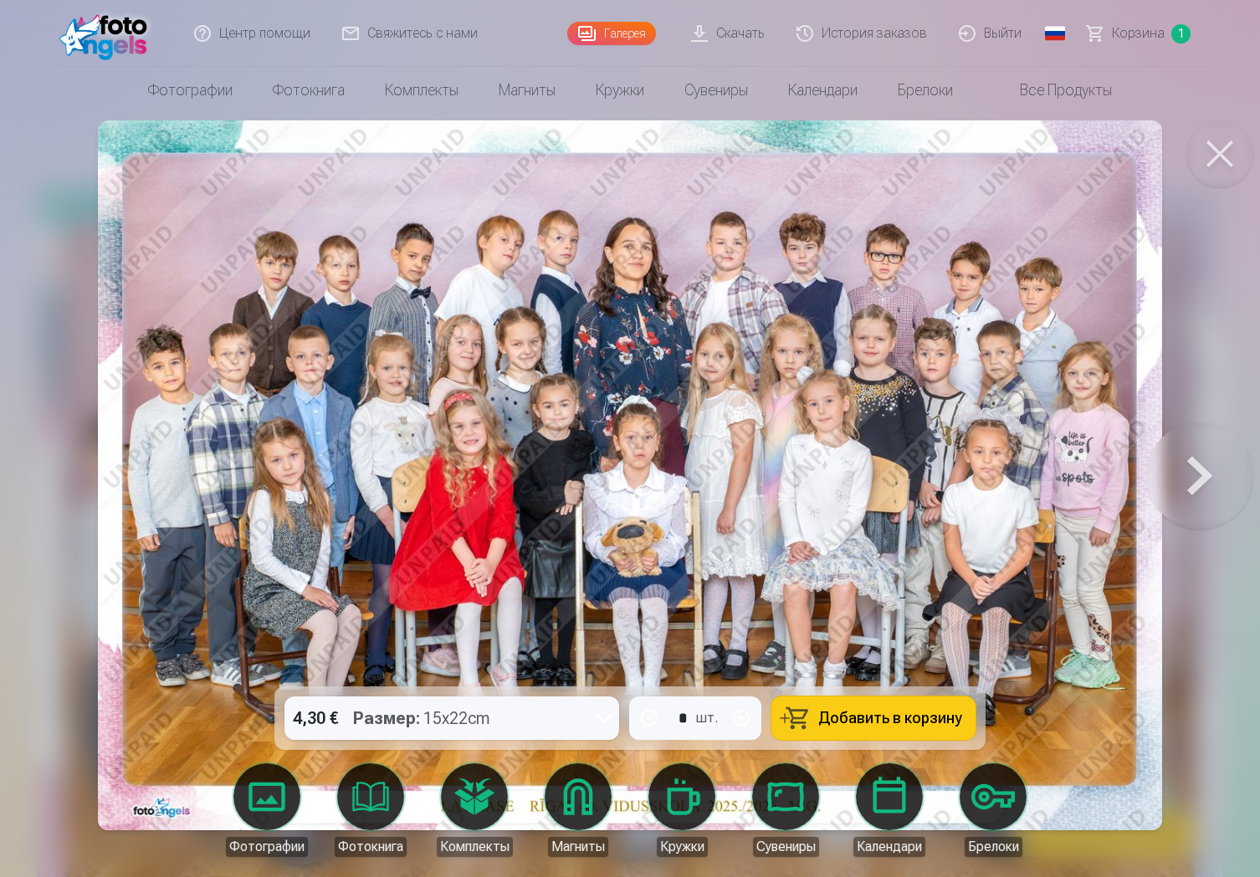
click at [1227, 153] on button at bounding box center [1219, 153] width 67 height 67
click at [1235, 149] on button at bounding box center [1219, 153] width 67 height 67
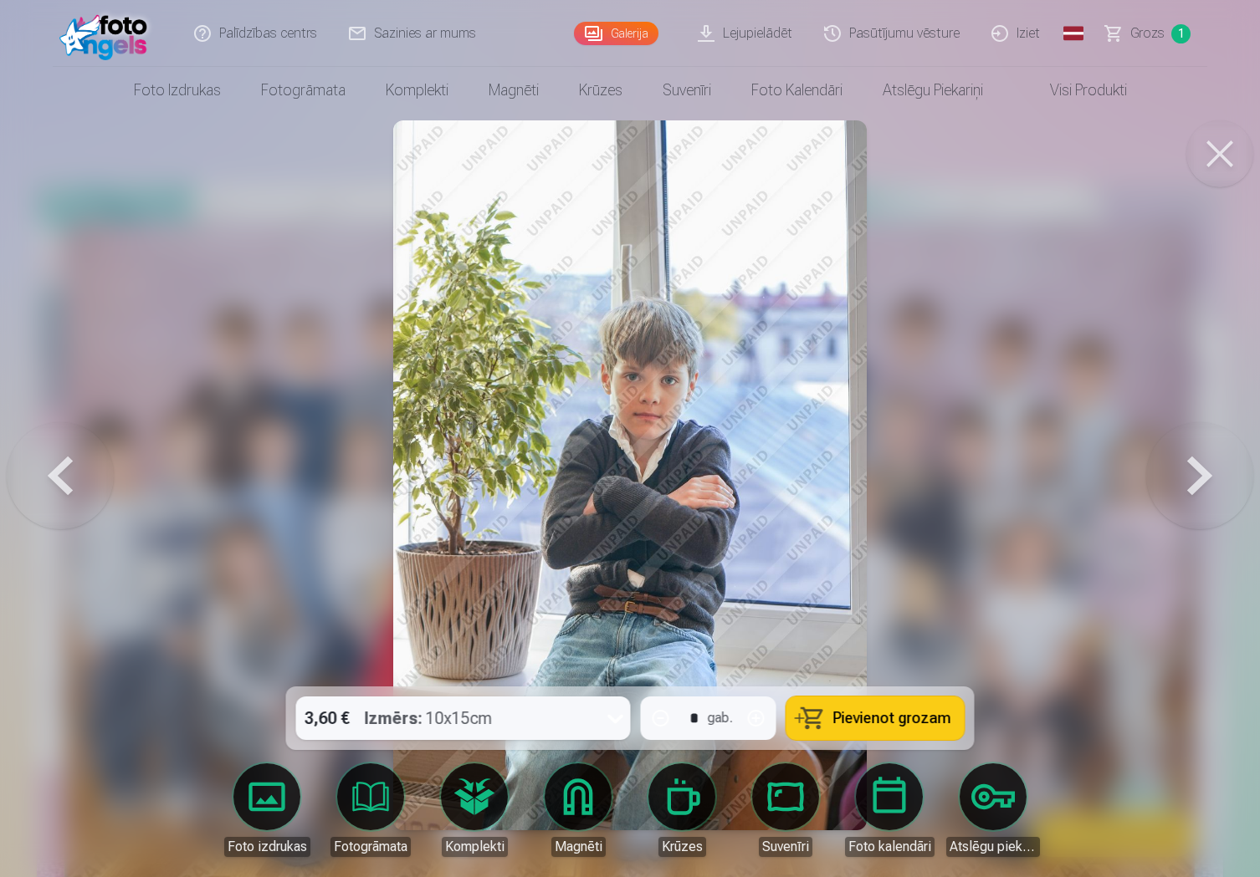
click at [1217, 161] on button at bounding box center [1219, 153] width 67 height 67
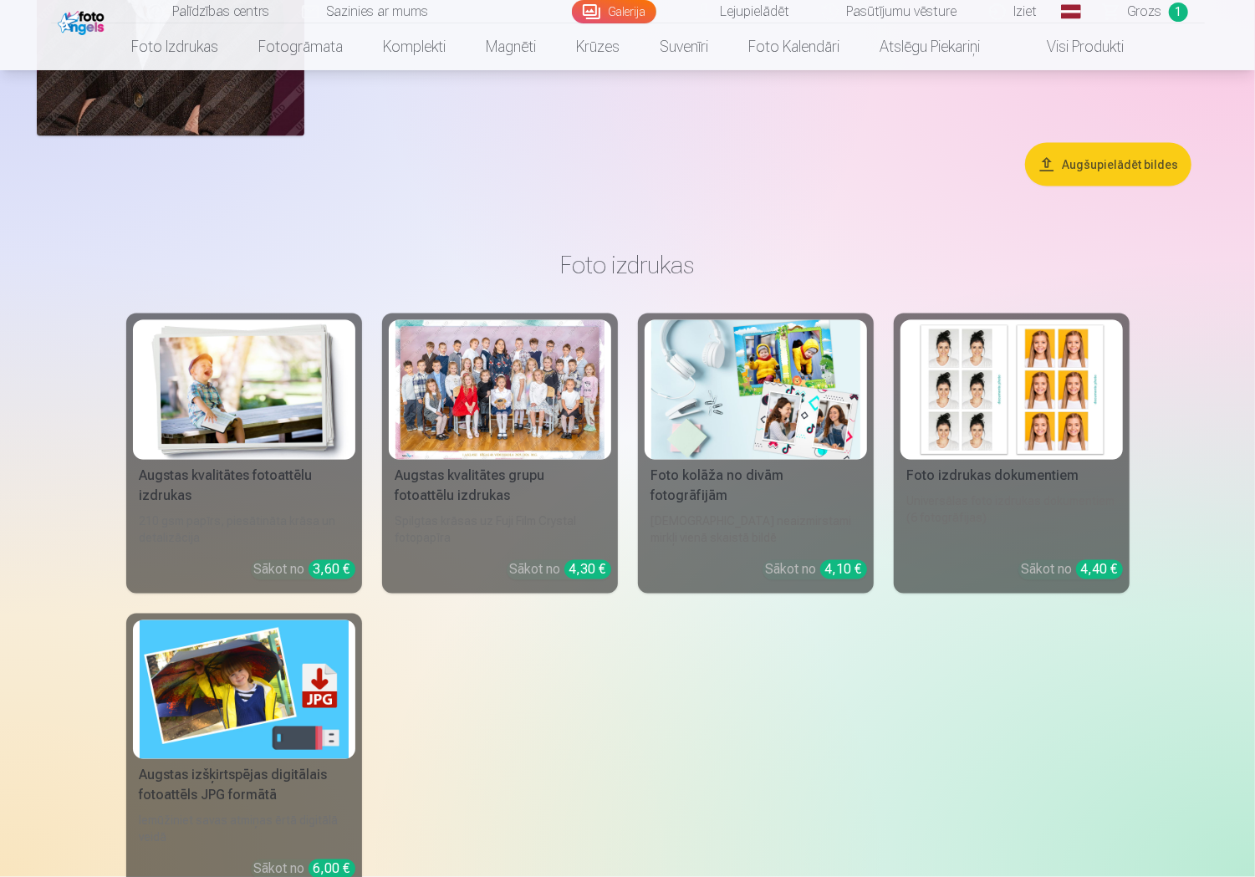
scroll to position [5280, 0]
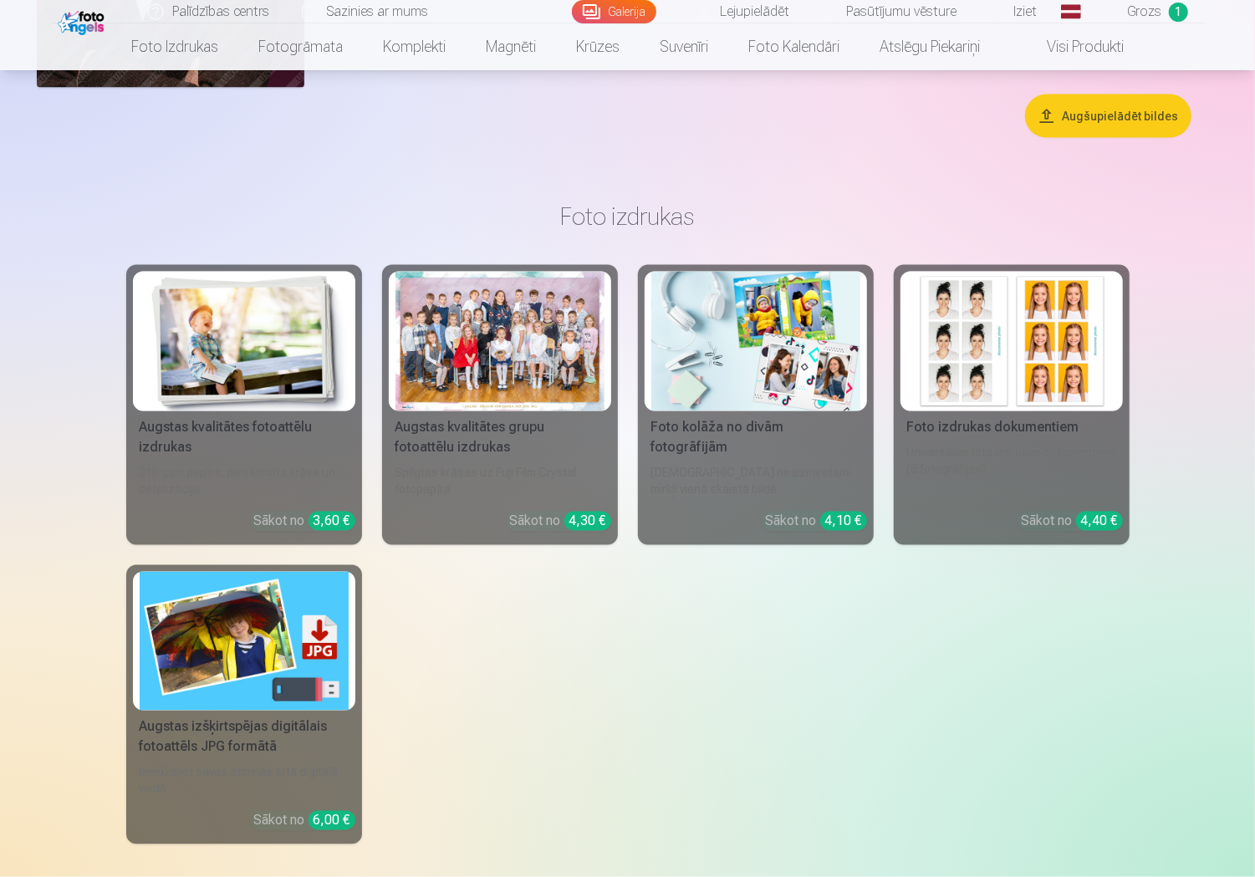
click at [662, 642] on div "Augstas kvalitātes fotoattēlu izdrukas 210 gsm papīrs, piesātināta krāsa un det…" at bounding box center [628, 555] width 1004 height 580
click at [537, 627] on div "Augstas kvalitātes fotoattēlu izdrukas 210 gsm papīrs, piesātināta krāsa un det…" at bounding box center [628, 555] width 1004 height 580
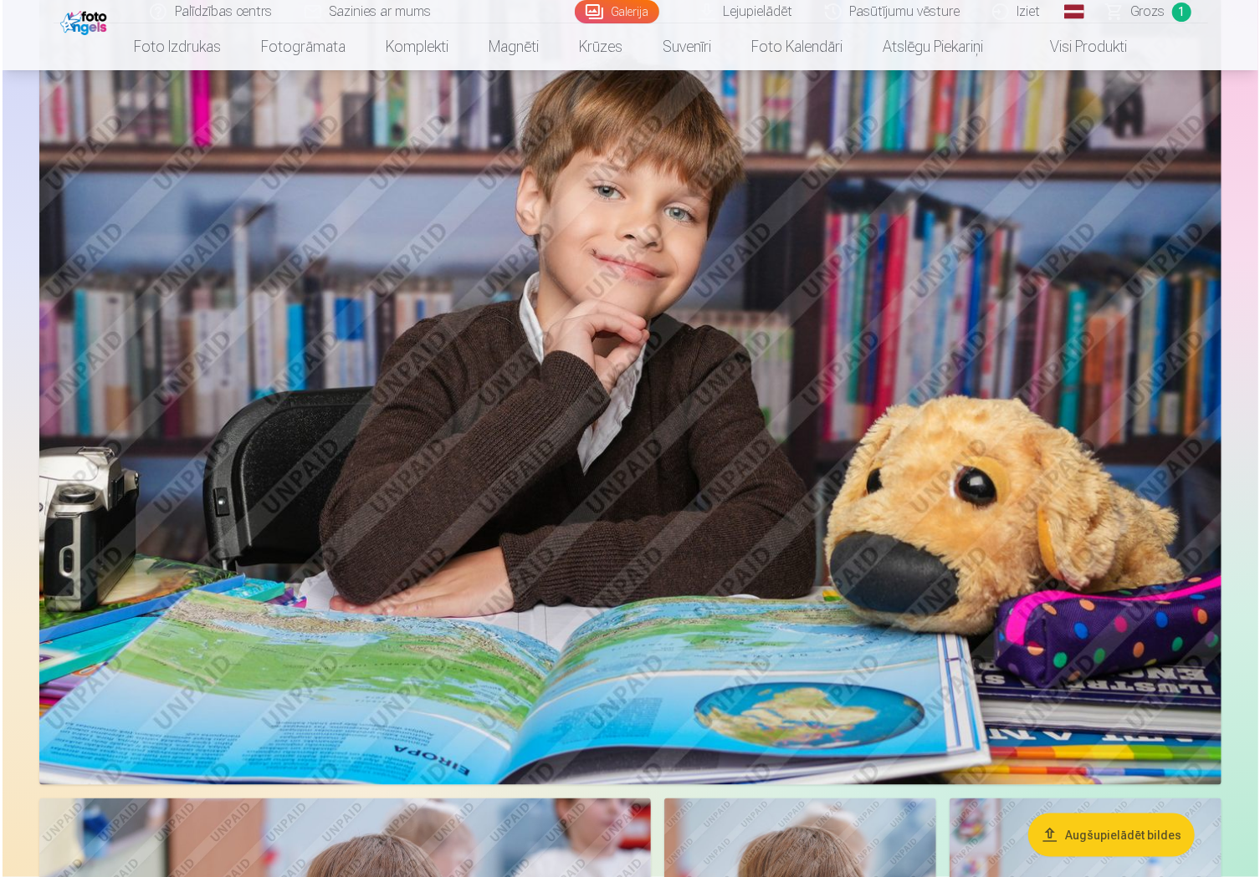
scroll to position [1004, 0]
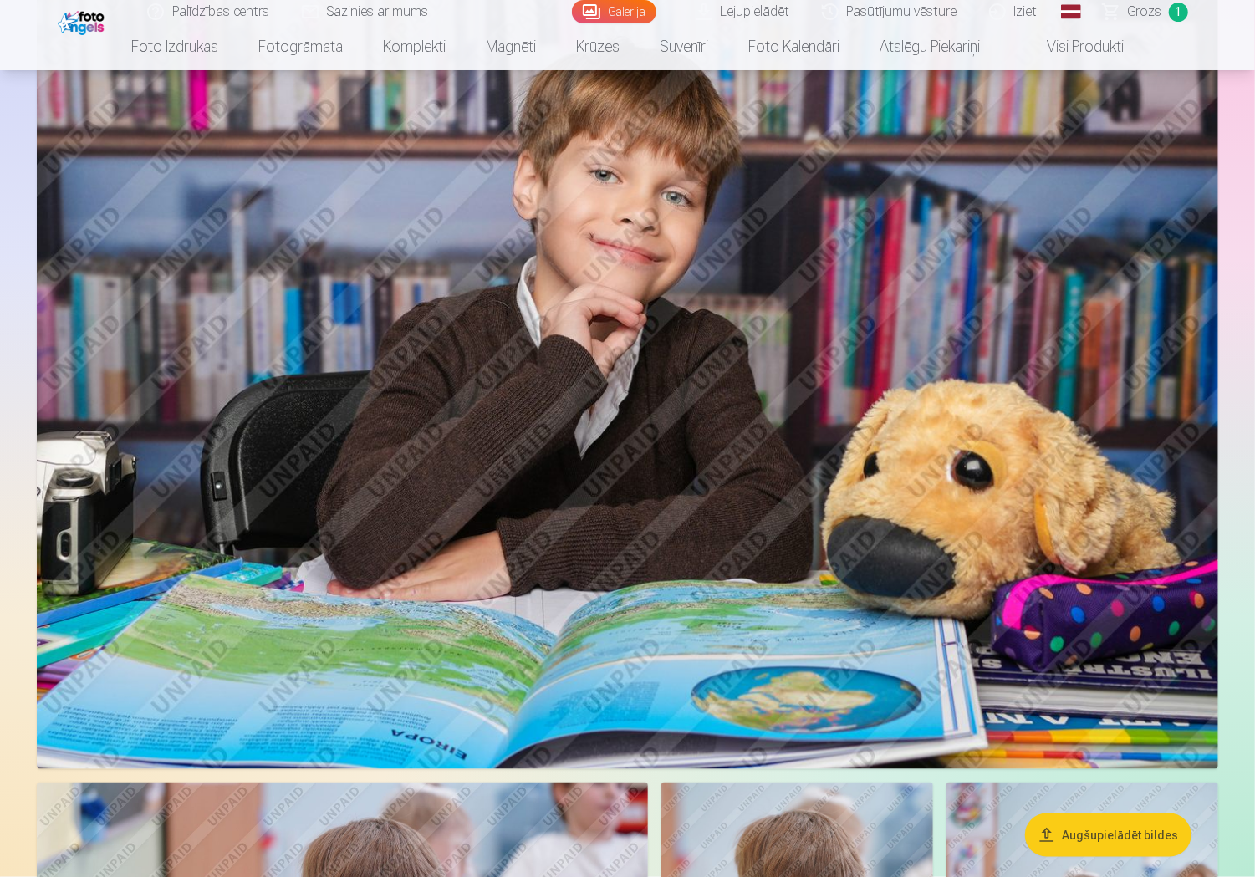
click at [667, 366] on img at bounding box center [628, 376] width 1182 height 788
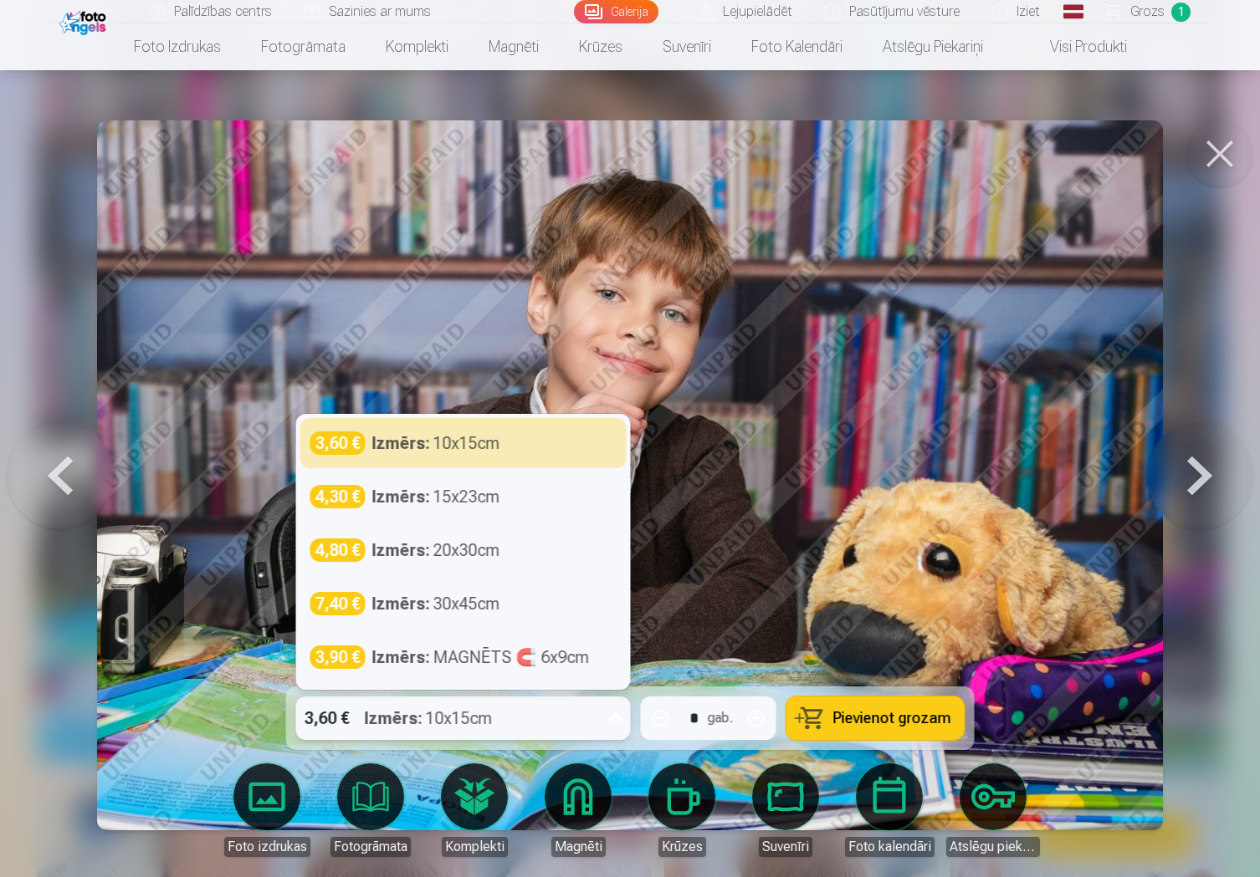
click at [355, 721] on div "3,60 €" at bounding box center [327, 718] width 62 height 43
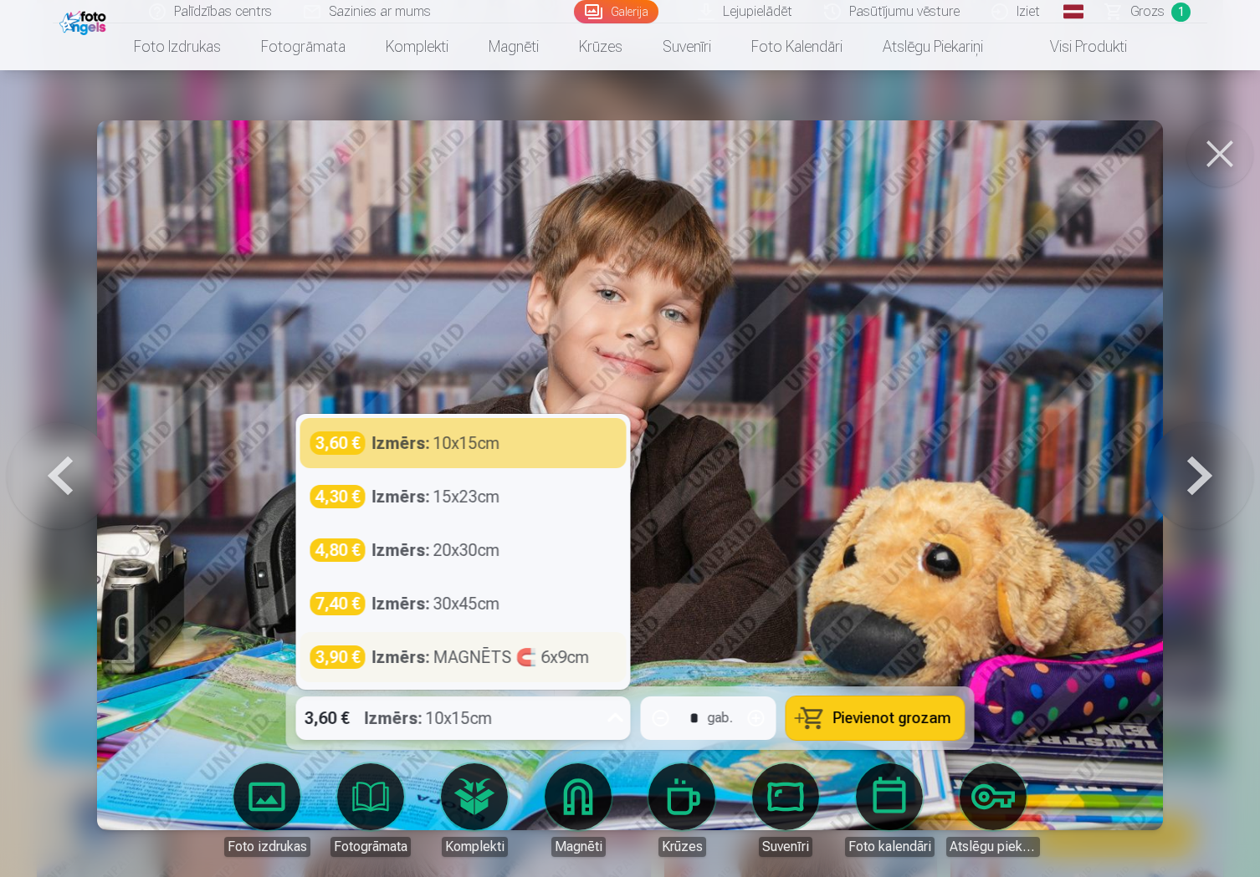
click at [401, 651] on strong "Izmērs :" at bounding box center [401, 657] width 58 height 23
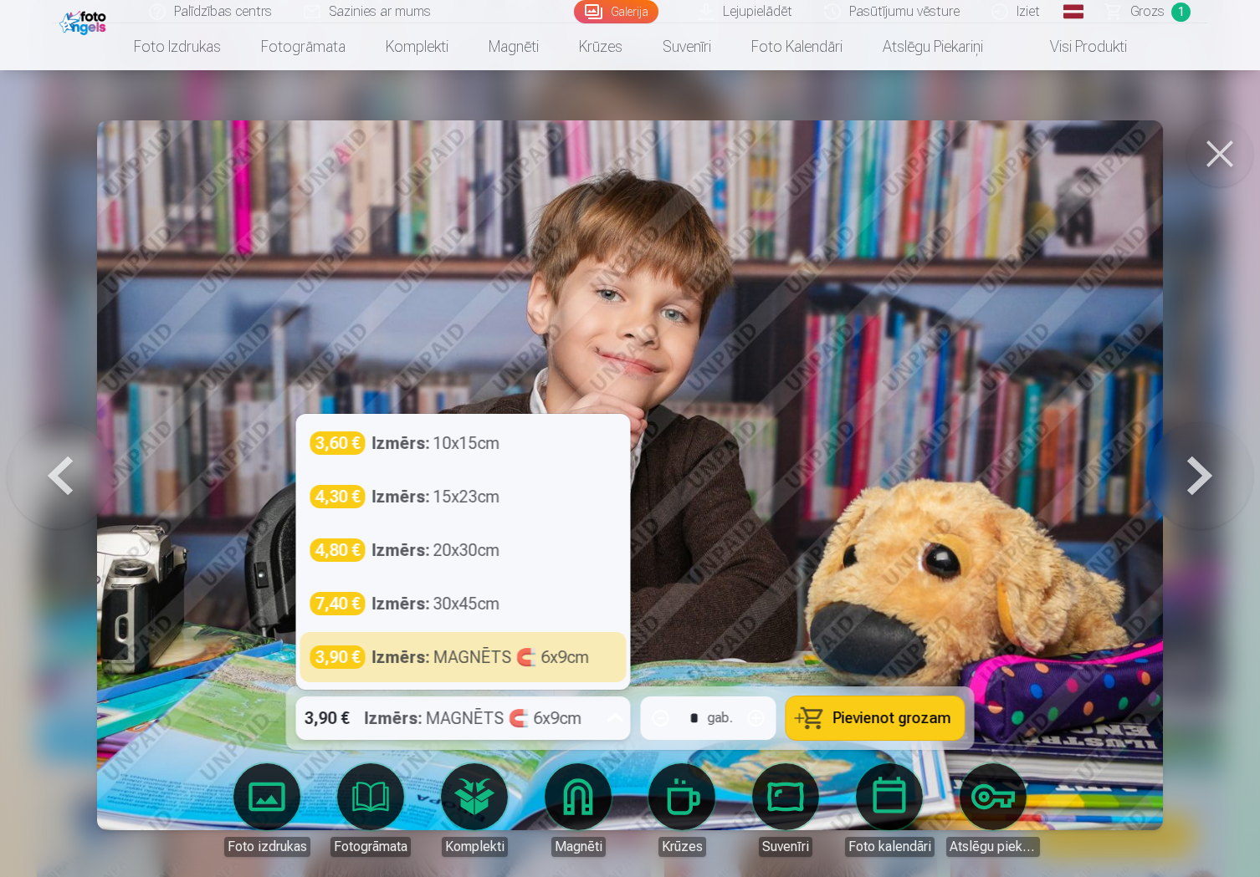
click at [581, 703] on div "3,90 € Izmērs : MAGNĒTS 🧲 6x9cm" at bounding box center [447, 718] width 303 height 43
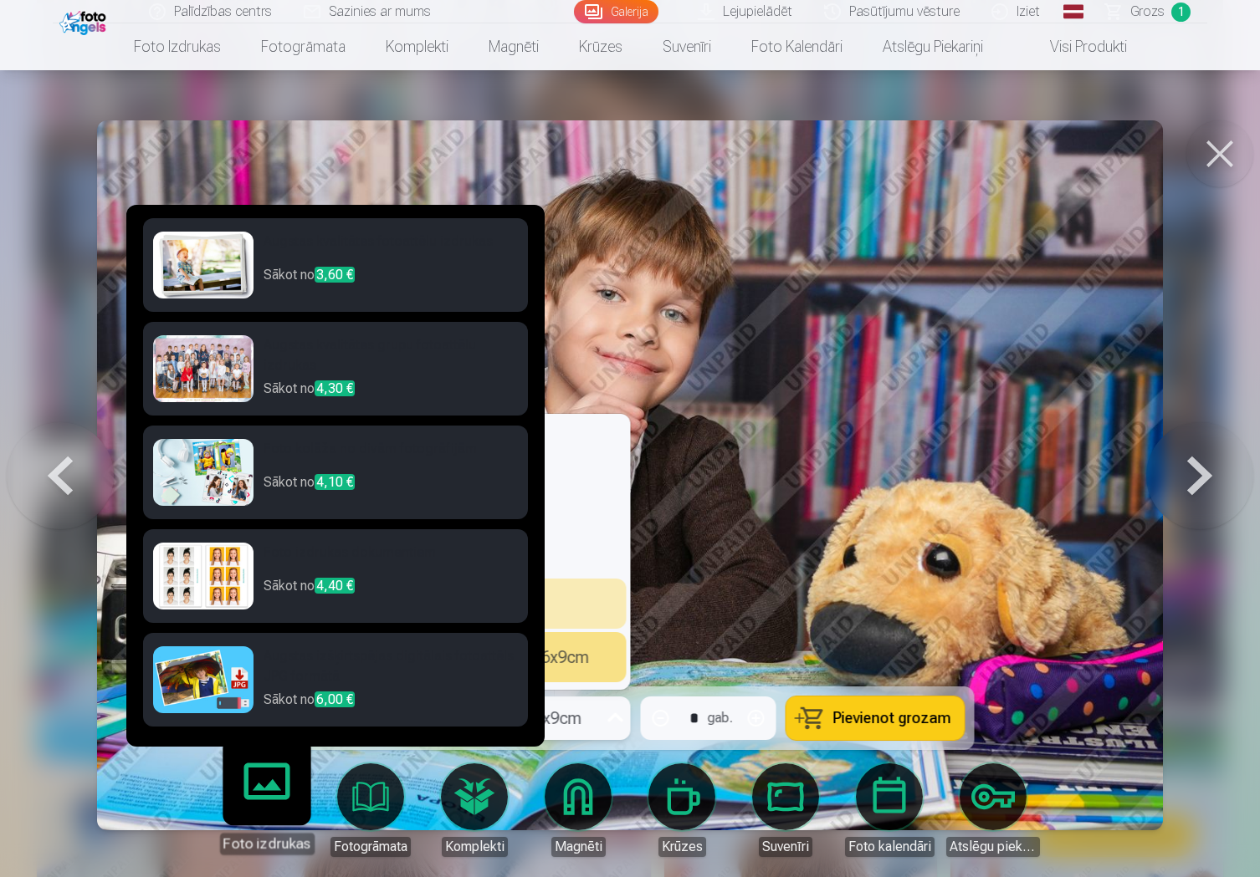
click at [318, 669] on h6 "Augstas izšķirtspējas digitālais fotoattēls JPG formātā" at bounding box center [390, 668] width 254 height 43
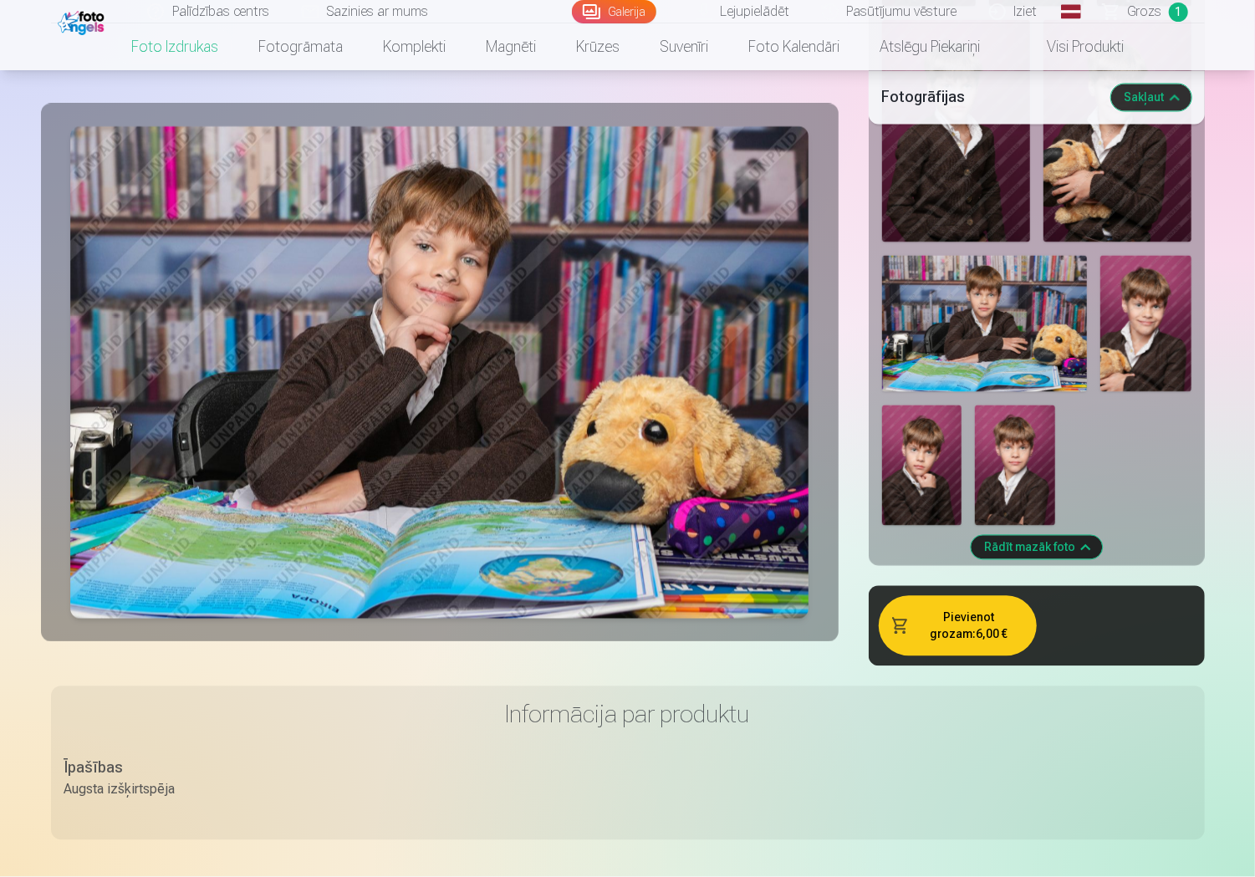
scroll to position [1840, 0]
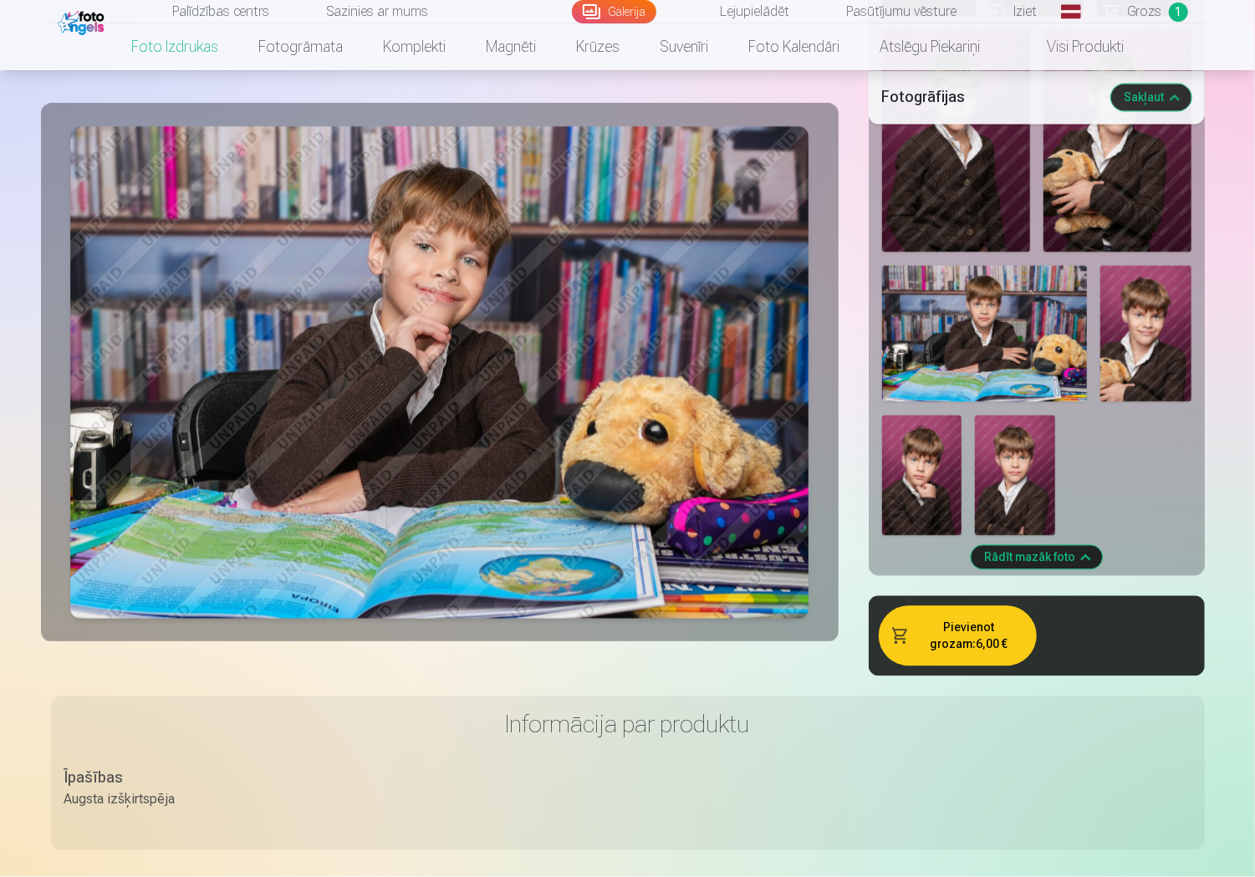
click at [947, 610] on button "Pievienot grozam : 6,00 €" at bounding box center [958, 636] width 158 height 60
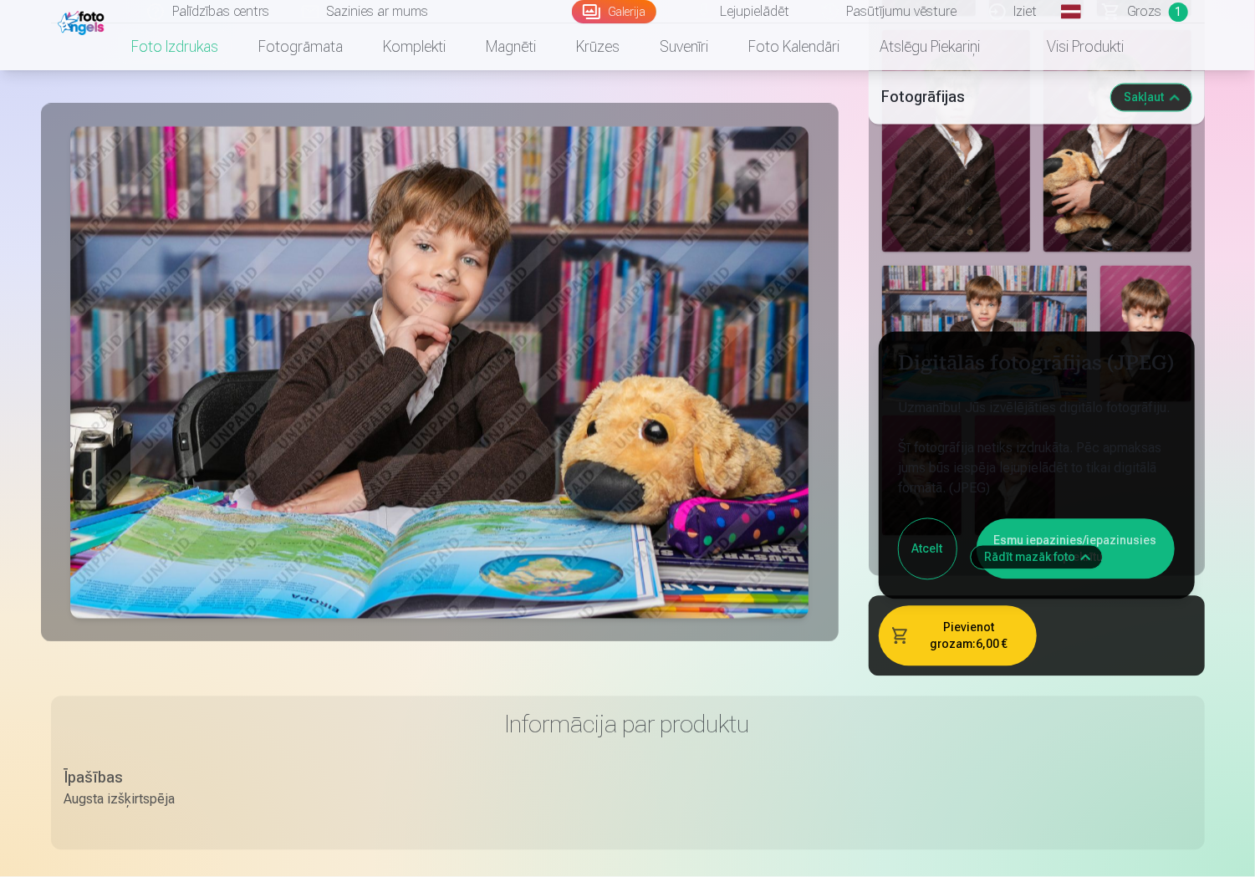
click at [1123, 526] on button "Esmu iepazinies/iepazinusies un piekrītu" at bounding box center [1076, 549] width 198 height 60
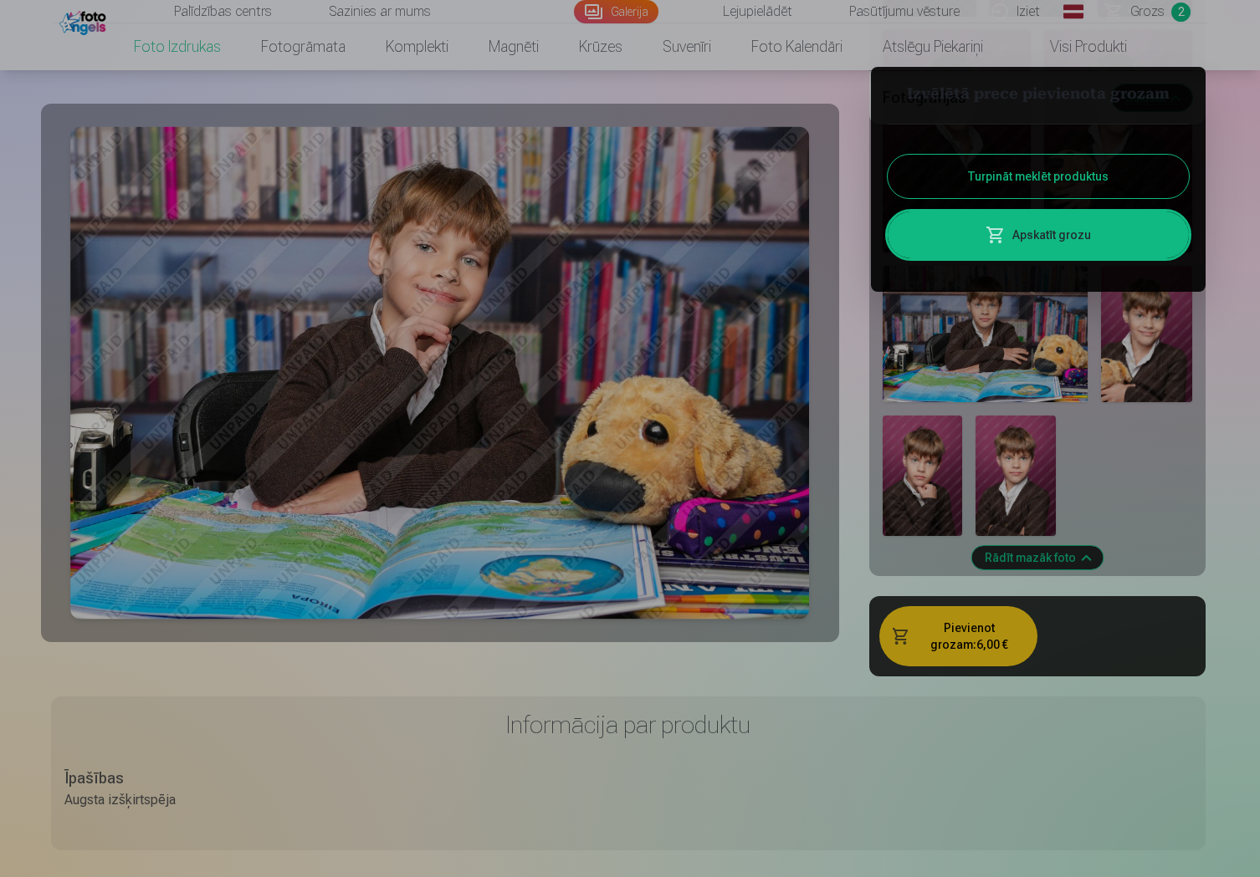
click at [1158, 522] on div at bounding box center [630, 438] width 1260 height 877
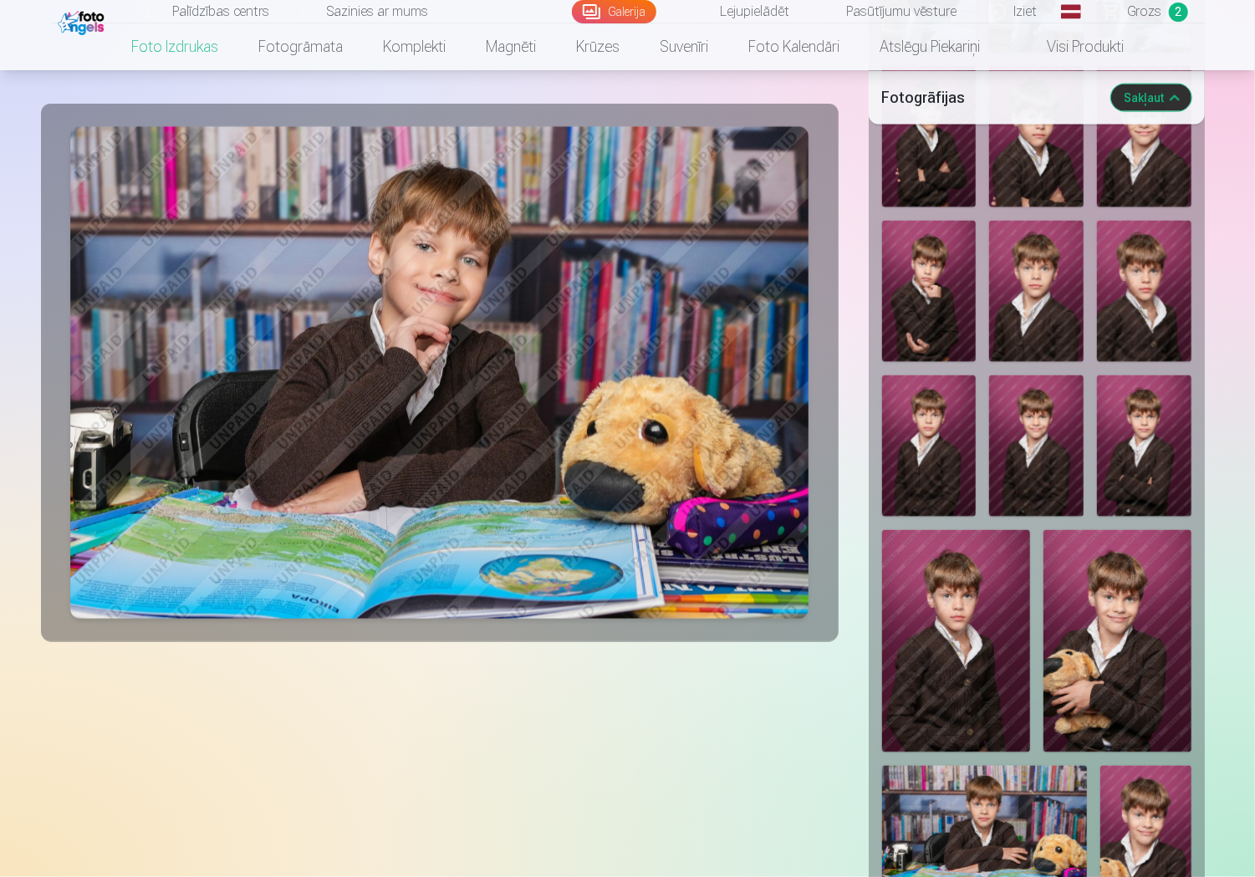
scroll to position [1338, 0]
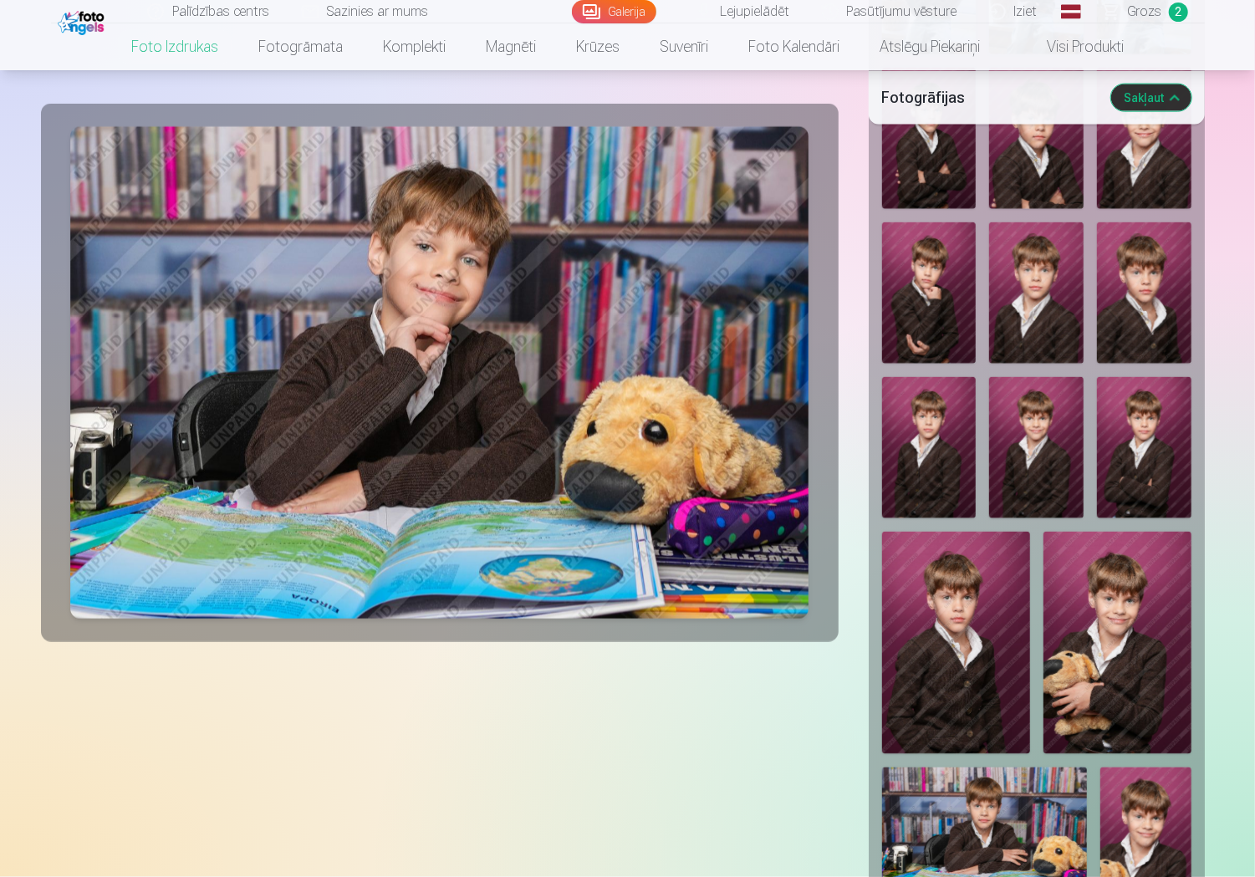
click at [956, 606] on img at bounding box center [956, 643] width 148 height 222
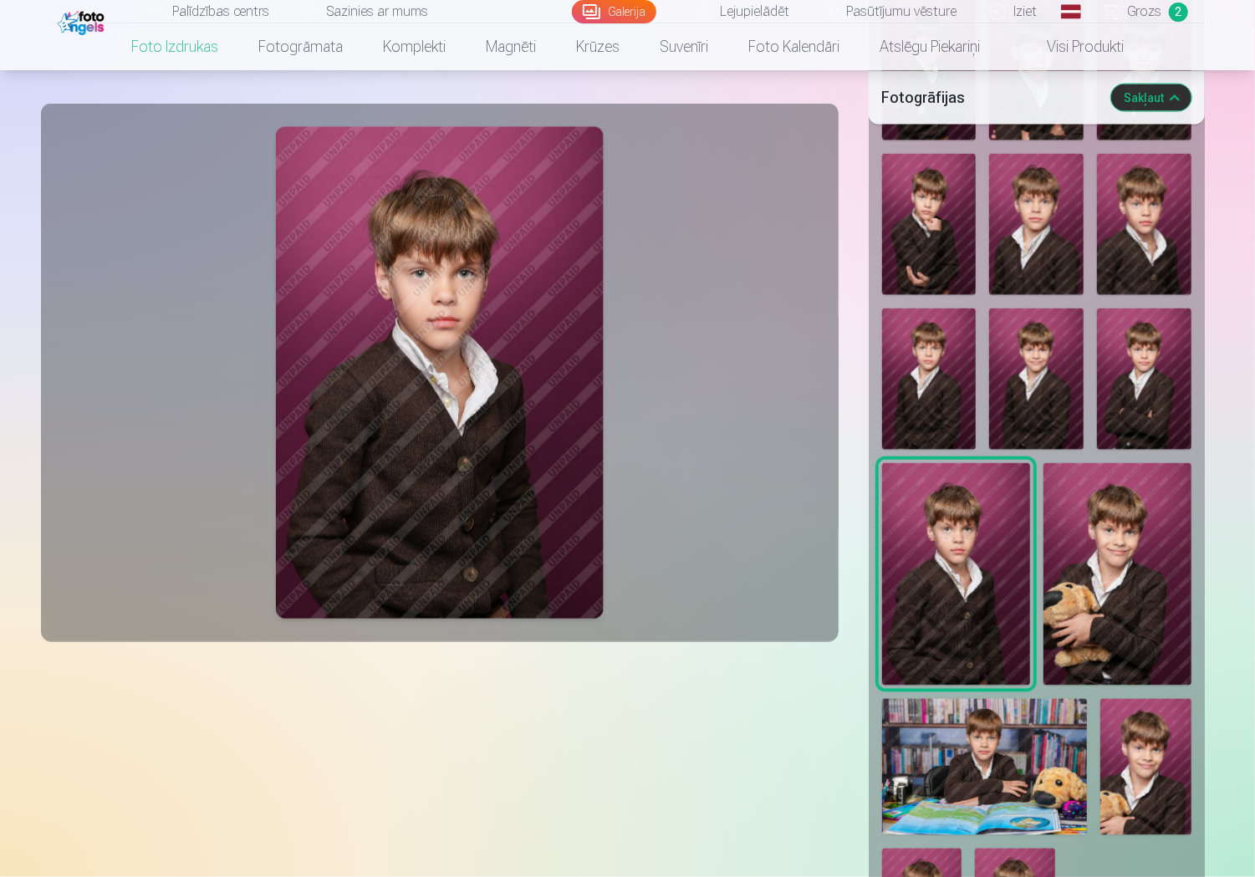
scroll to position [1673, 0]
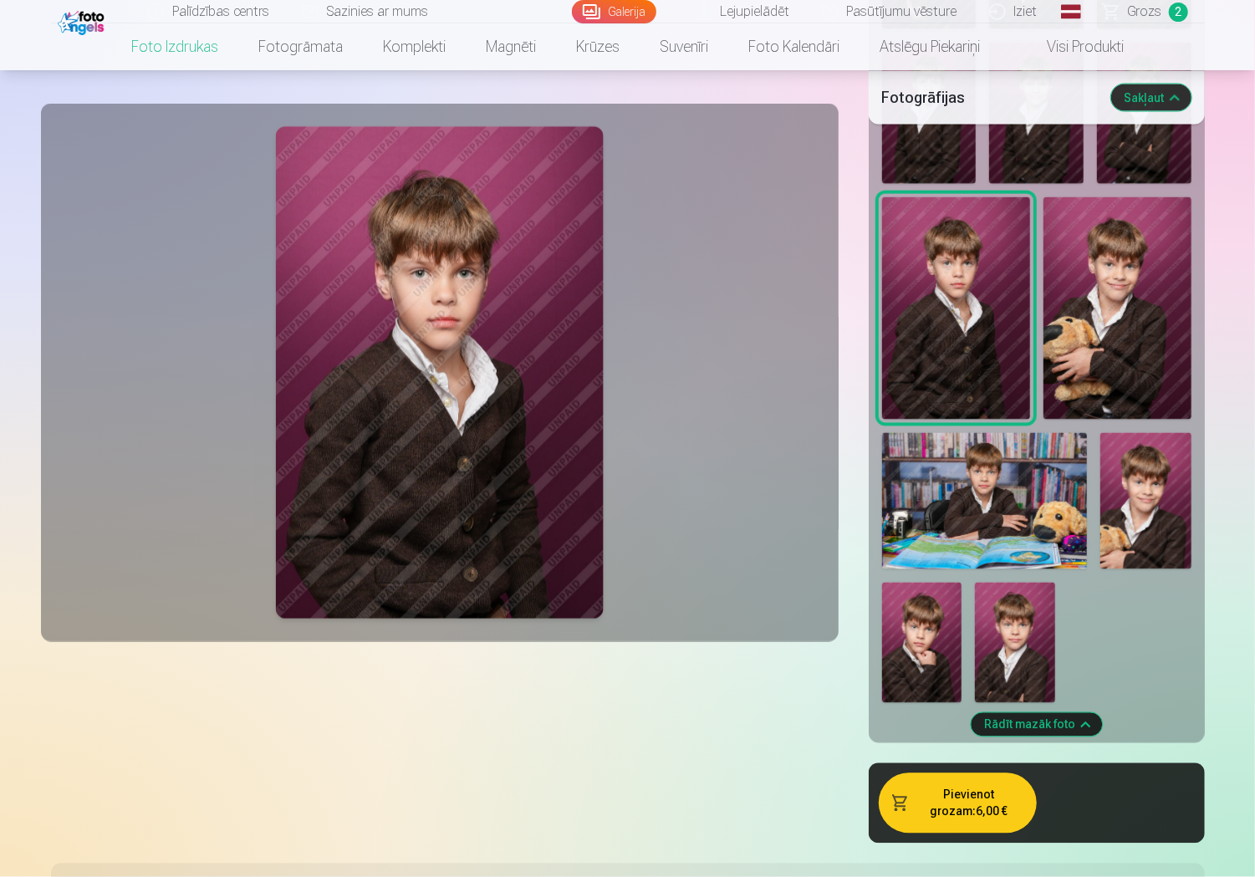
click at [973, 776] on button "Pievienot grozam : 6,00 €" at bounding box center [958, 804] width 158 height 60
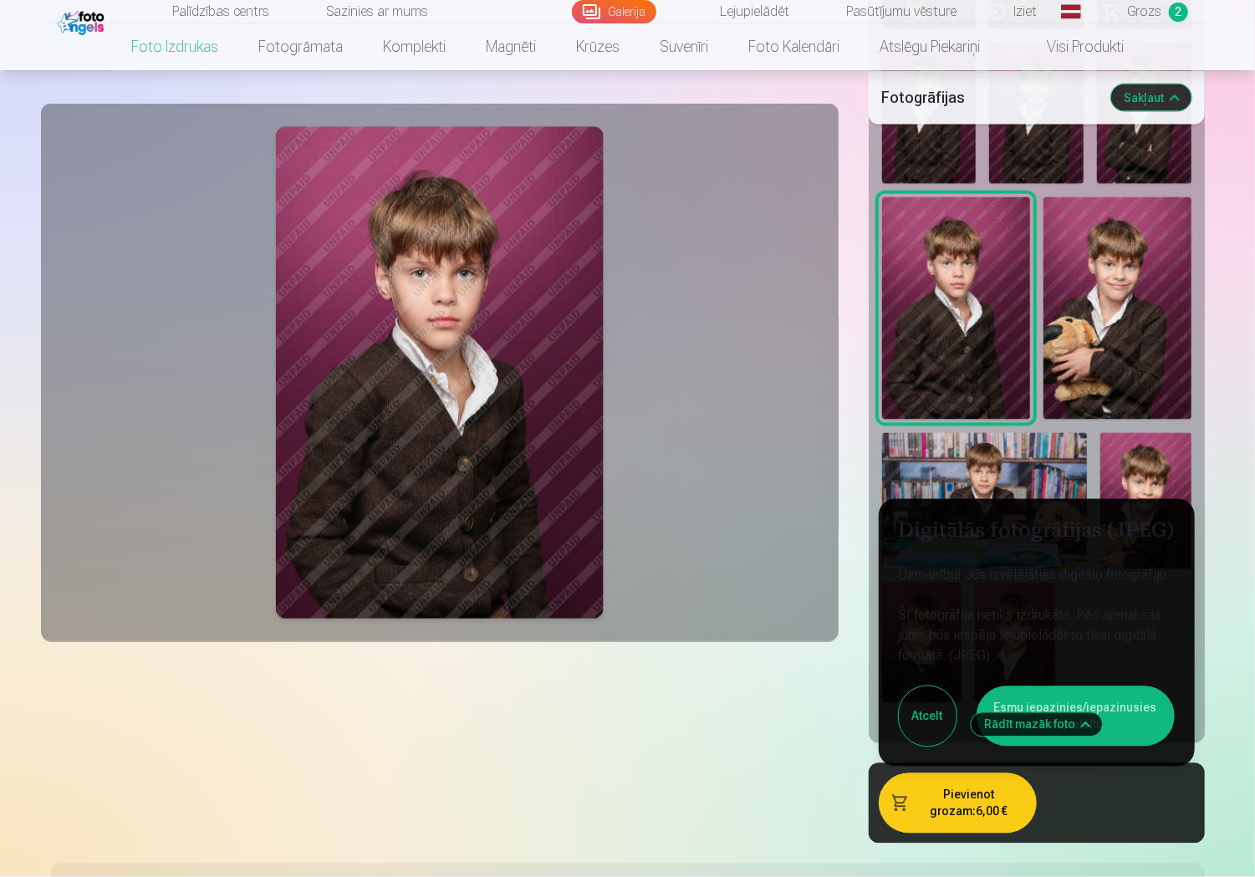
click at [1124, 687] on button "Esmu iepazinies/iepazinusies un piekrītu" at bounding box center [1076, 717] width 198 height 60
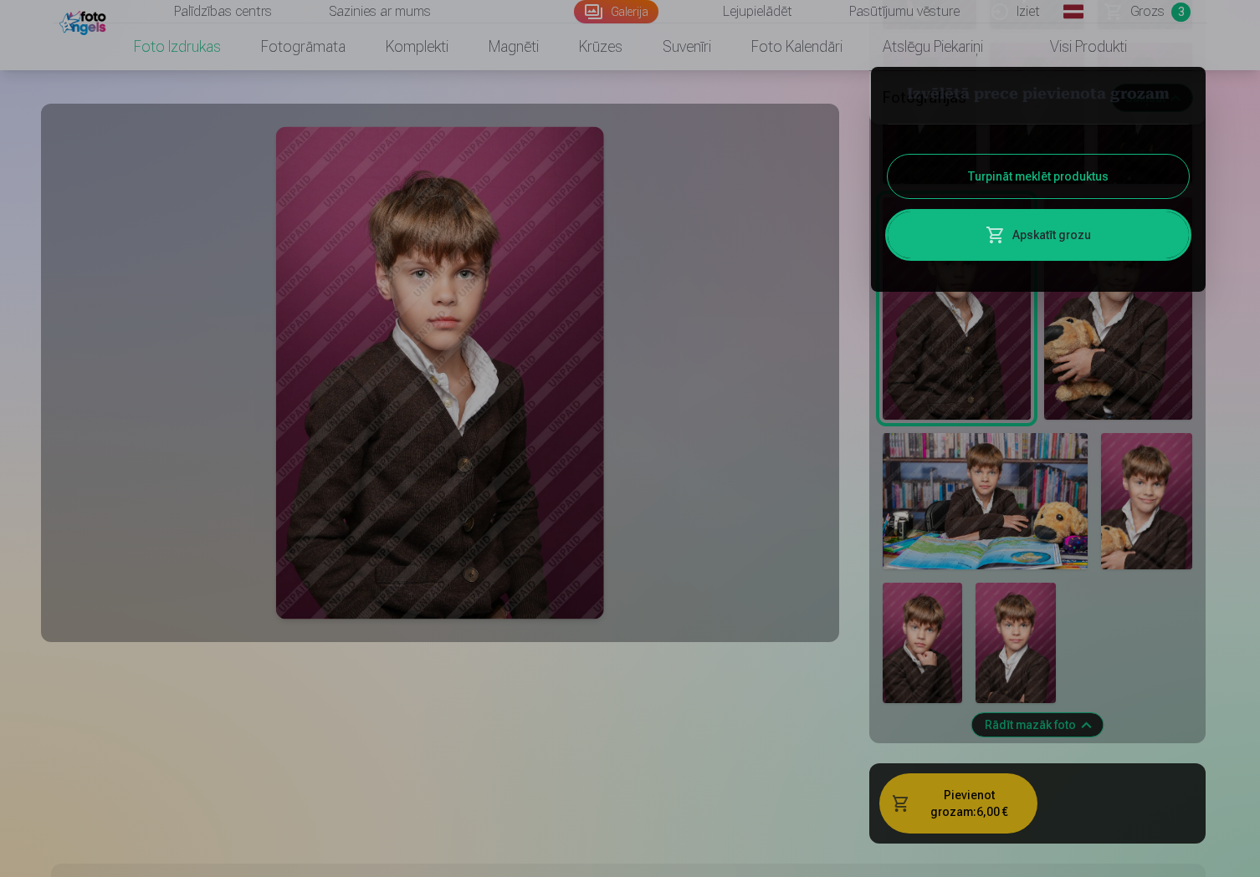
click at [1157, 662] on div at bounding box center [630, 438] width 1260 height 877
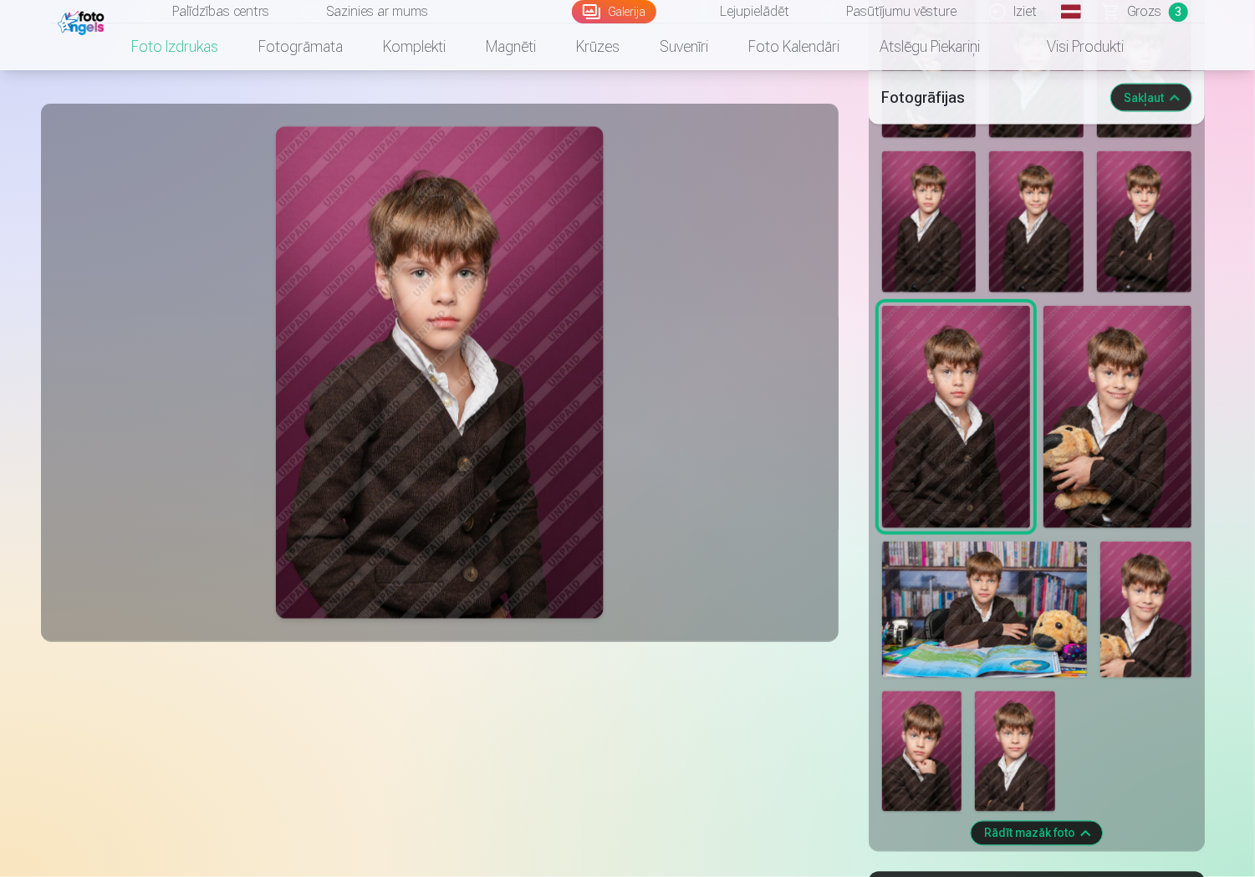
scroll to position [1255, 0]
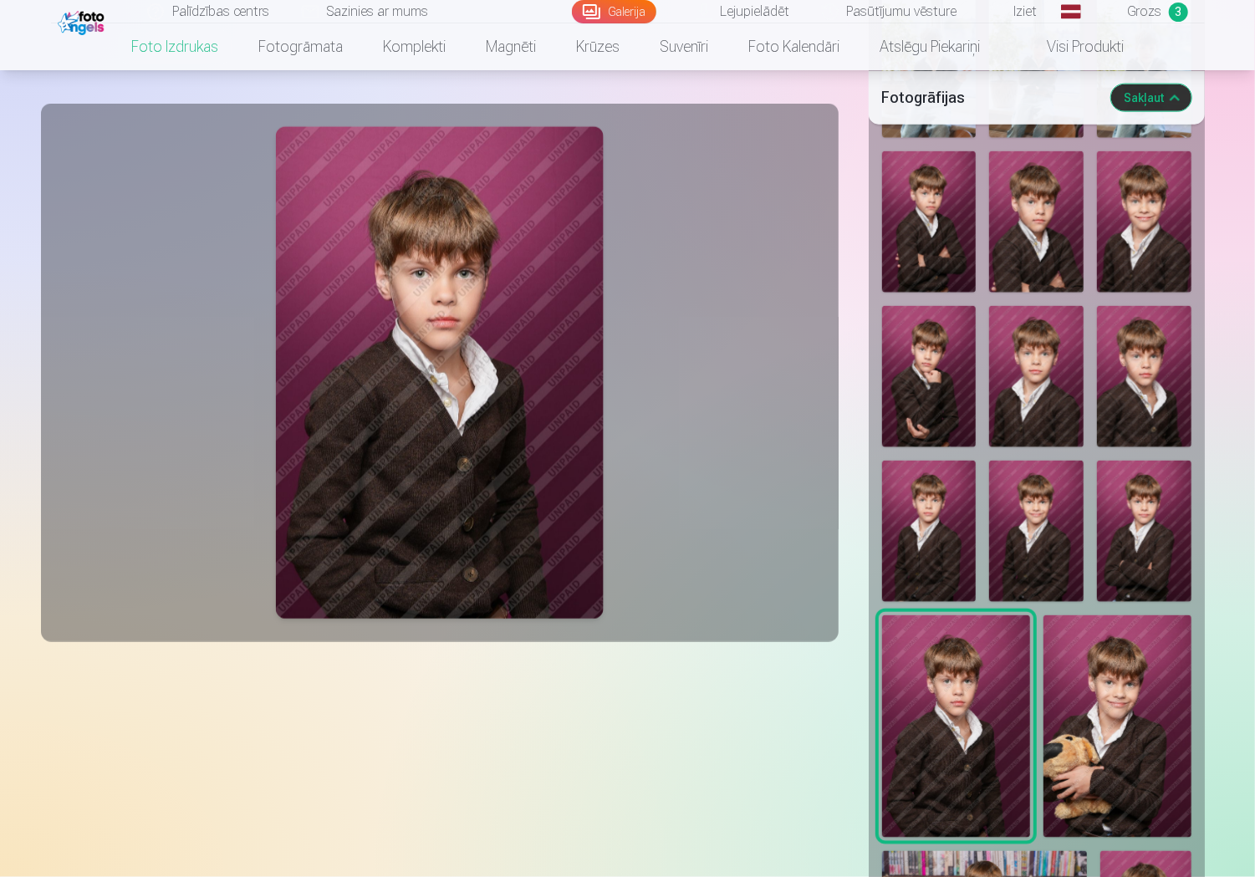
click at [1038, 490] on img at bounding box center [1036, 531] width 95 height 141
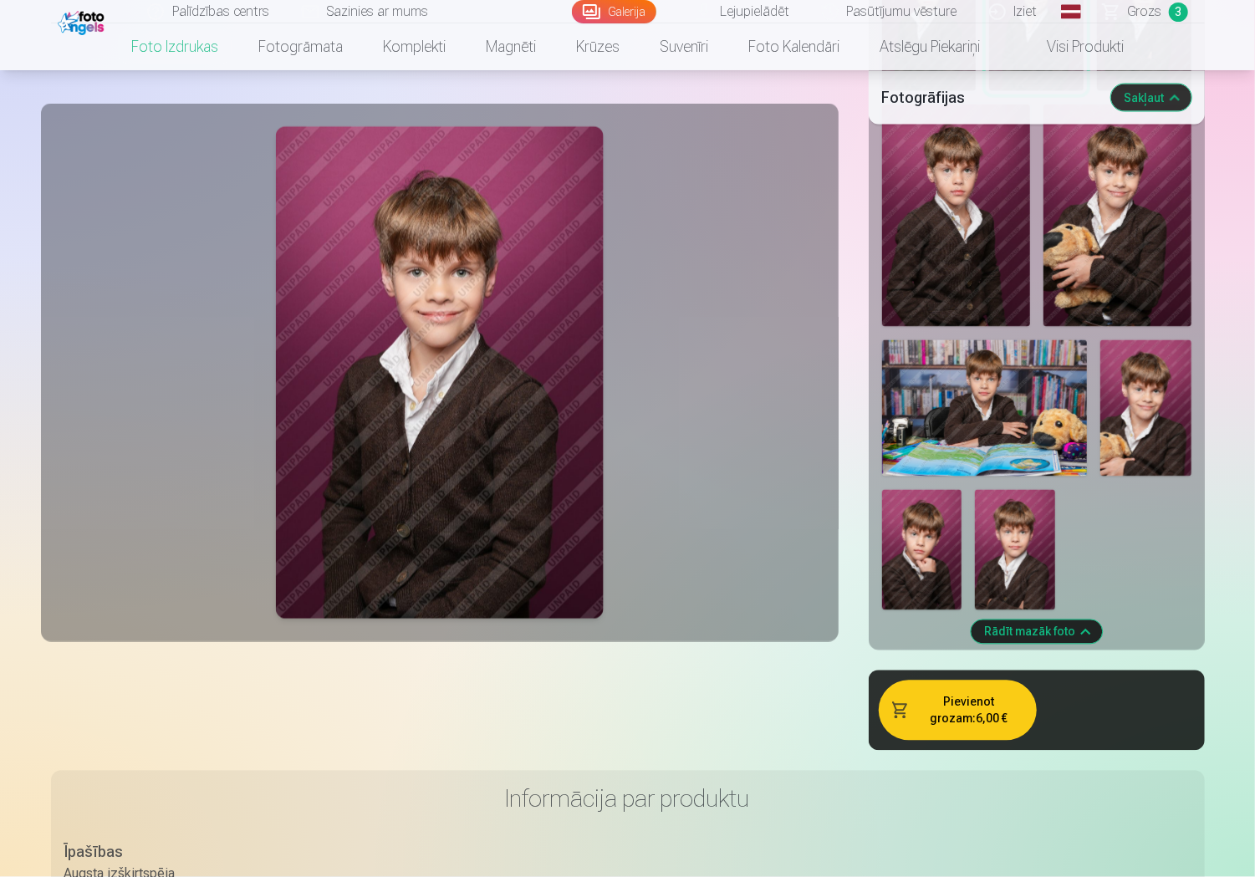
scroll to position [1840, 0]
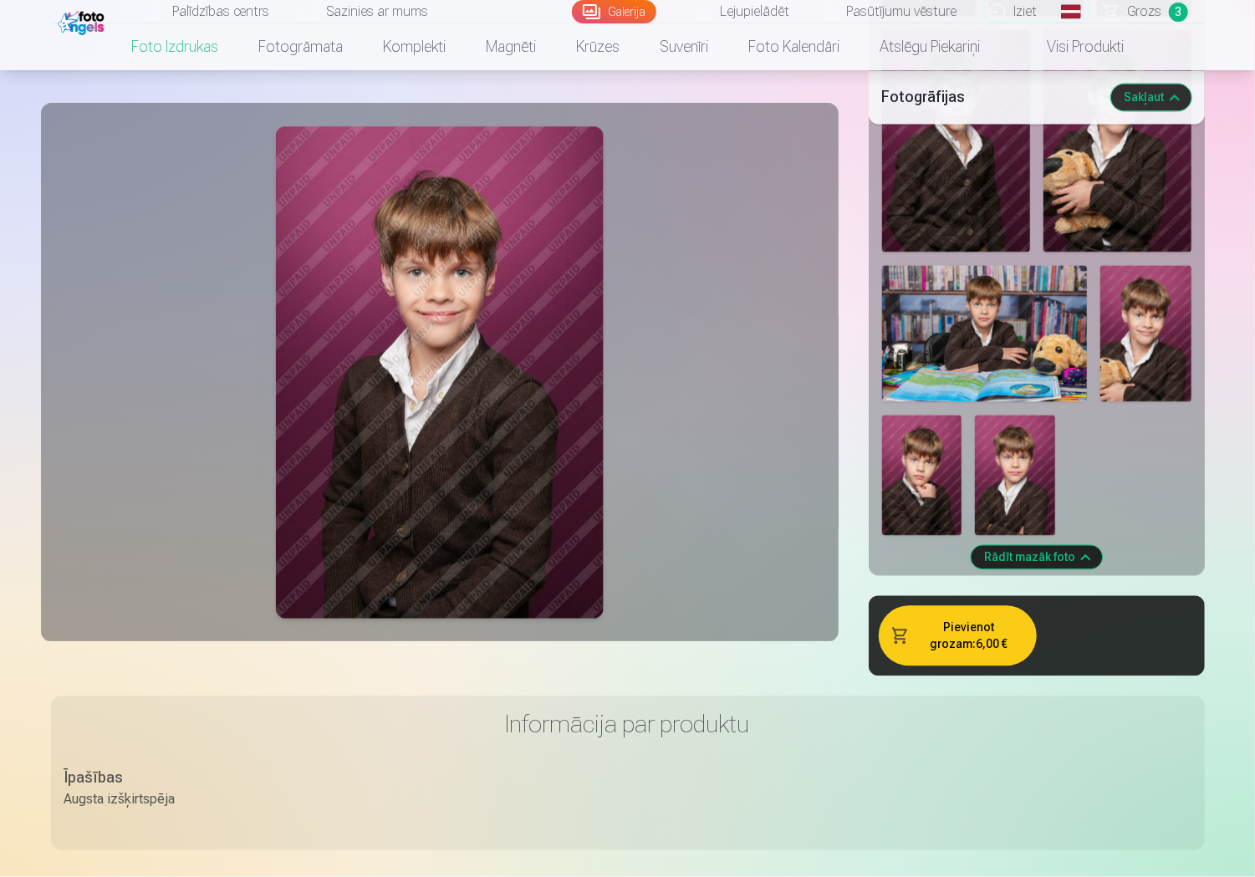
click at [979, 618] on button "Pievienot grozam : 6,00 €" at bounding box center [958, 636] width 158 height 60
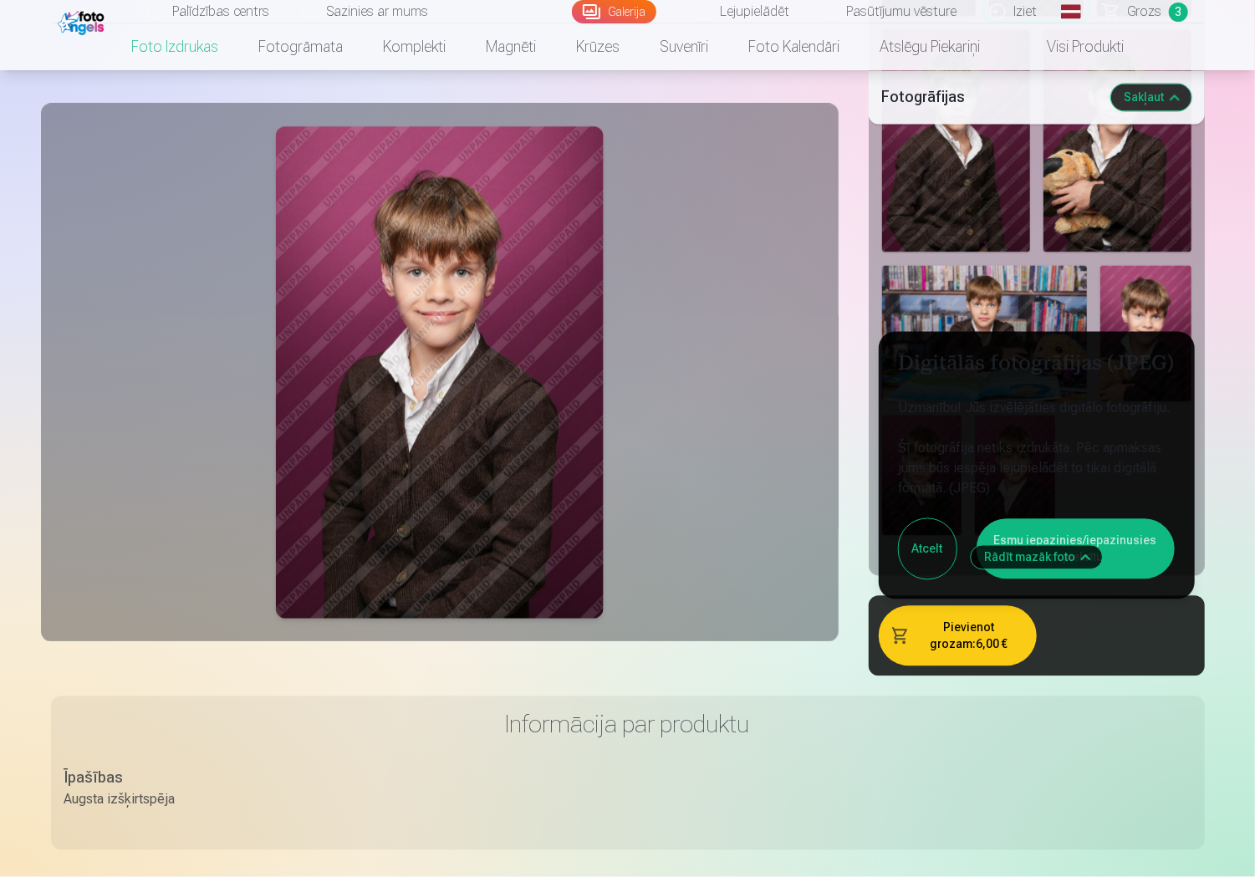
click at [1092, 519] on button "Esmu iepazinies/iepazinusies un piekrītu" at bounding box center [1076, 549] width 198 height 60
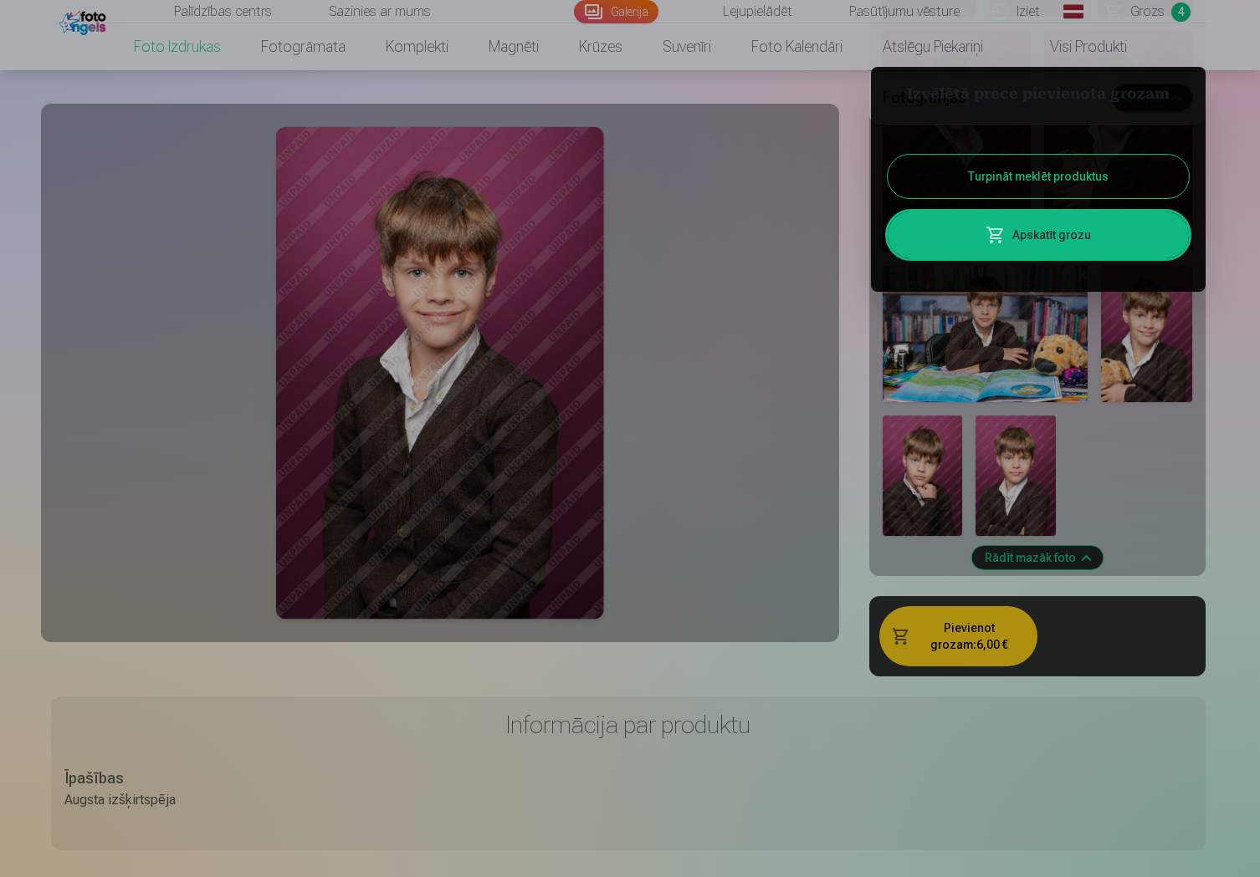
click at [1138, 506] on div at bounding box center [630, 438] width 1260 height 877
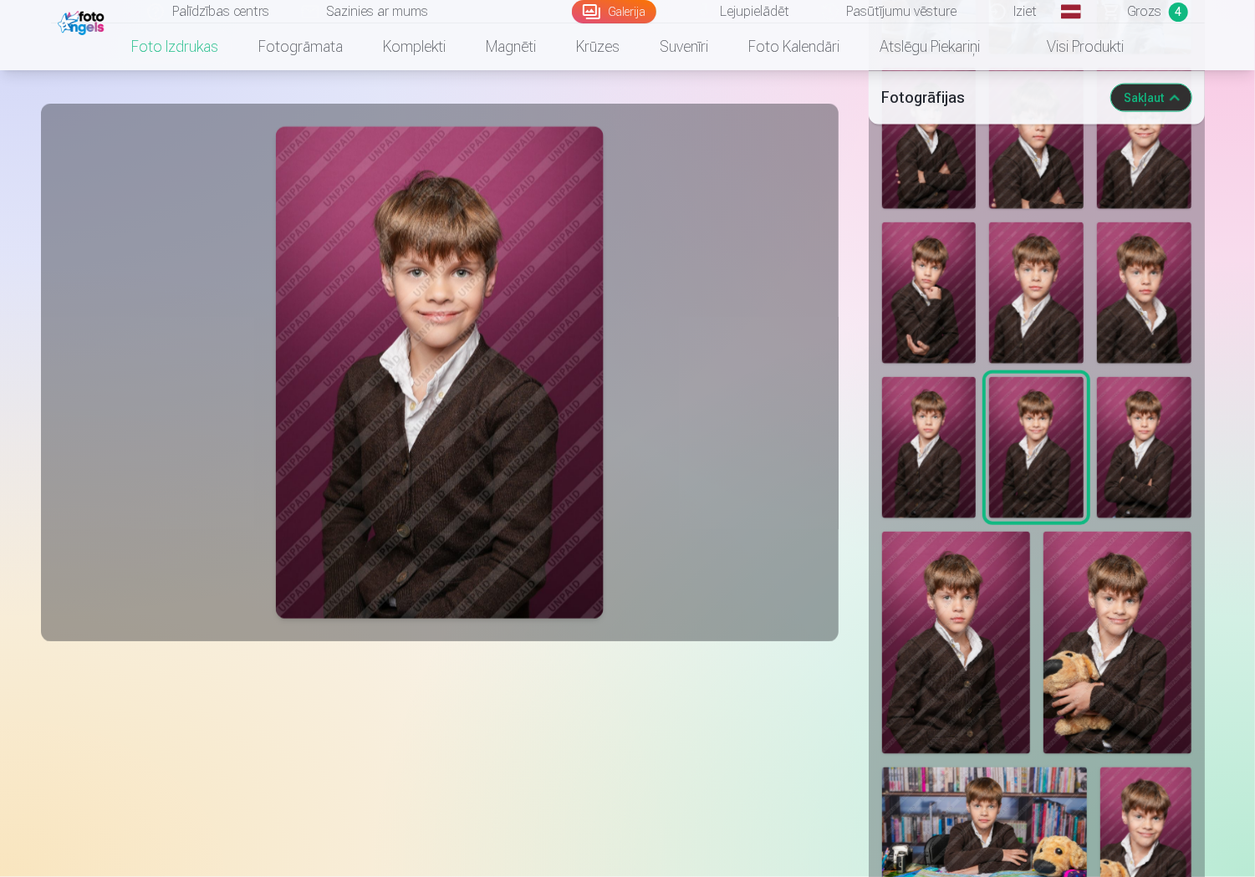
scroll to position [836, 0]
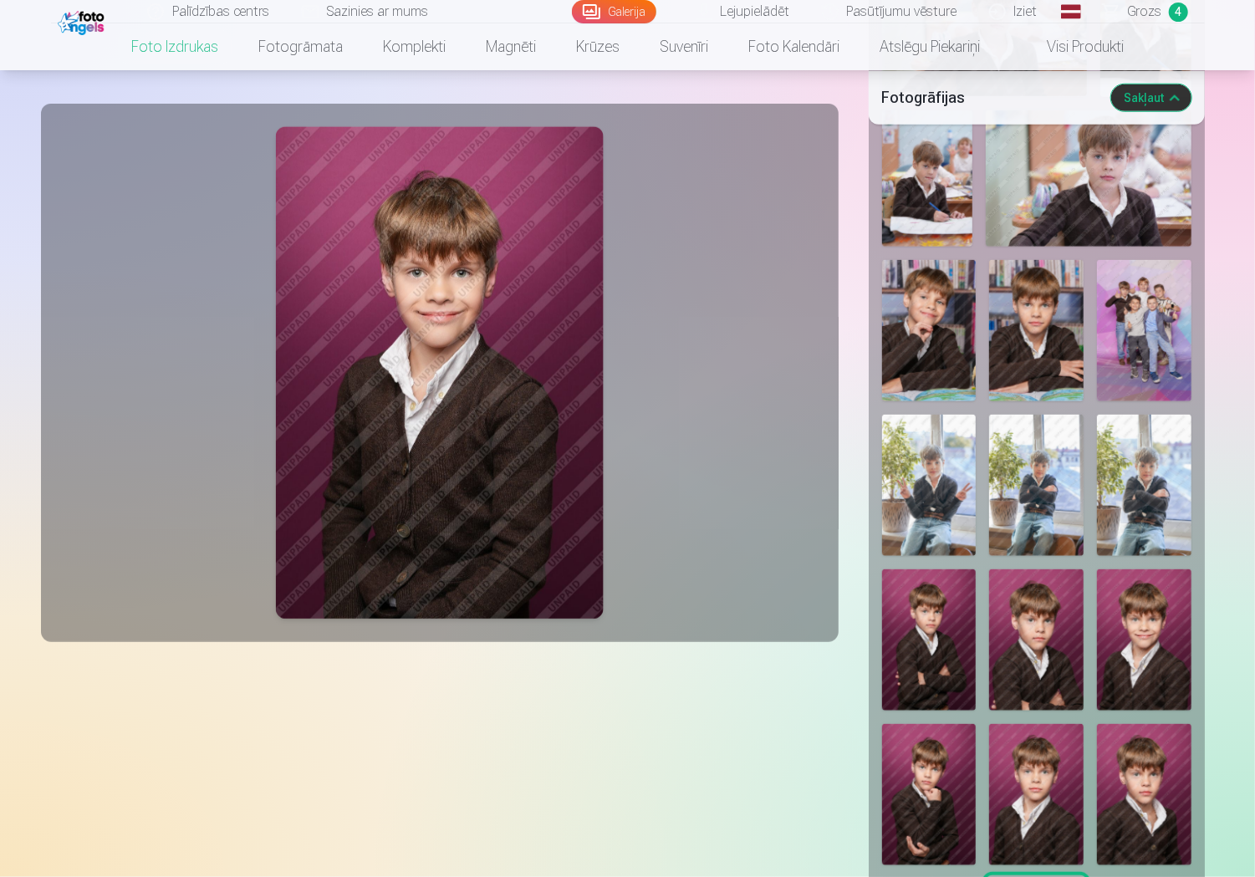
click at [943, 627] on img at bounding box center [929, 640] width 95 height 141
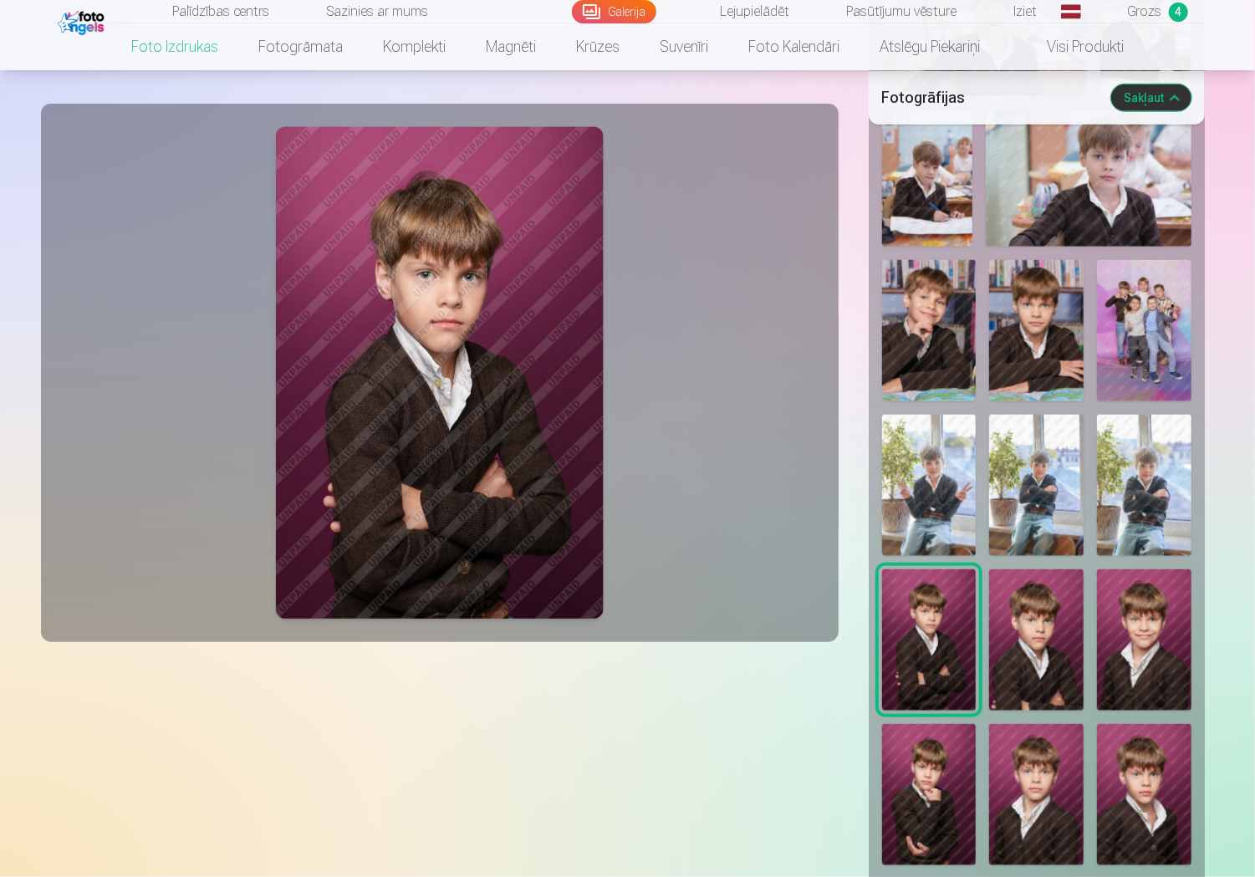
click at [1085, 605] on div at bounding box center [1037, 640] width 323 height 1813
click at [1056, 490] on img at bounding box center [1036, 485] width 95 height 141
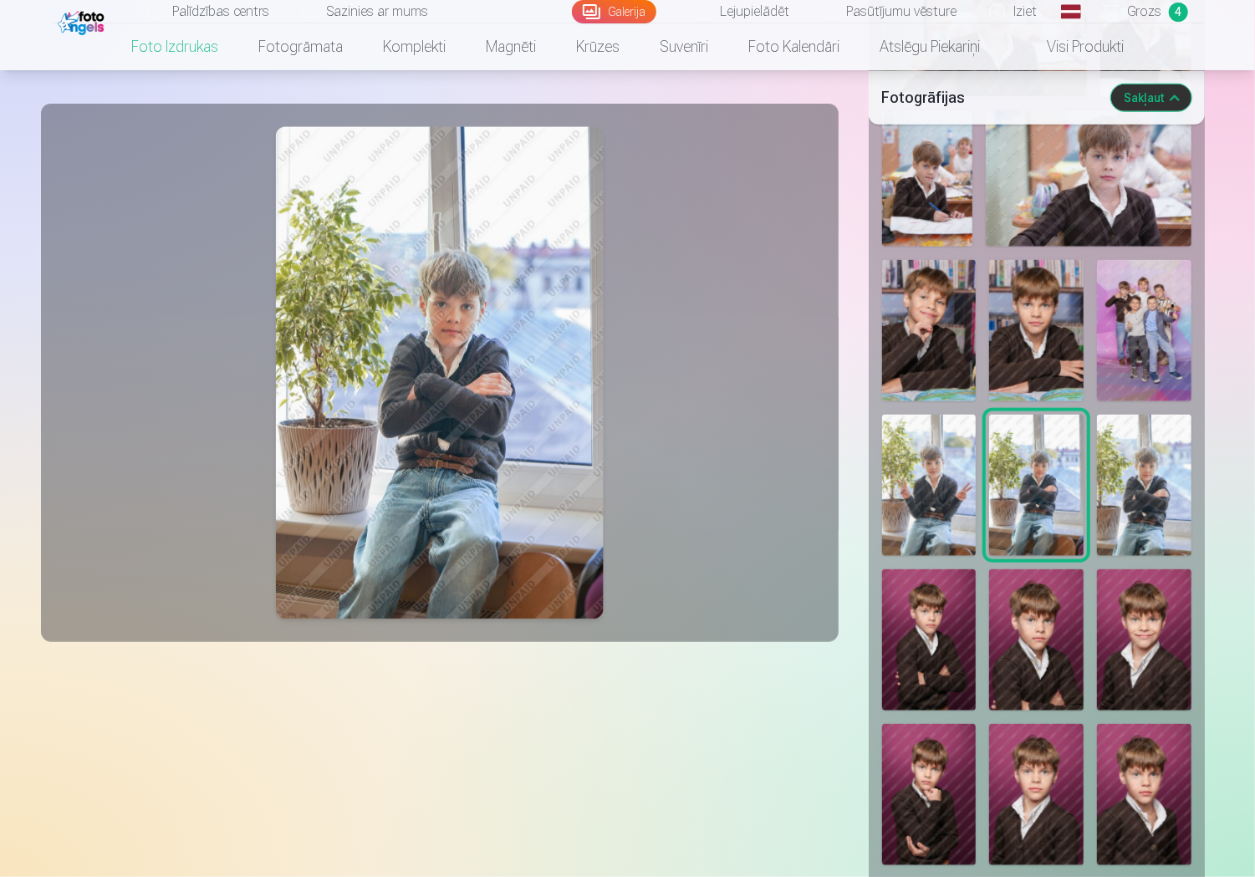
click at [1153, 458] on img at bounding box center [1144, 485] width 95 height 141
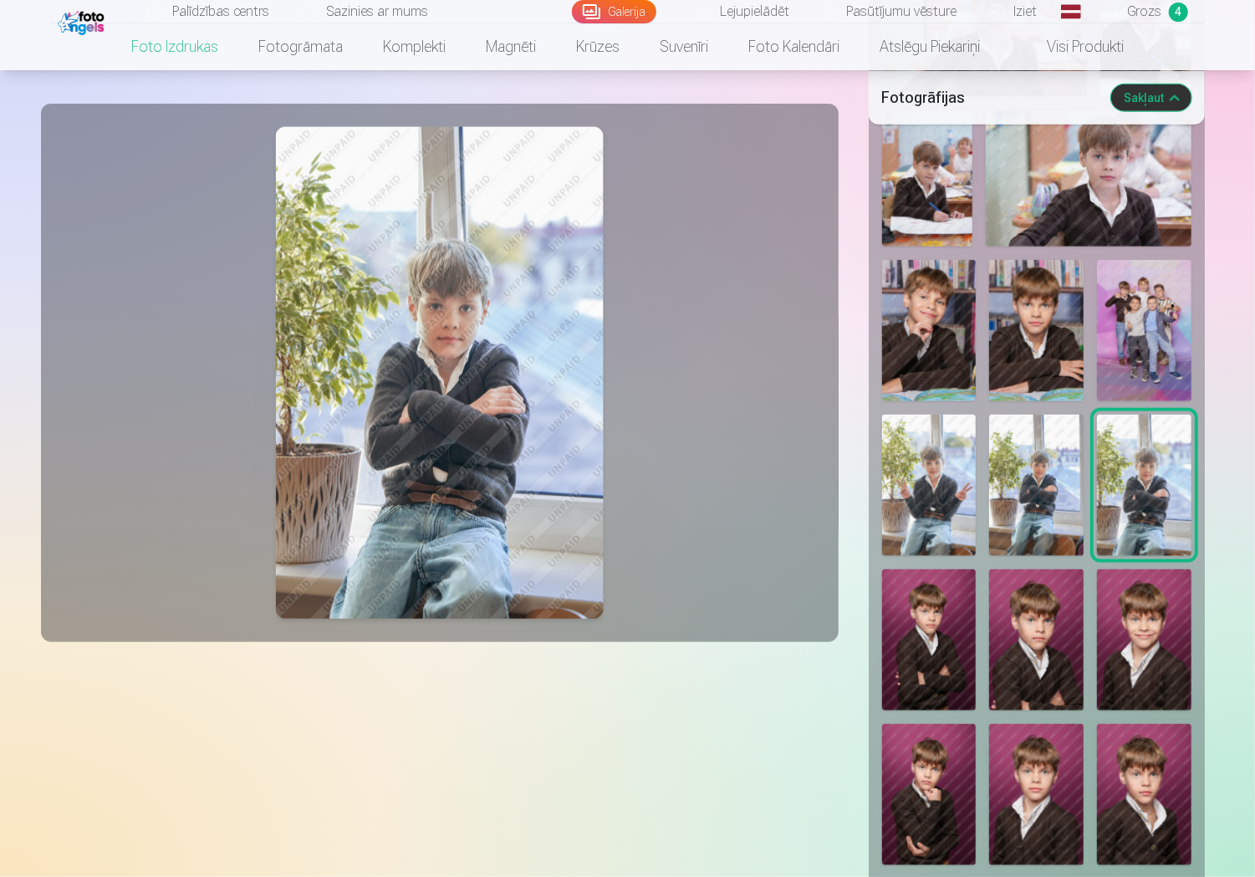
click at [923, 439] on img at bounding box center [929, 485] width 95 height 141
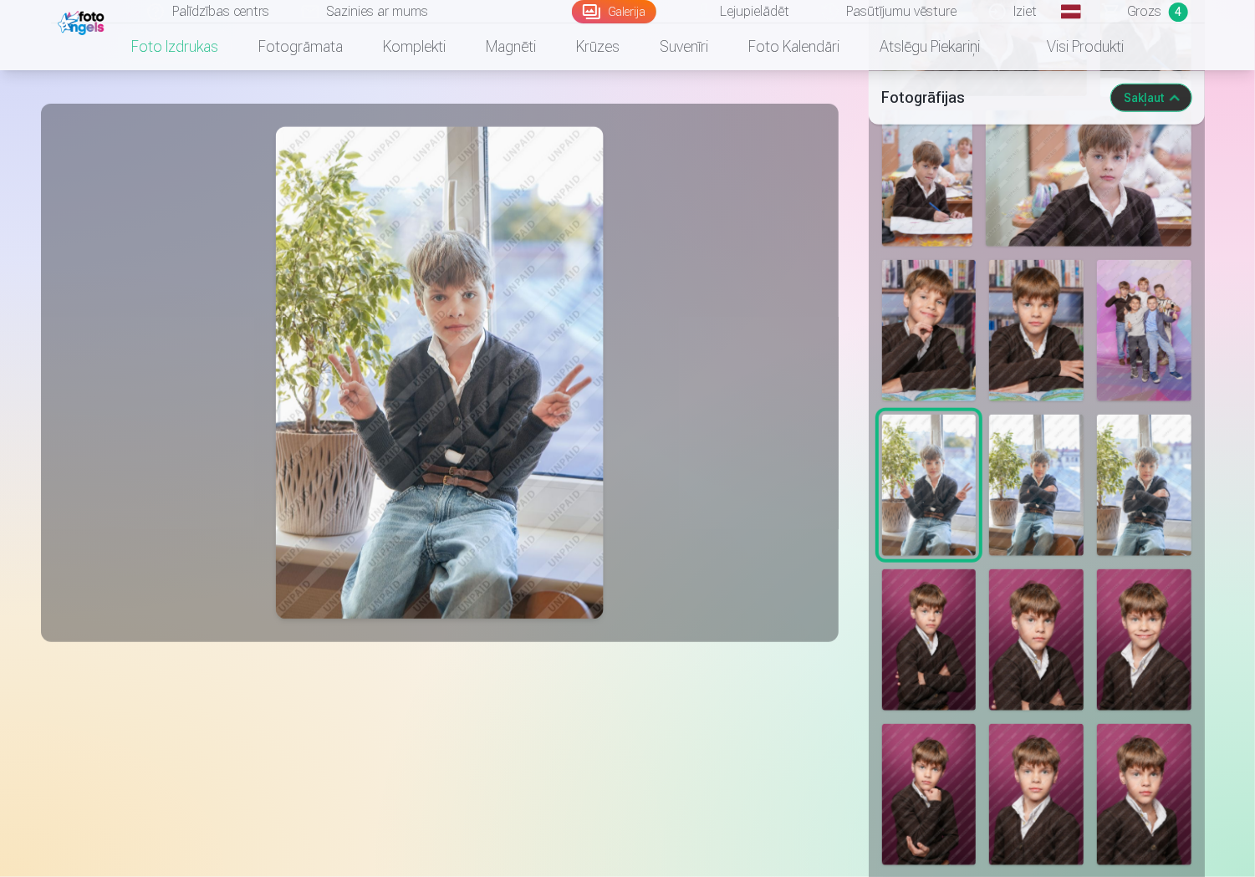
click at [1155, 319] on img at bounding box center [1144, 330] width 95 height 141
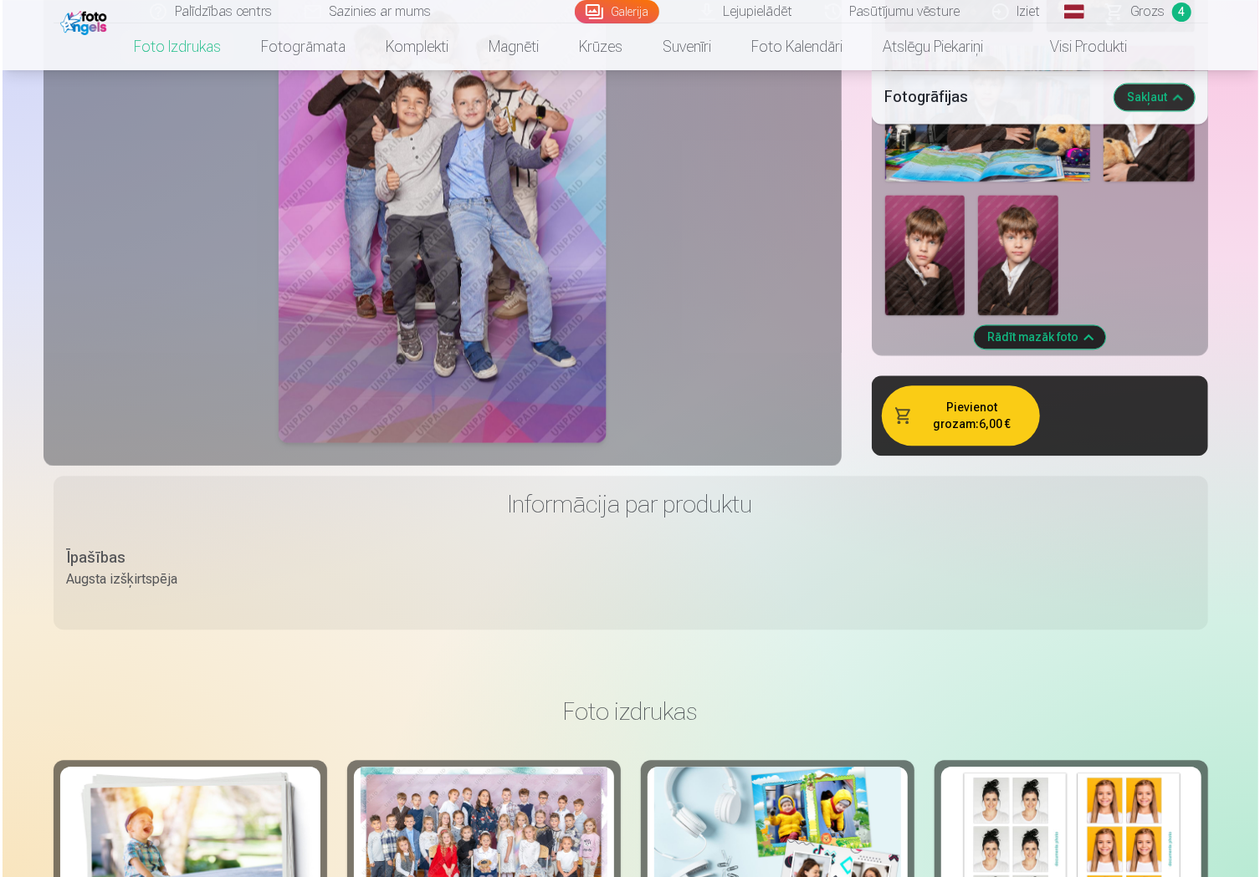
scroll to position [2091, 0]
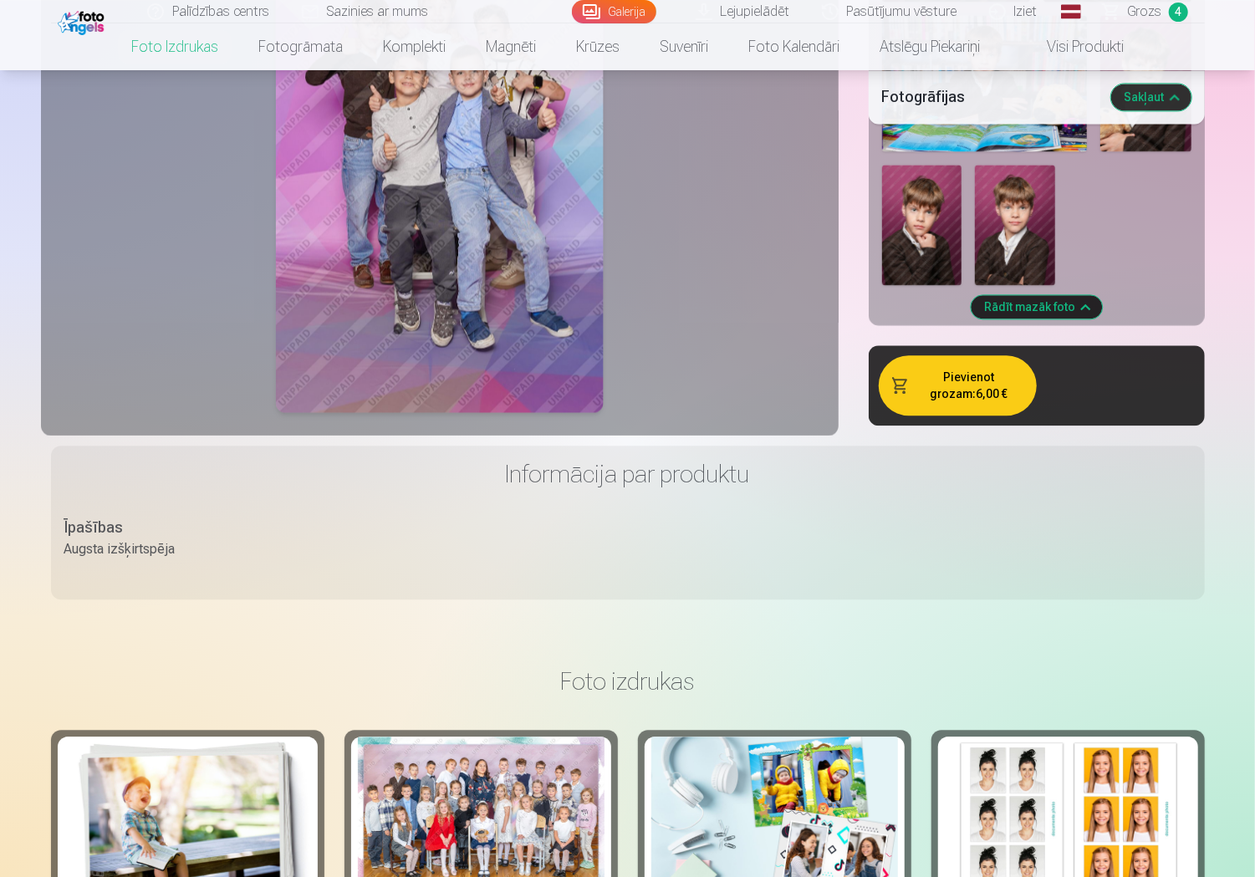
click at [992, 365] on button "Pievienot grozam : 6,00 €" at bounding box center [958, 385] width 158 height 60
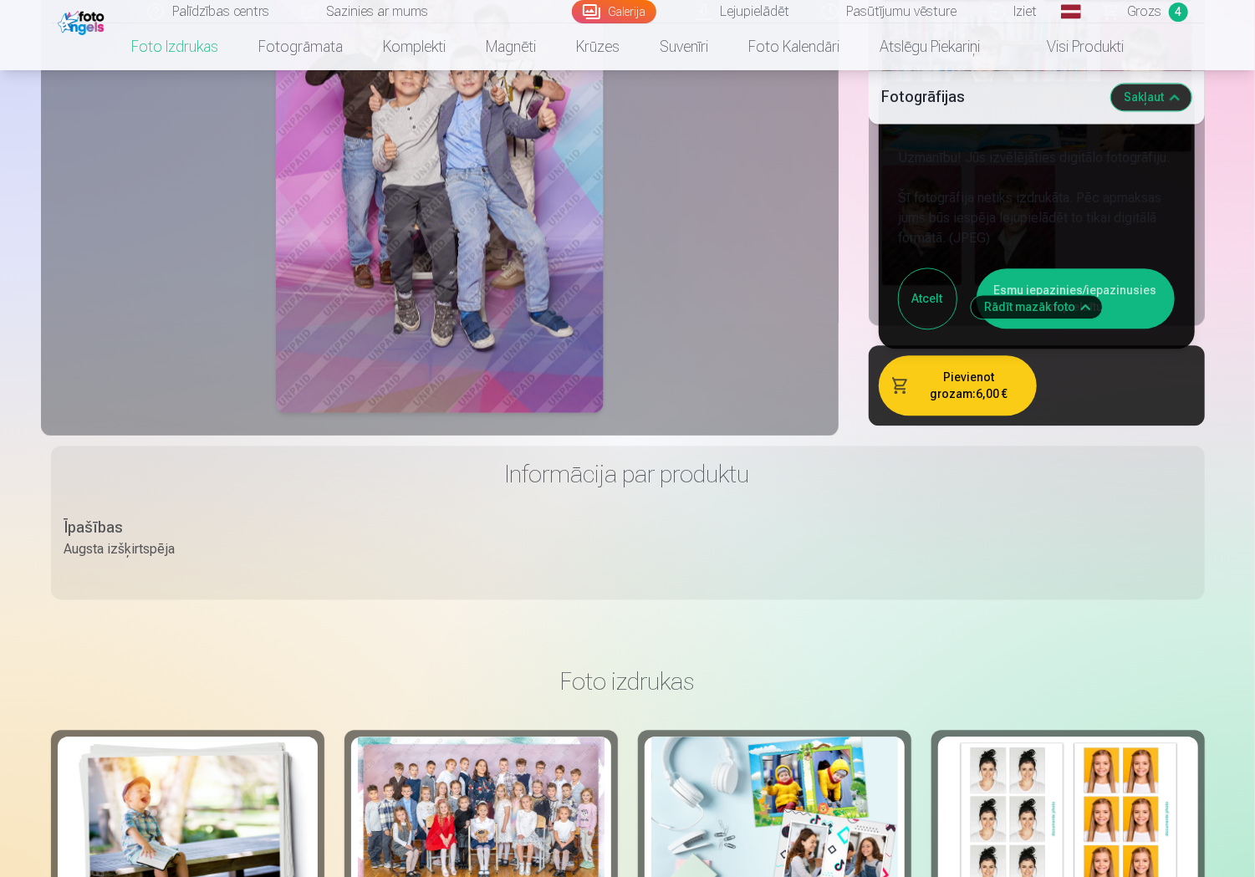
click at [1113, 280] on button "Esmu iepazinies/iepazinusies un piekrītu" at bounding box center [1076, 298] width 198 height 60
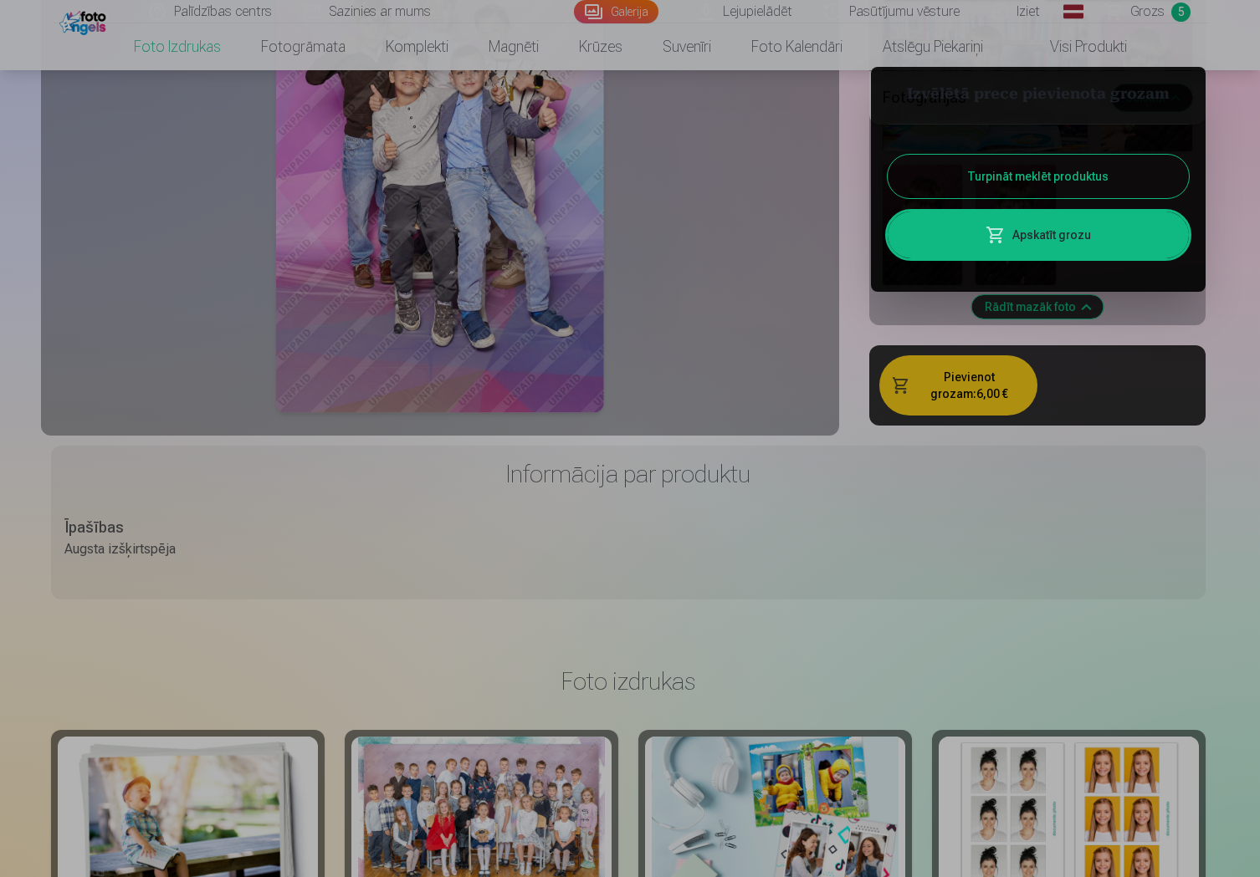
click at [1068, 231] on link "Apskatīt grozu" at bounding box center [1037, 235] width 301 height 47
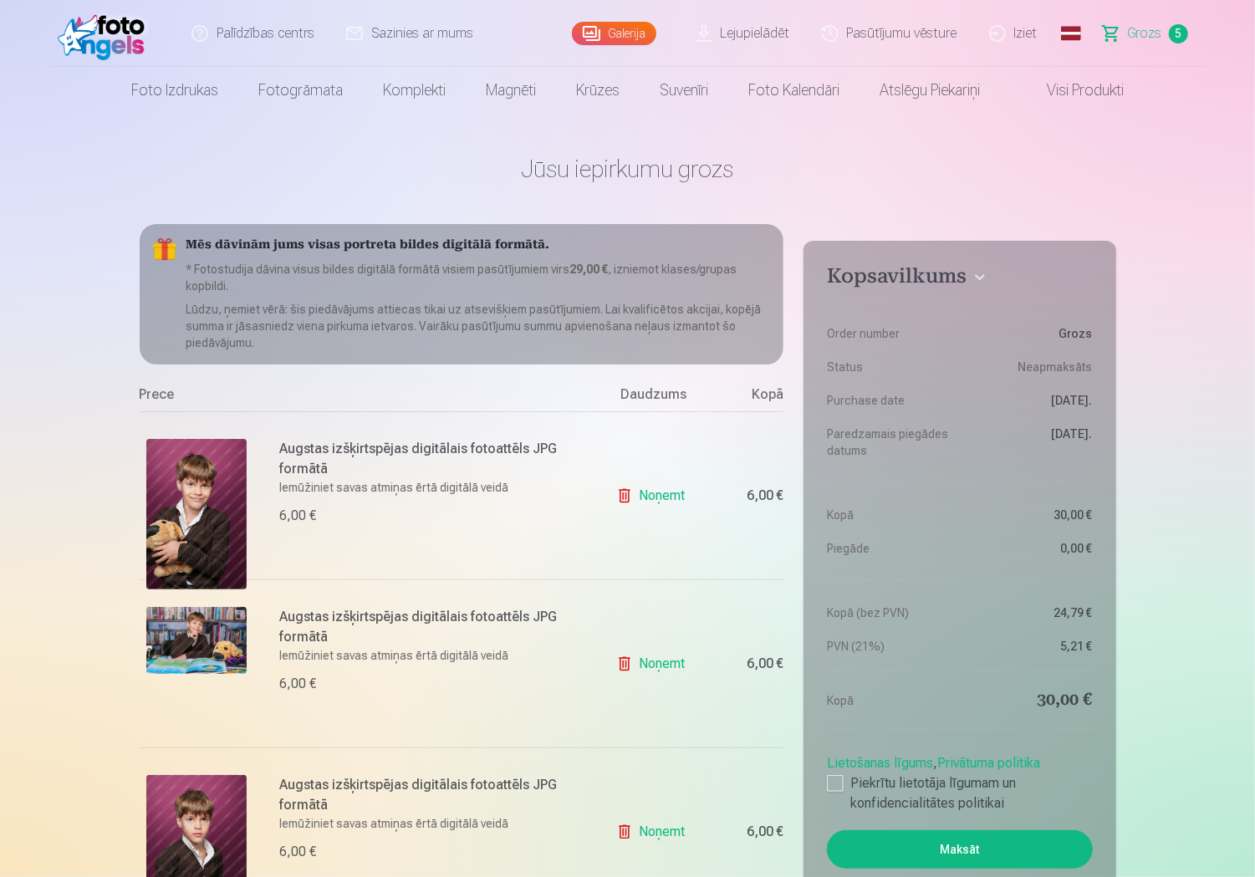
click at [192, 243] on h5 "Mēs dāvinām jums visas portreta bildes digitālā formātā." at bounding box center [479, 246] width 585 height 17
copy h5 "Mēs dāvinām jums visas portreta bildes digitālā formātā."
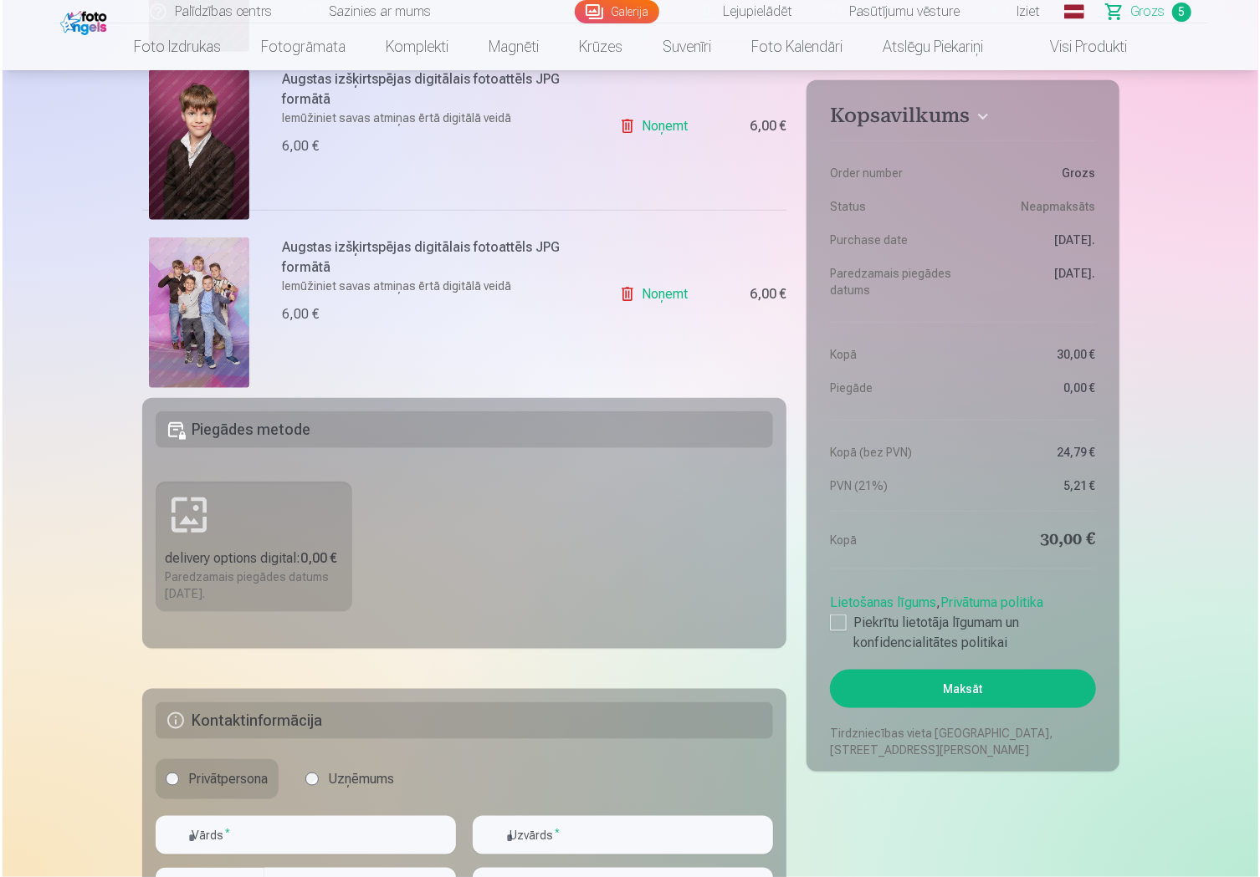
scroll to position [1255, 0]
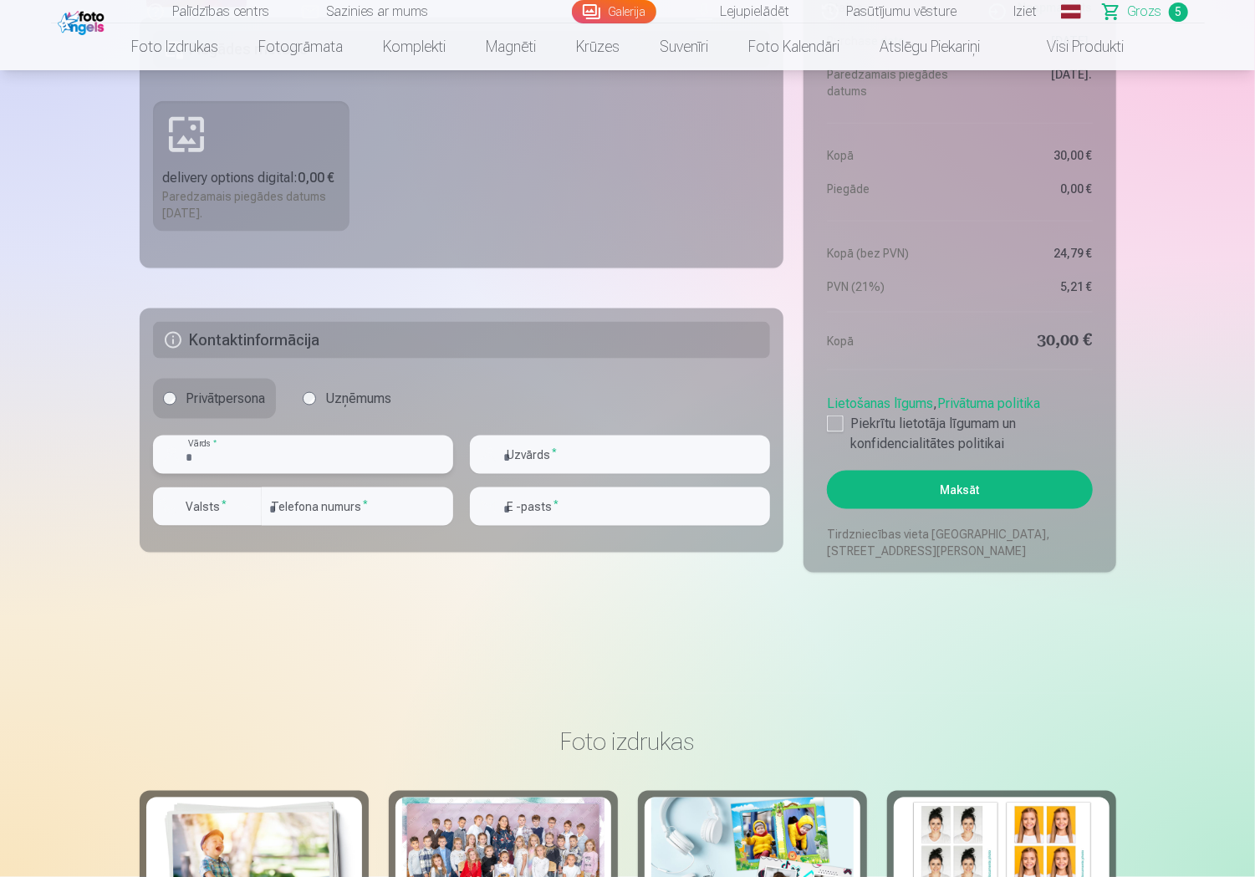
click at [321, 454] on input "text" at bounding box center [303, 455] width 300 height 38
type input "*****"
type input "********"
type input "**********"
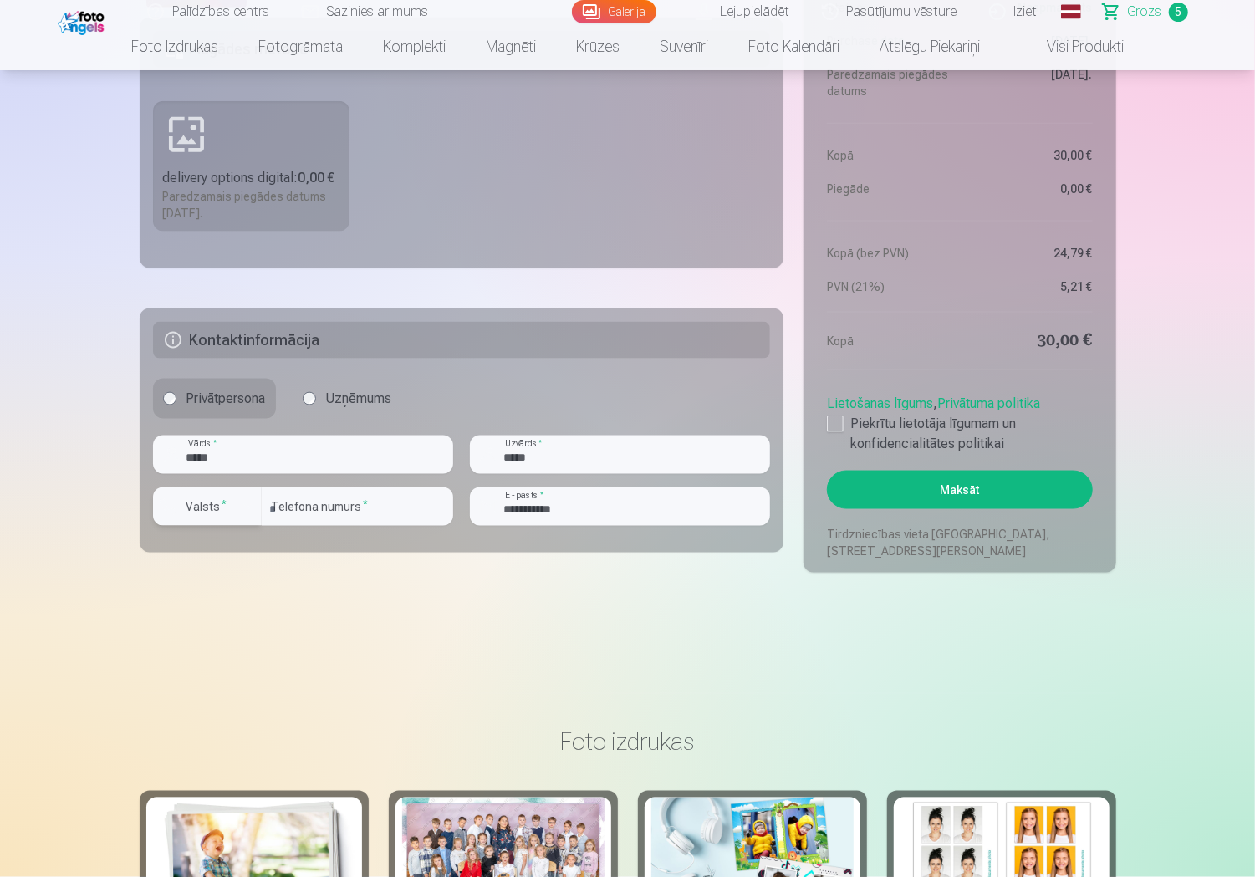
click at [237, 505] on button "Valsts *" at bounding box center [207, 507] width 109 height 38
click at [253, 552] on li "+371 Latvija" at bounding box center [225, 545] width 119 height 33
click at [903, 428] on label "Piekrītu lietotāja līgumam un konfidencialitātes politikai" at bounding box center [959, 434] width 265 height 40
click at [964, 486] on button "Maksāt" at bounding box center [959, 490] width 265 height 38
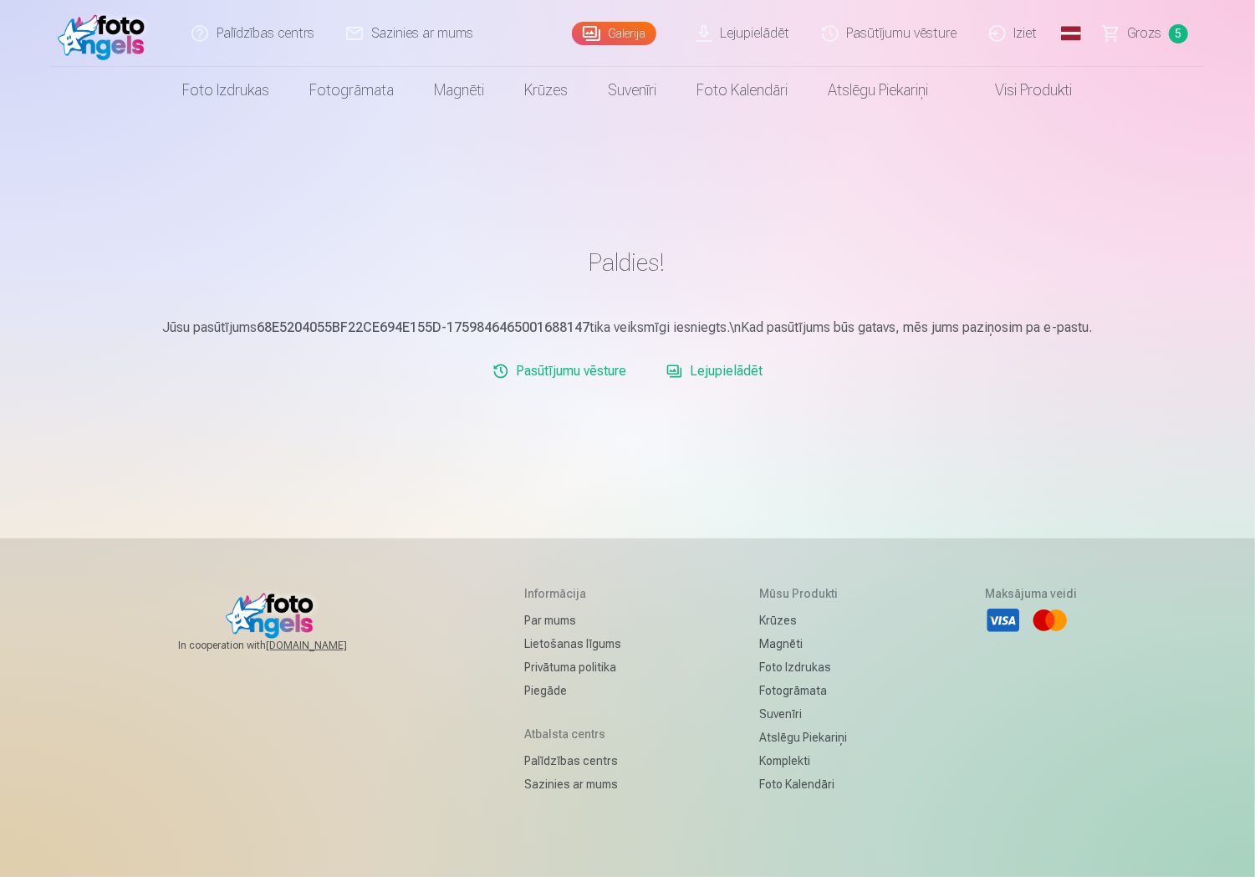
click at [616, 491] on div "Paldies! Jūsu pasūtījums 68E5204055BF22CE694E155D-1759846465001688147 tika veik…" at bounding box center [628, 499] width 1004 height 999
click at [732, 368] on link "Lejupielādēt" at bounding box center [715, 371] width 110 height 33
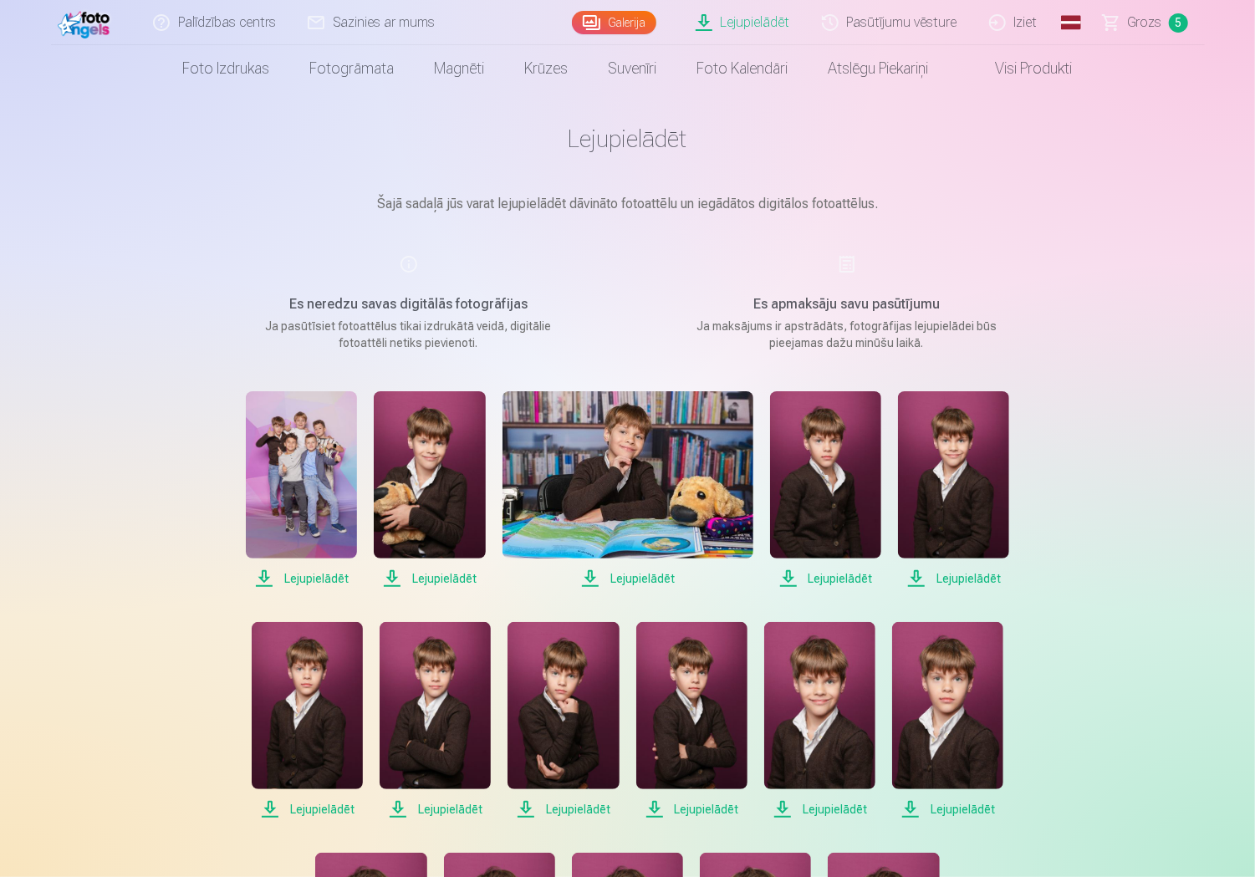
scroll to position [84, 0]
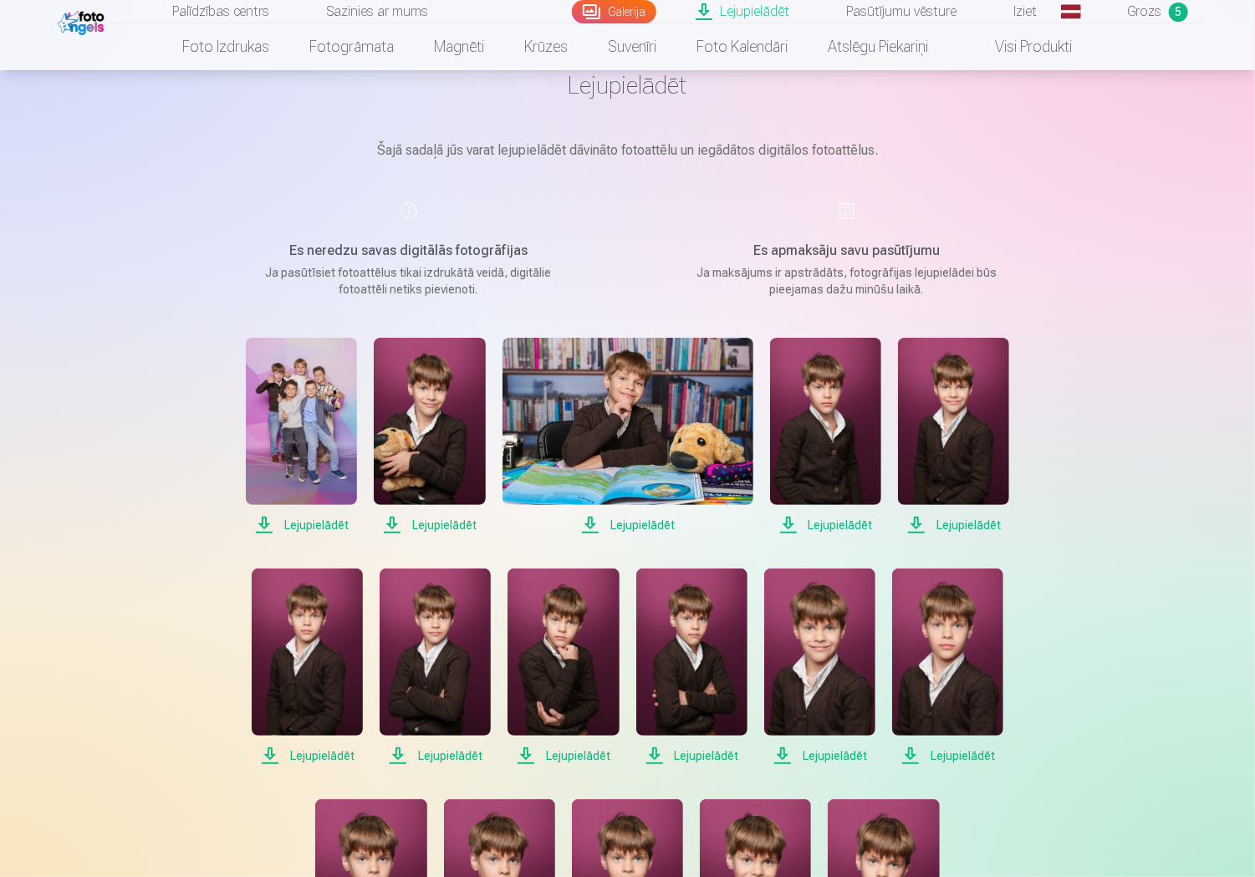
click at [316, 528] on span "Lejupielādēt" at bounding box center [301, 525] width 111 height 20
click at [450, 524] on span "Lejupielādēt" at bounding box center [429, 525] width 111 height 20
drag, startPoint x: 640, startPoint y: 527, endPoint x: 676, endPoint y: 527, distance: 36.0
click at [640, 527] on span "Lejupielādēt" at bounding box center [628, 525] width 251 height 20
click at [841, 526] on span "Lejupielādēt" at bounding box center [825, 525] width 111 height 20
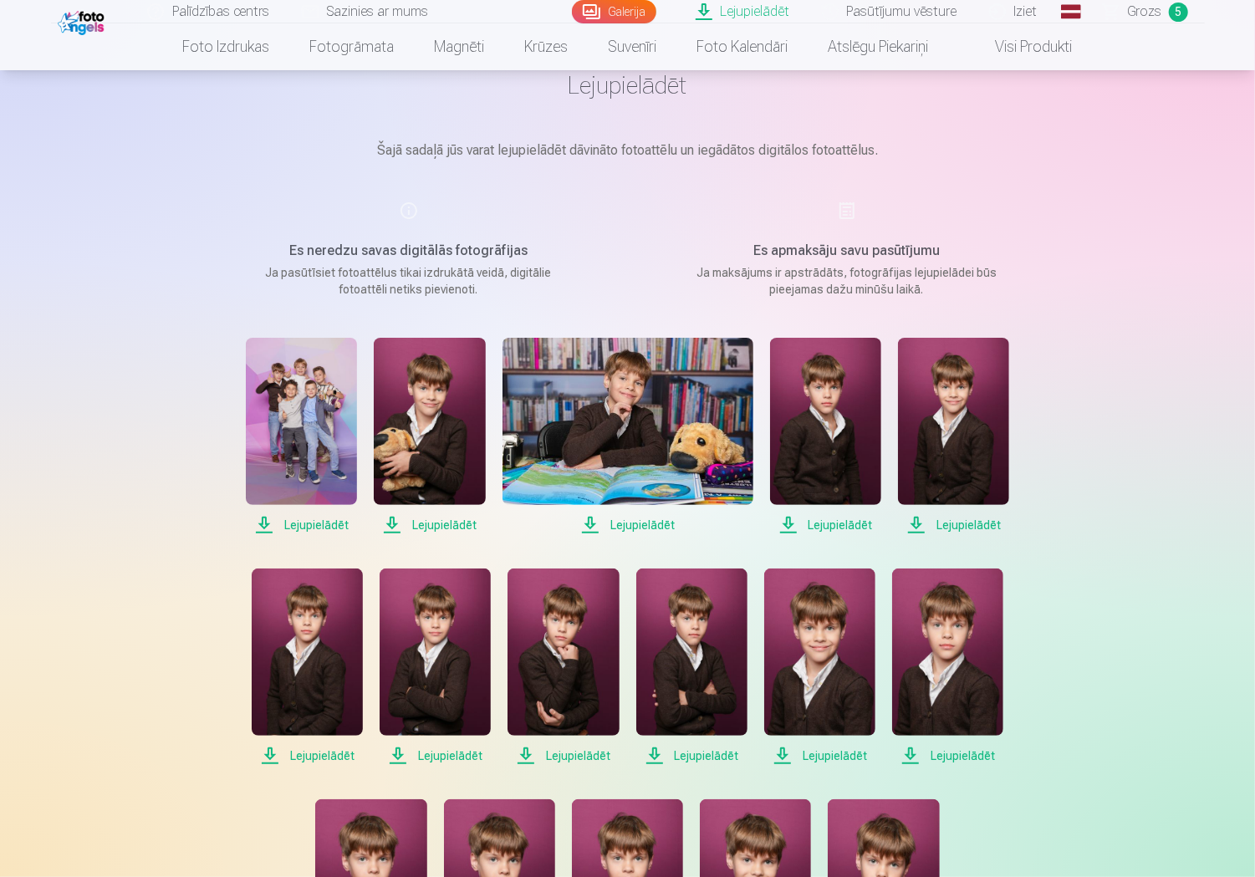
click at [975, 526] on span "Lejupielādēt" at bounding box center [953, 525] width 111 height 20
click at [955, 755] on span "Lejupielādēt" at bounding box center [947, 756] width 111 height 20
click at [823, 754] on span "Lejupielādēt" at bounding box center [819, 756] width 111 height 20
click at [711, 759] on span "Lejupielādēt" at bounding box center [692, 756] width 111 height 20
click at [587, 754] on span "Lejupielādēt" at bounding box center [563, 756] width 111 height 20
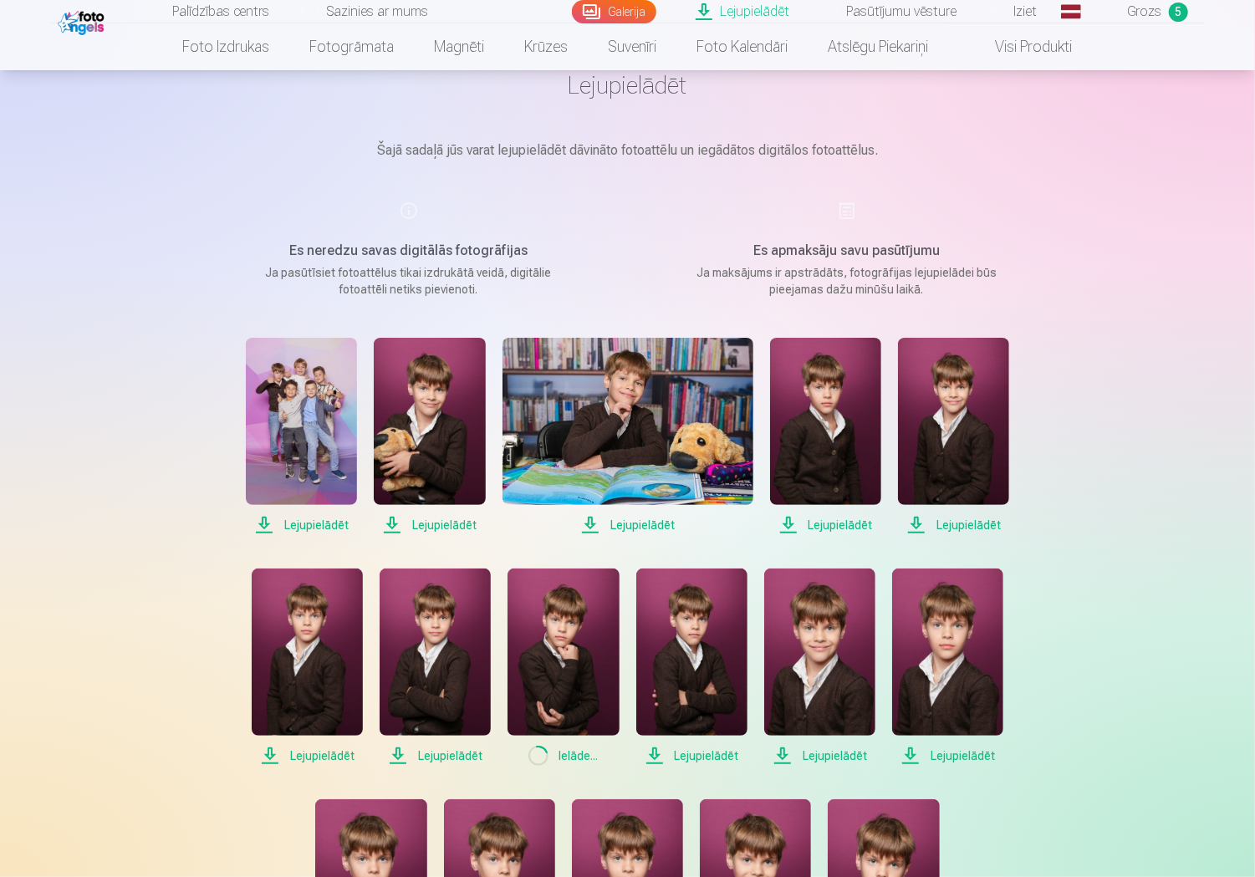
click at [453, 749] on span "Lejupielādēt" at bounding box center [435, 756] width 111 height 20
click at [335, 754] on span "Lejupielādēt" at bounding box center [307, 756] width 111 height 20
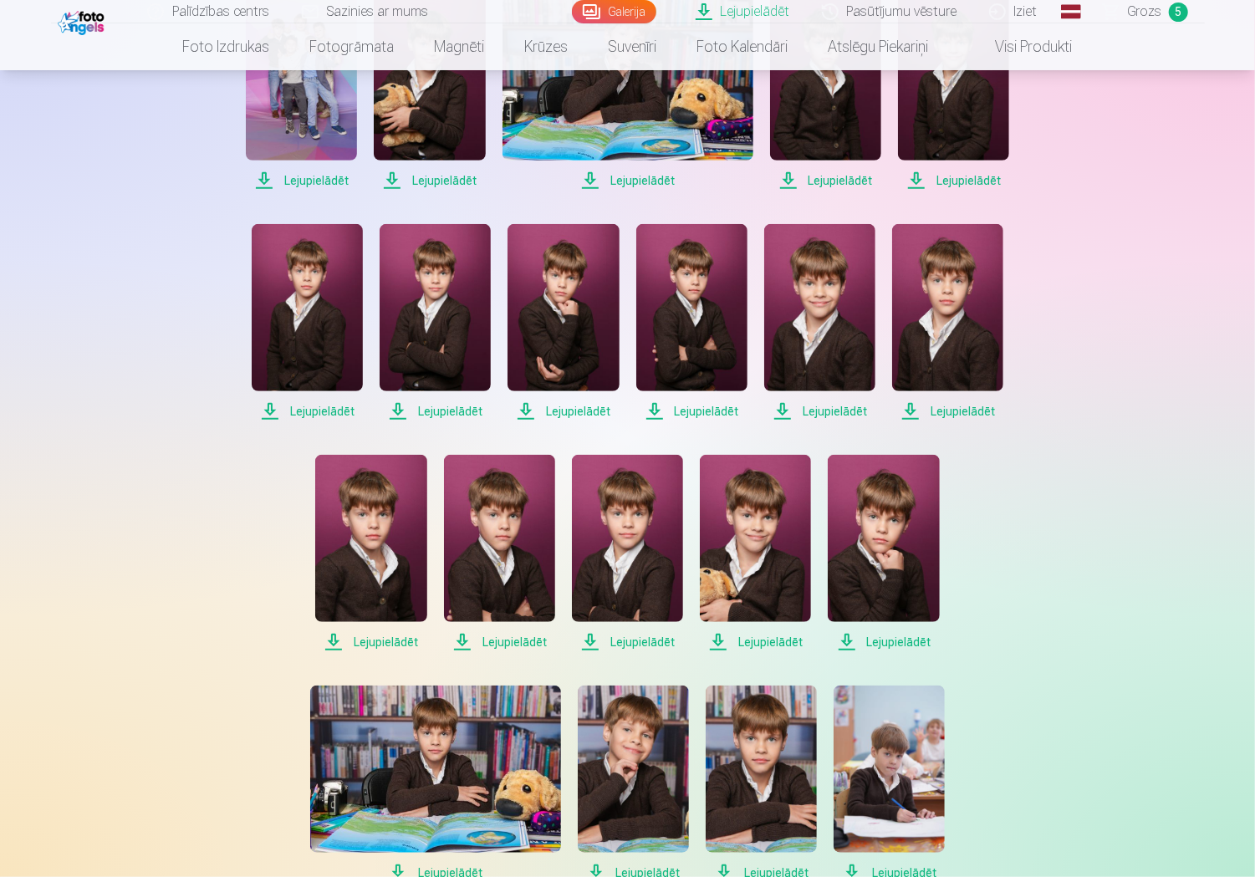
scroll to position [502, 0]
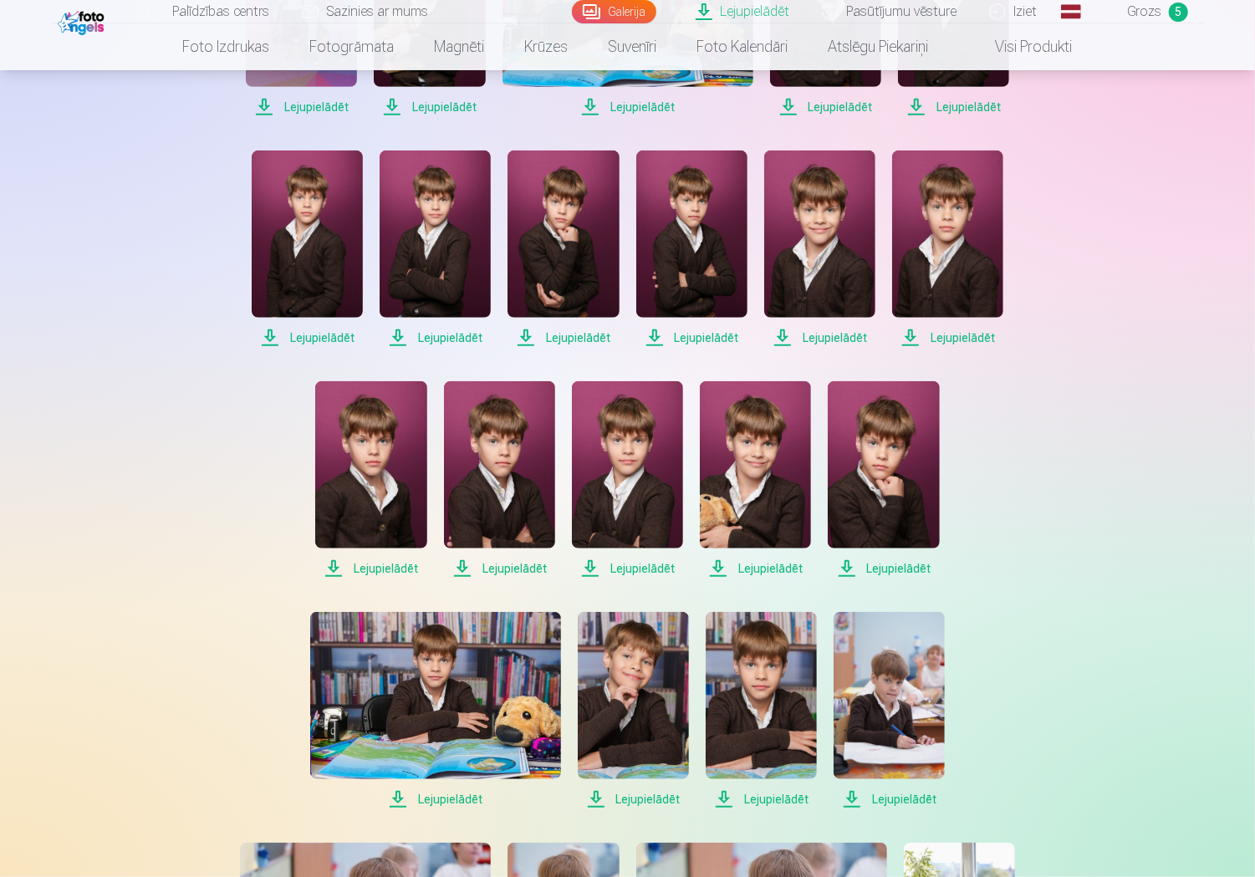
drag, startPoint x: 384, startPoint y: 575, endPoint x: 396, endPoint y: 580, distance: 12.7
click at [384, 575] on span "Lejupielādēt" at bounding box center [370, 569] width 111 height 20
click at [507, 568] on span "Lejupielādēt" at bounding box center [499, 569] width 111 height 20
click at [644, 568] on span "Lejupielādēt" at bounding box center [627, 569] width 111 height 20
drag, startPoint x: 754, startPoint y: 570, endPoint x: 847, endPoint y: 570, distance: 92.8
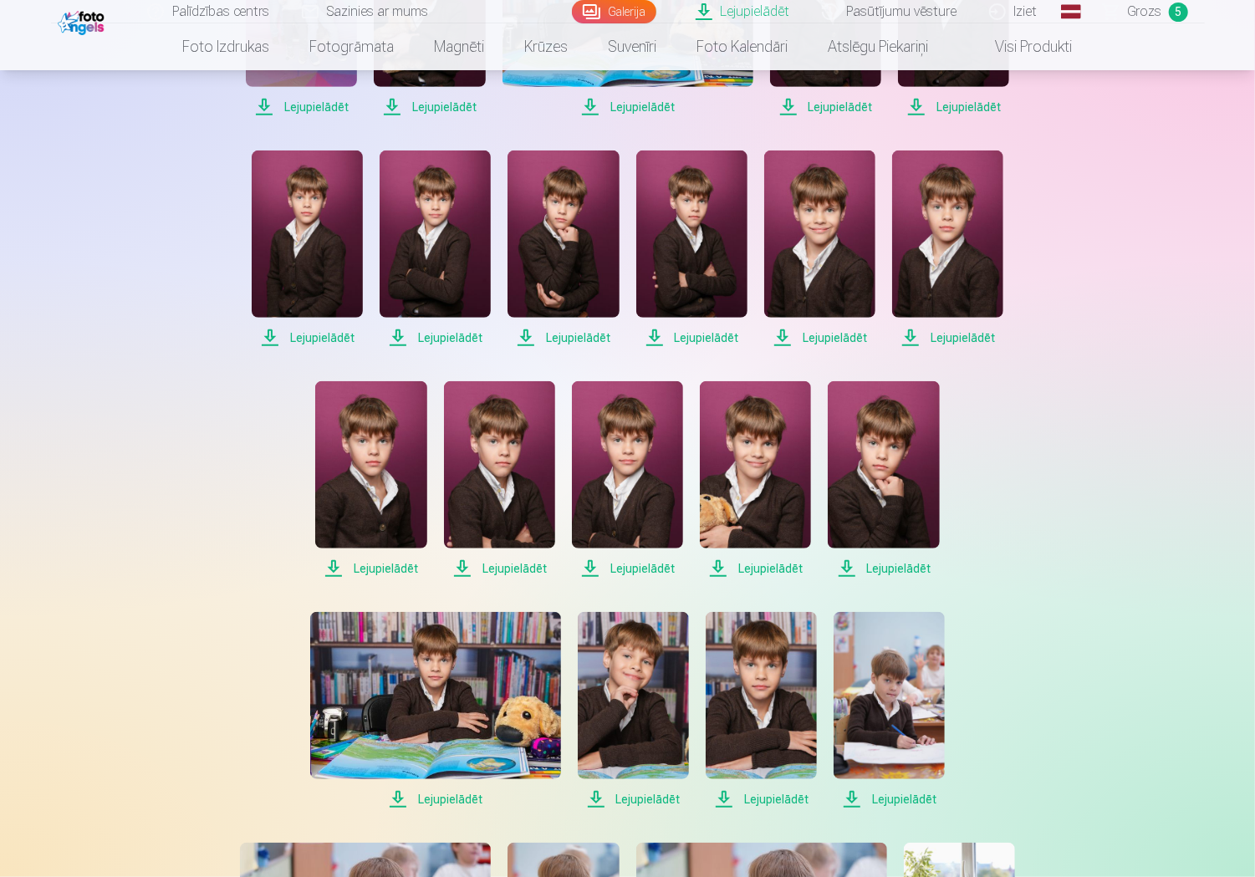
click at [754, 570] on span "Lejupielādēt" at bounding box center [755, 569] width 111 height 20
drag, startPoint x: 886, startPoint y: 568, endPoint x: 913, endPoint y: 559, distance: 28.3
click at [886, 568] on span "Lejupielādēt" at bounding box center [883, 569] width 111 height 20
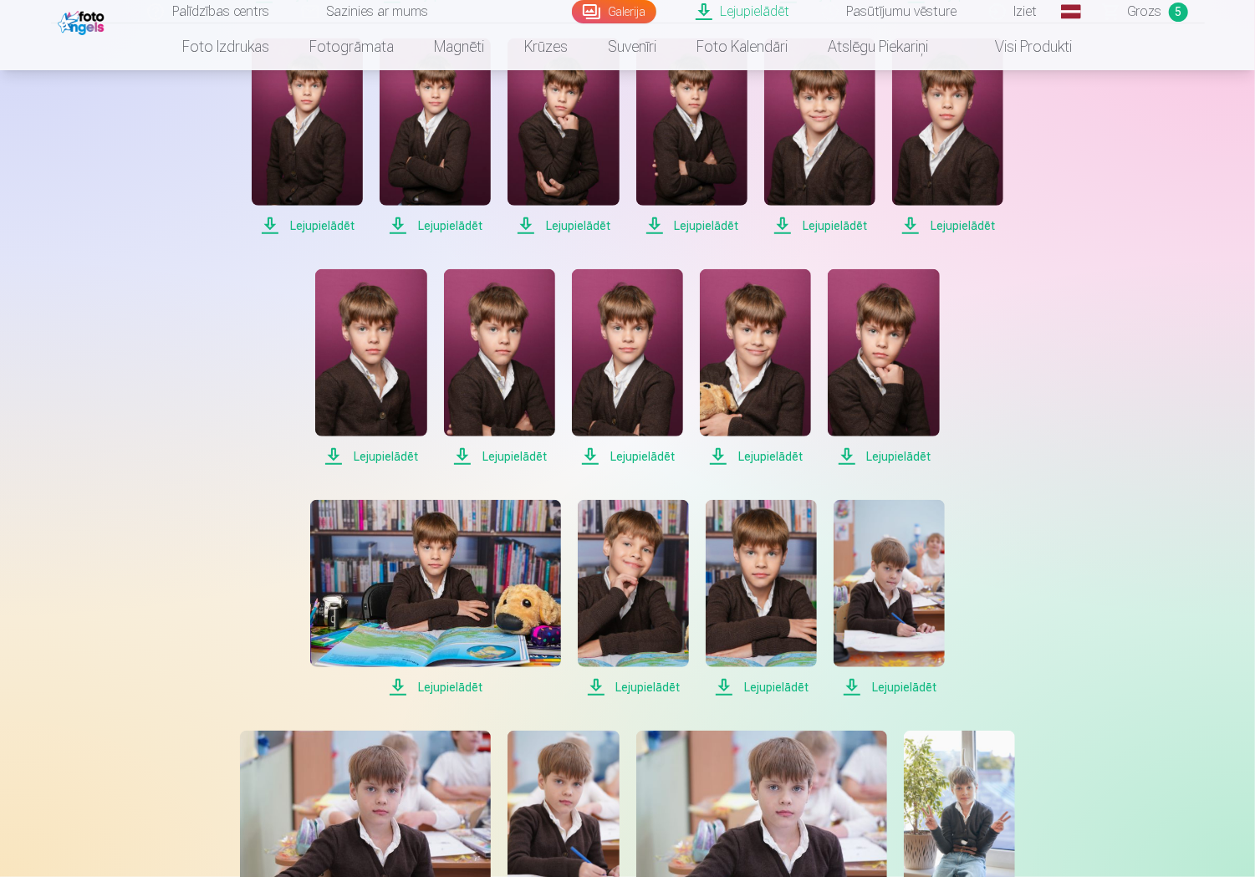
scroll to position [920, 0]
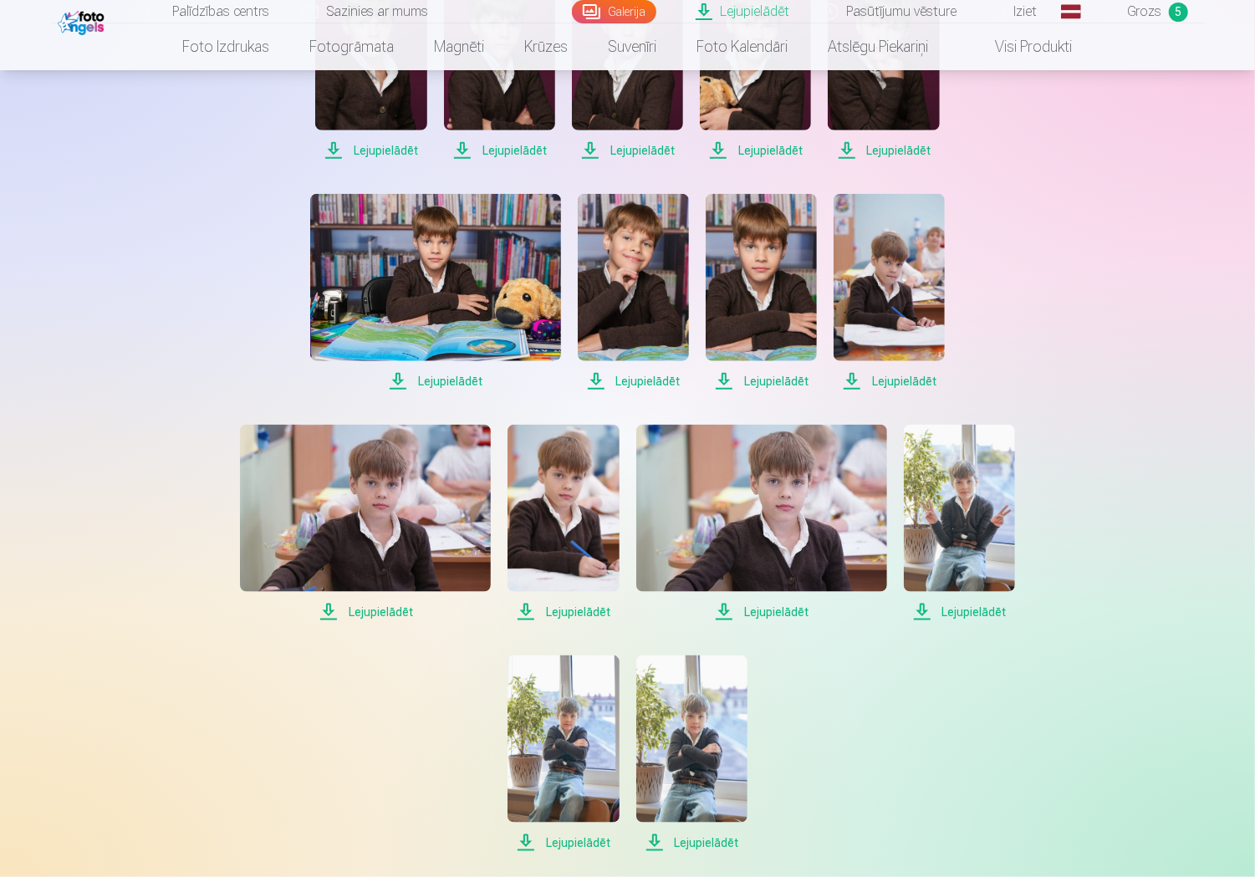
click at [880, 382] on span "Lejupielādēt" at bounding box center [889, 381] width 111 height 20
click at [773, 382] on span "Lejupielādēt" at bounding box center [761, 381] width 111 height 20
click at [637, 386] on span "Lejupielādēt" at bounding box center [633, 381] width 111 height 20
click at [437, 386] on span "Lejupielādēt" at bounding box center [435, 381] width 251 height 20
drag, startPoint x: 360, startPoint y: 611, endPoint x: 390, endPoint y: 615, distance: 30.3
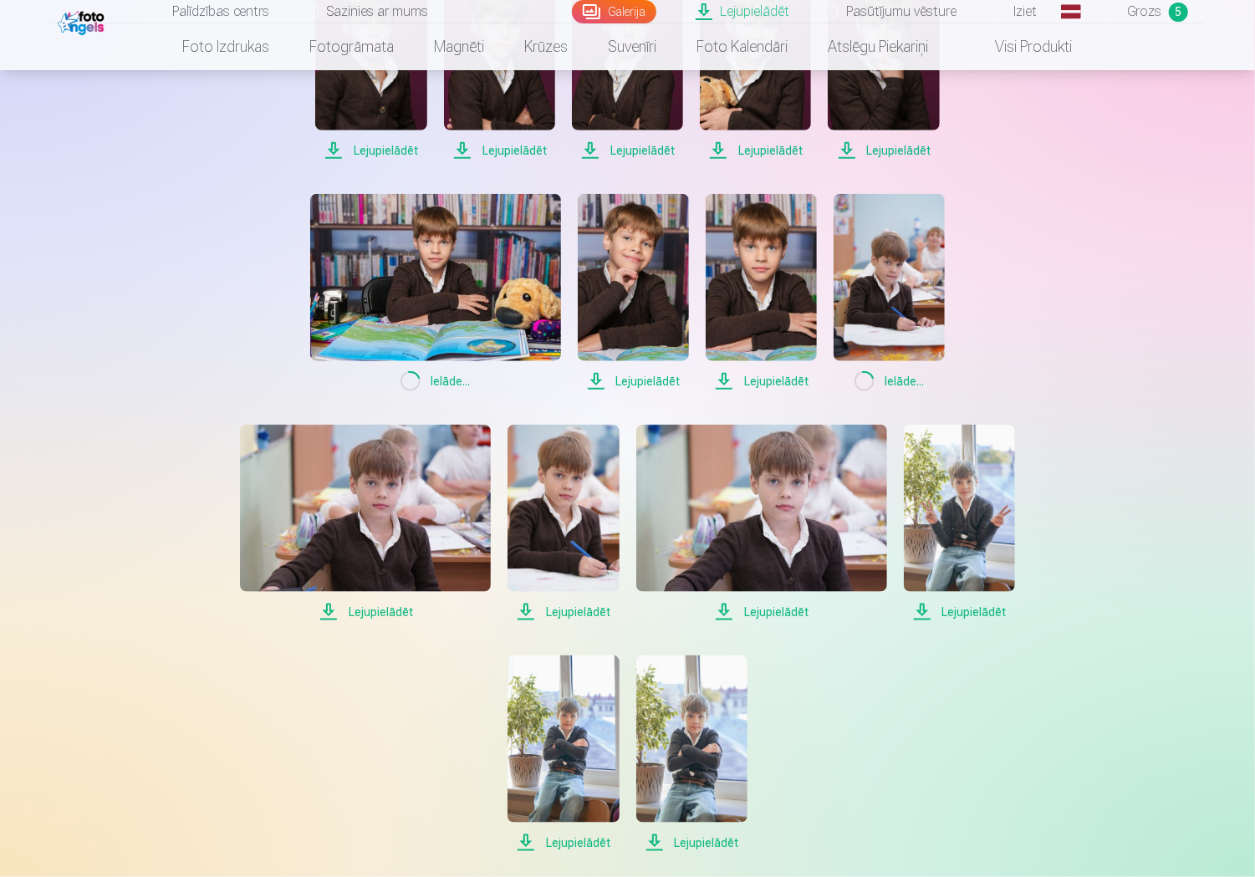
click at [360, 611] on span "Lejupielādēt" at bounding box center [365, 612] width 251 height 20
drag, startPoint x: 573, startPoint y: 610, endPoint x: 631, endPoint y: 610, distance: 57.7
click at [573, 610] on span "Lejupielādēt" at bounding box center [563, 612] width 111 height 20
drag, startPoint x: 798, startPoint y: 612, endPoint x: 810, endPoint y: 613, distance: 12.6
click at [798, 612] on span "Lejupielādēt" at bounding box center [762, 612] width 251 height 20
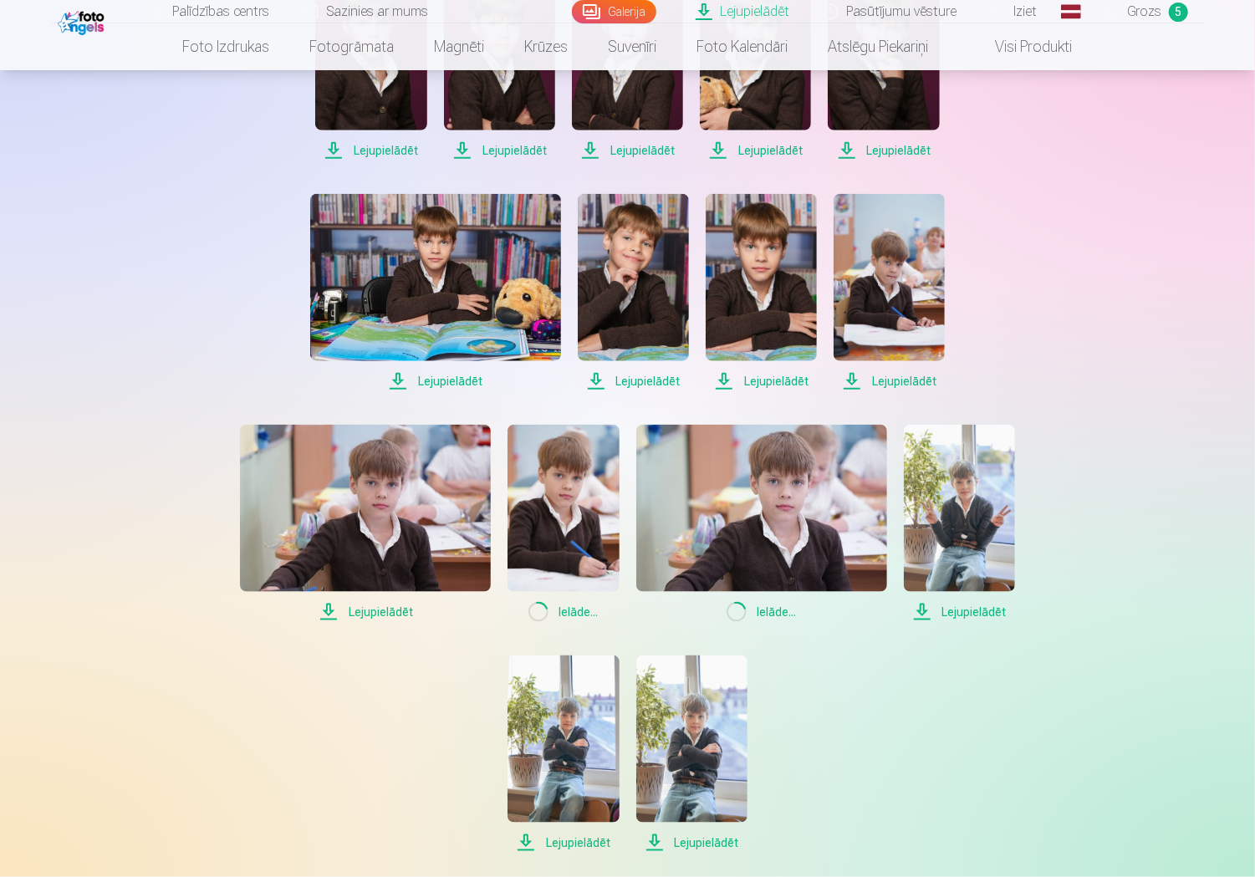
click at [982, 613] on span "Lejupielādēt" at bounding box center [959, 612] width 111 height 20
click at [711, 837] on span "Lejupielādēt" at bounding box center [692, 843] width 111 height 20
click at [592, 844] on span "Lejupielādēt" at bounding box center [563, 843] width 111 height 20
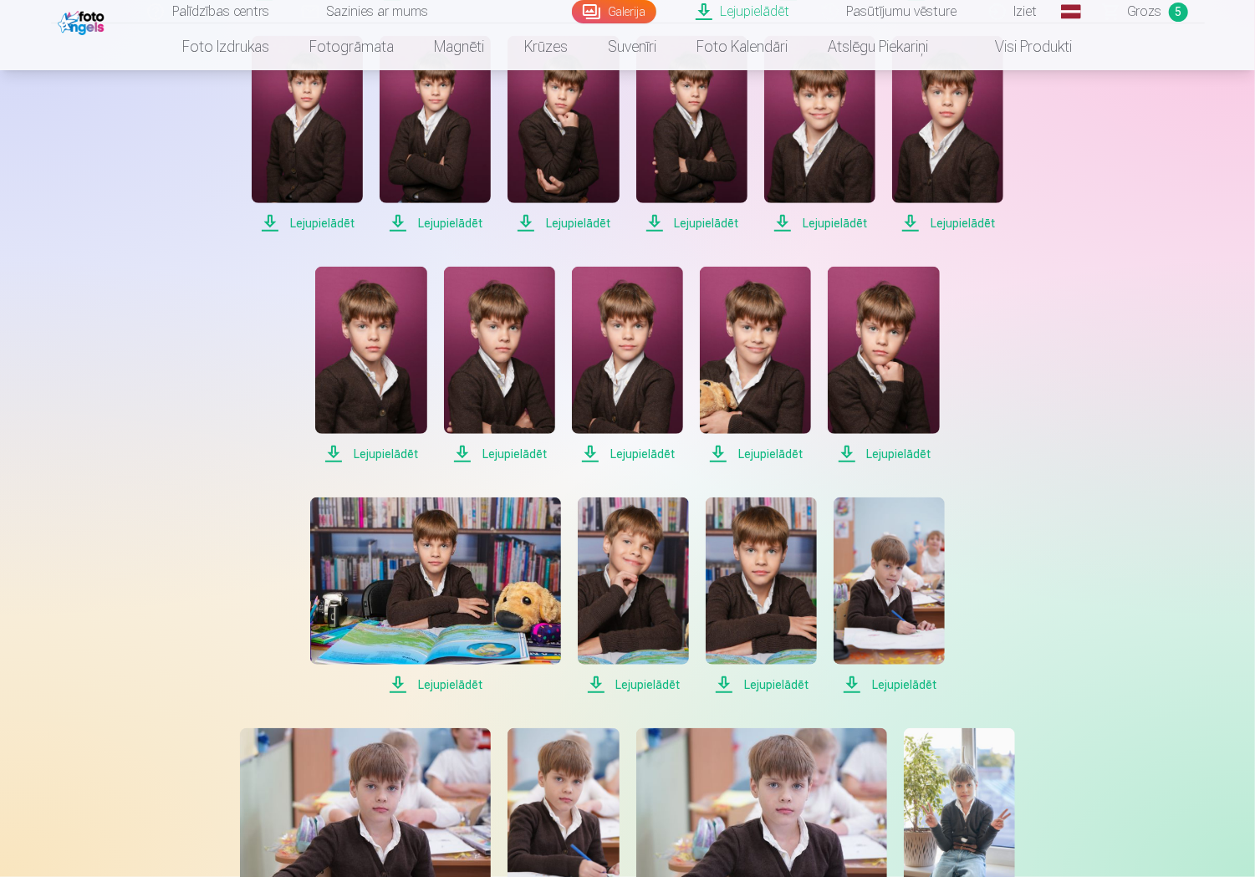
scroll to position [1087, 0]
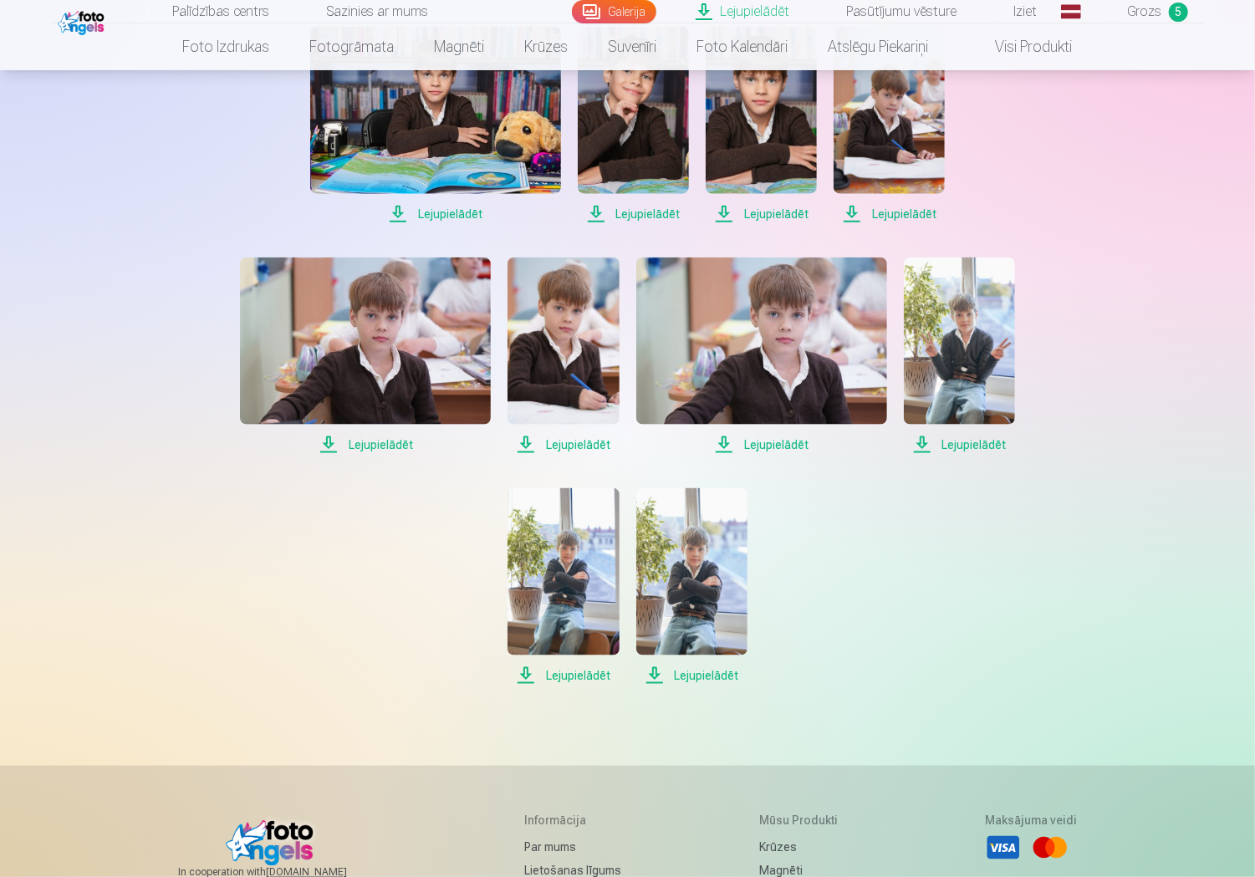
click at [325, 538] on div "Lejupielādēt Lejupielādēt Lejupielādēt Lejupielādēt Lejupielādēt Lejupielādēt L…" at bounding box center [628, 10] width 836 height 1352
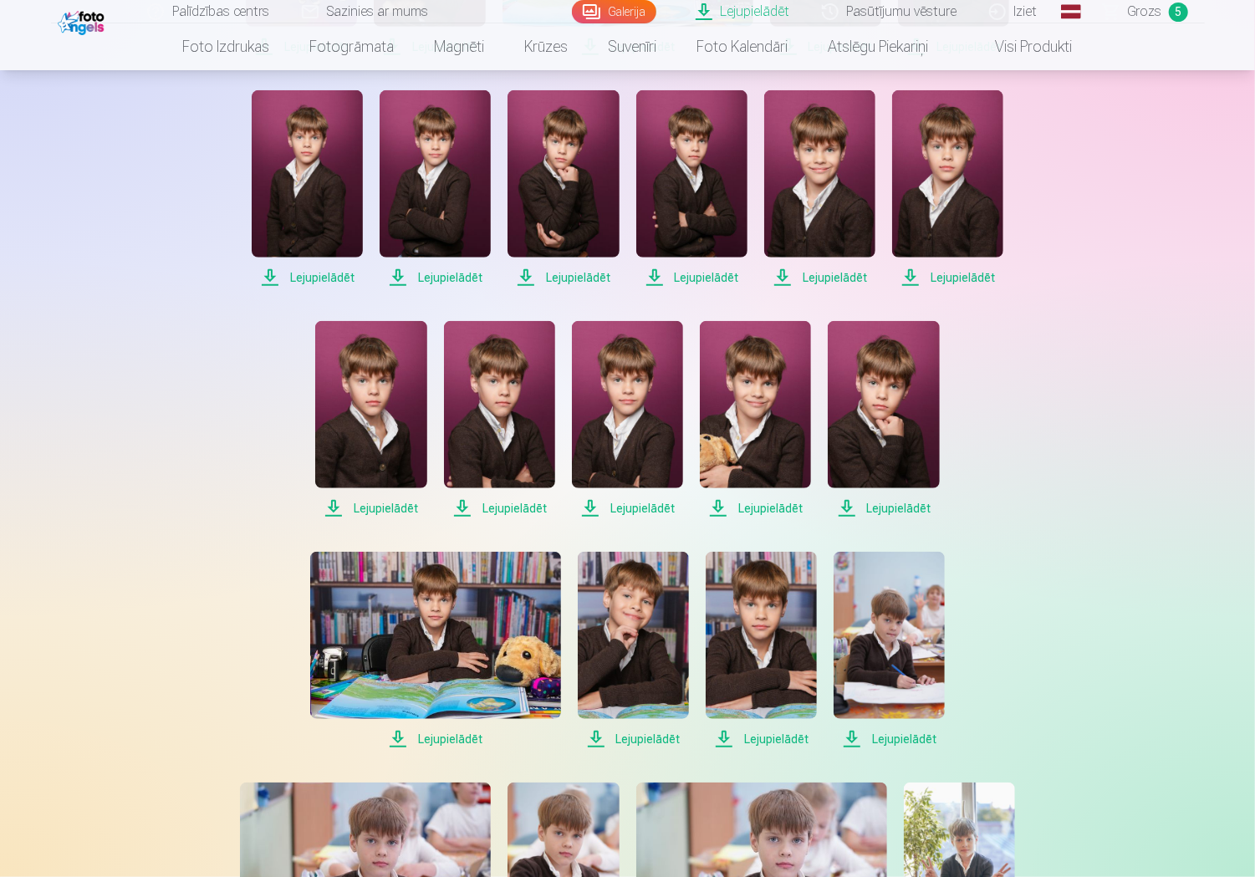
scroll to position [251, 0]
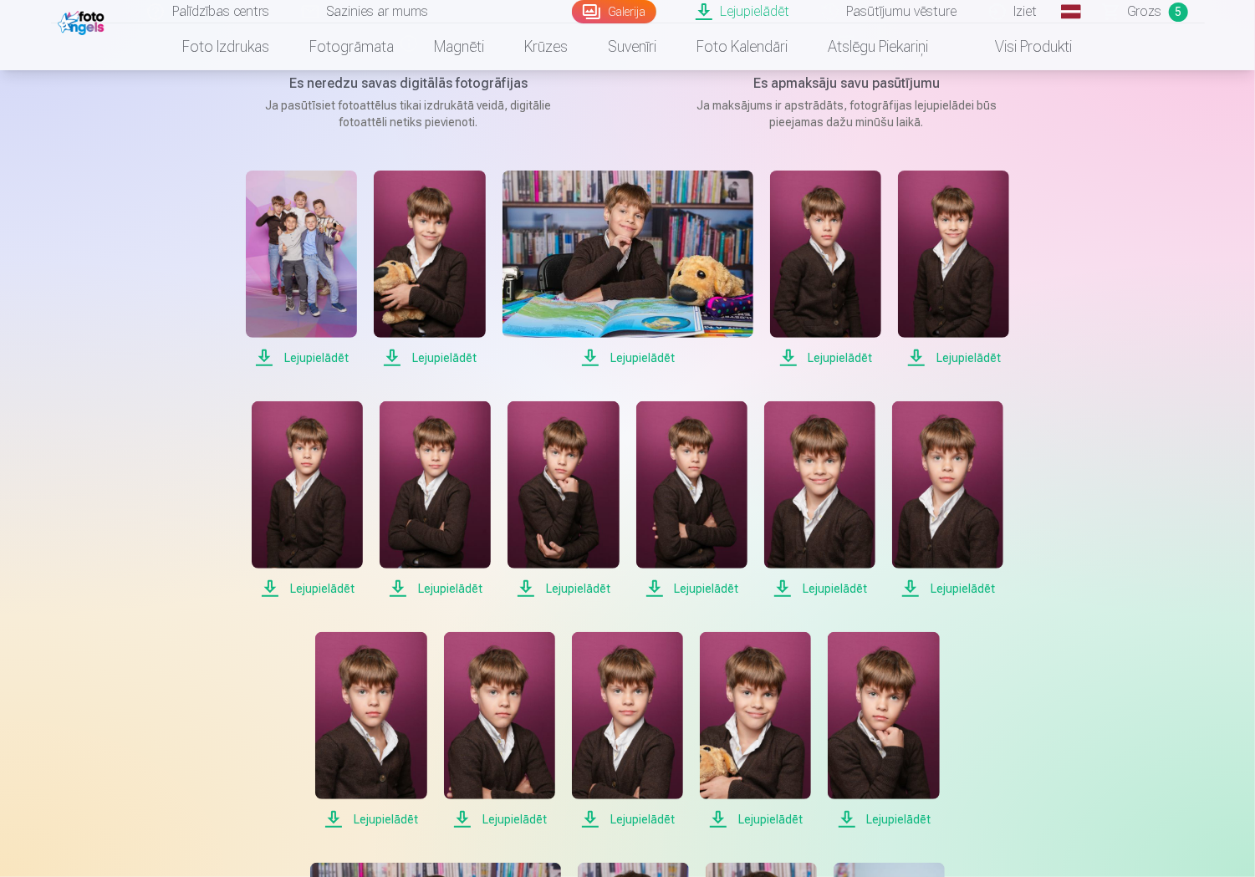
click at [431, 247] on img at bounding box center [429, 254] width 111 height 167
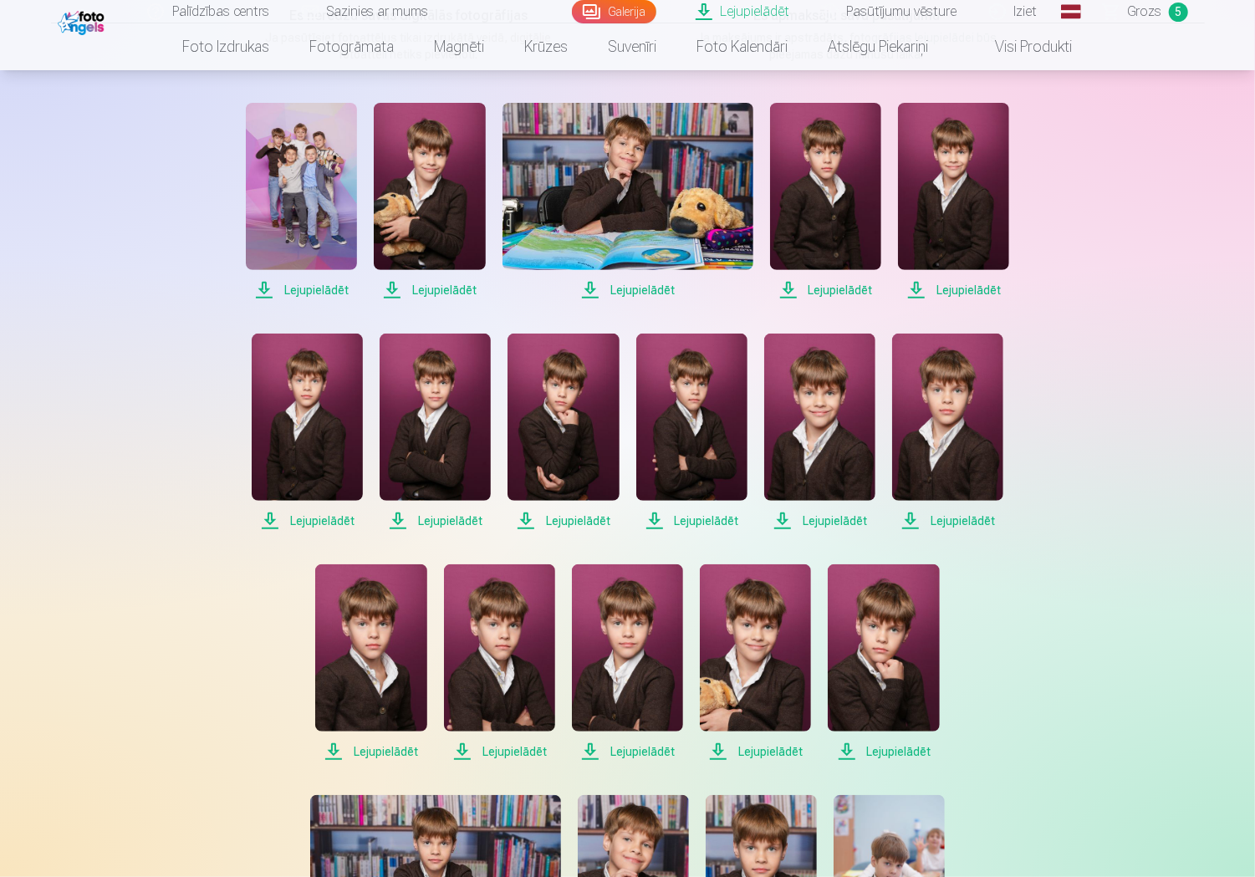
scroll to position [0, 0]
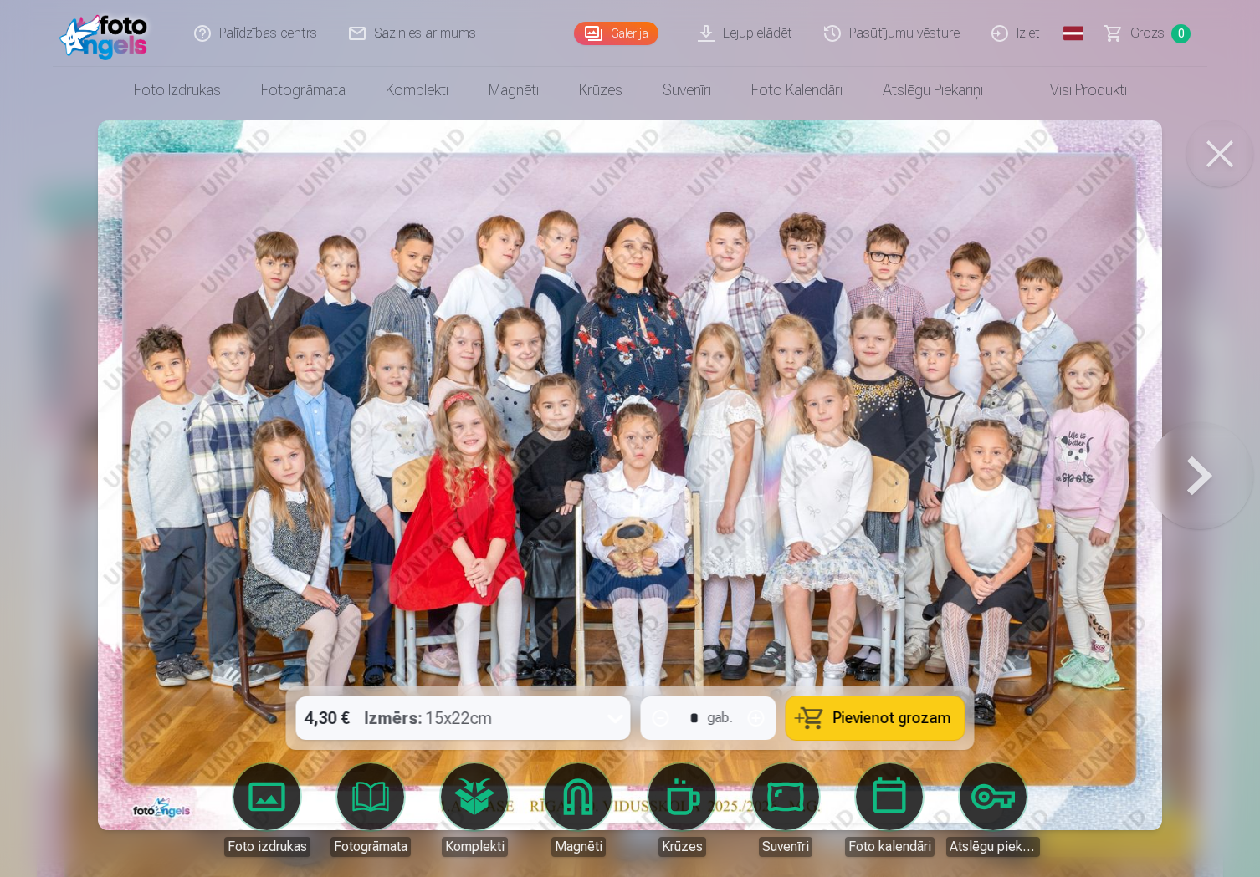
click at [487, 717] on div "Izmērs : 15x22cm" at bounding box center [429, 718] width 128 height 43
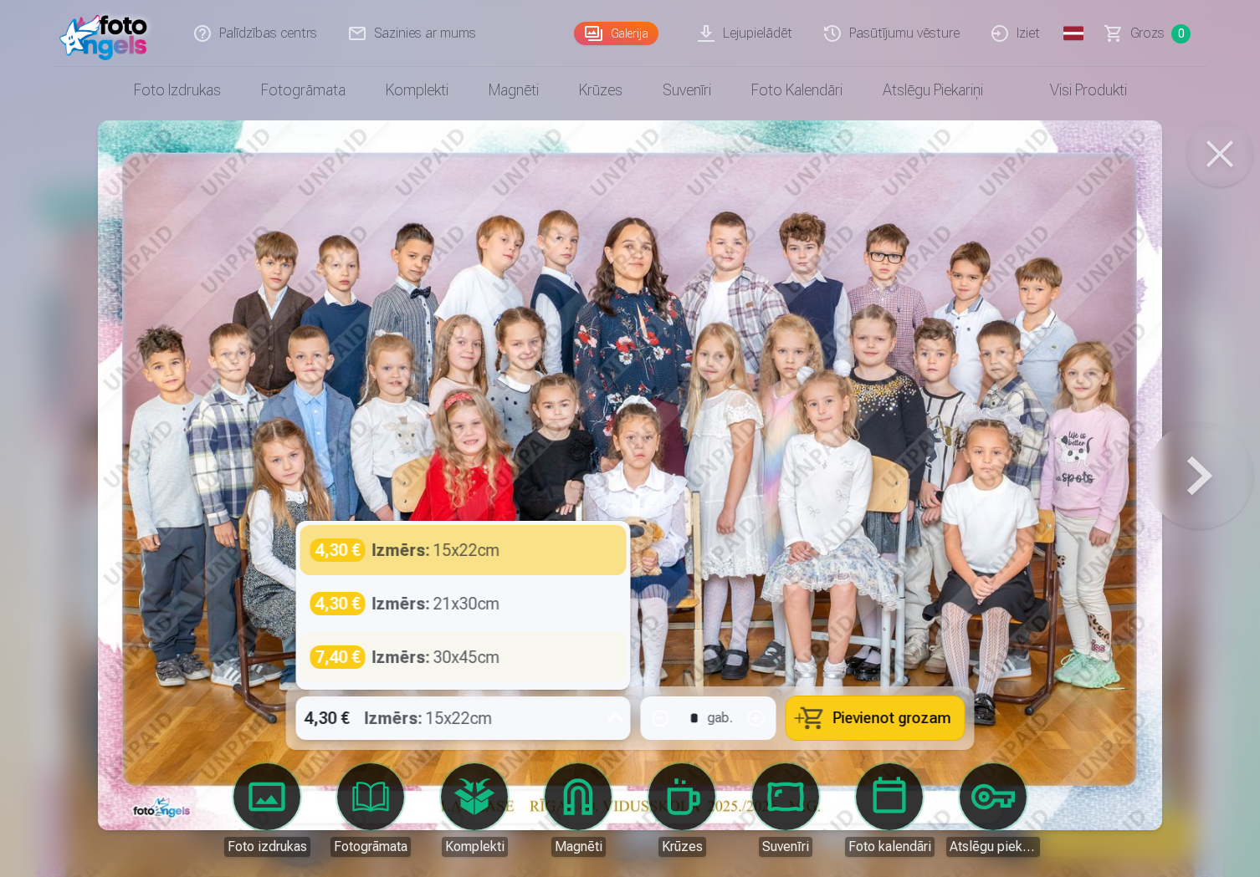
click at [512, 656] on div "7,40 € Izmērs : 30x45cm" at bounding box center [463, 657] width 306 height 23
